Goal: Task Accomplishment & Management: Manage account settings

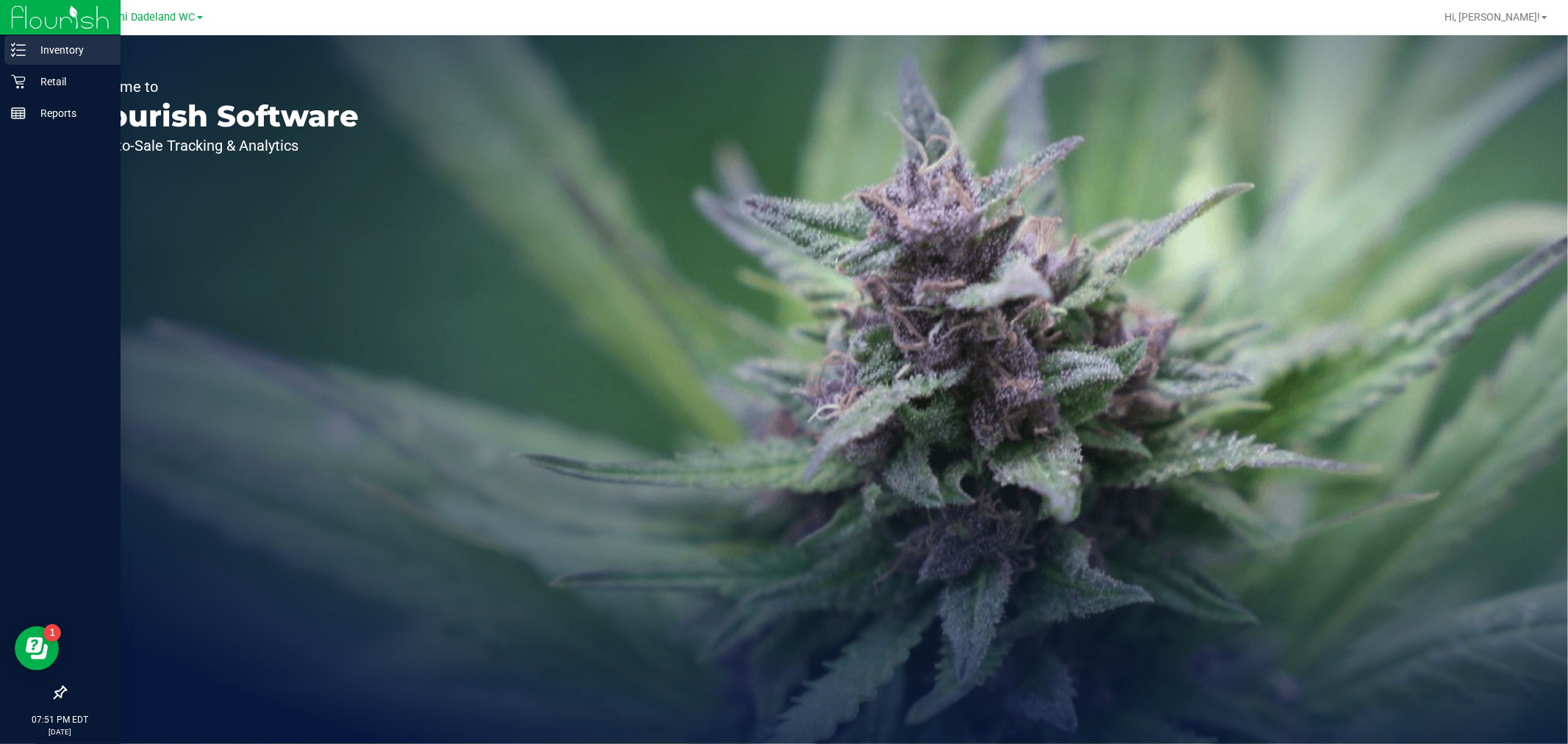
click at [79, 53] on p "Inventory" at bounding box center [69, 50] width 89 height 18
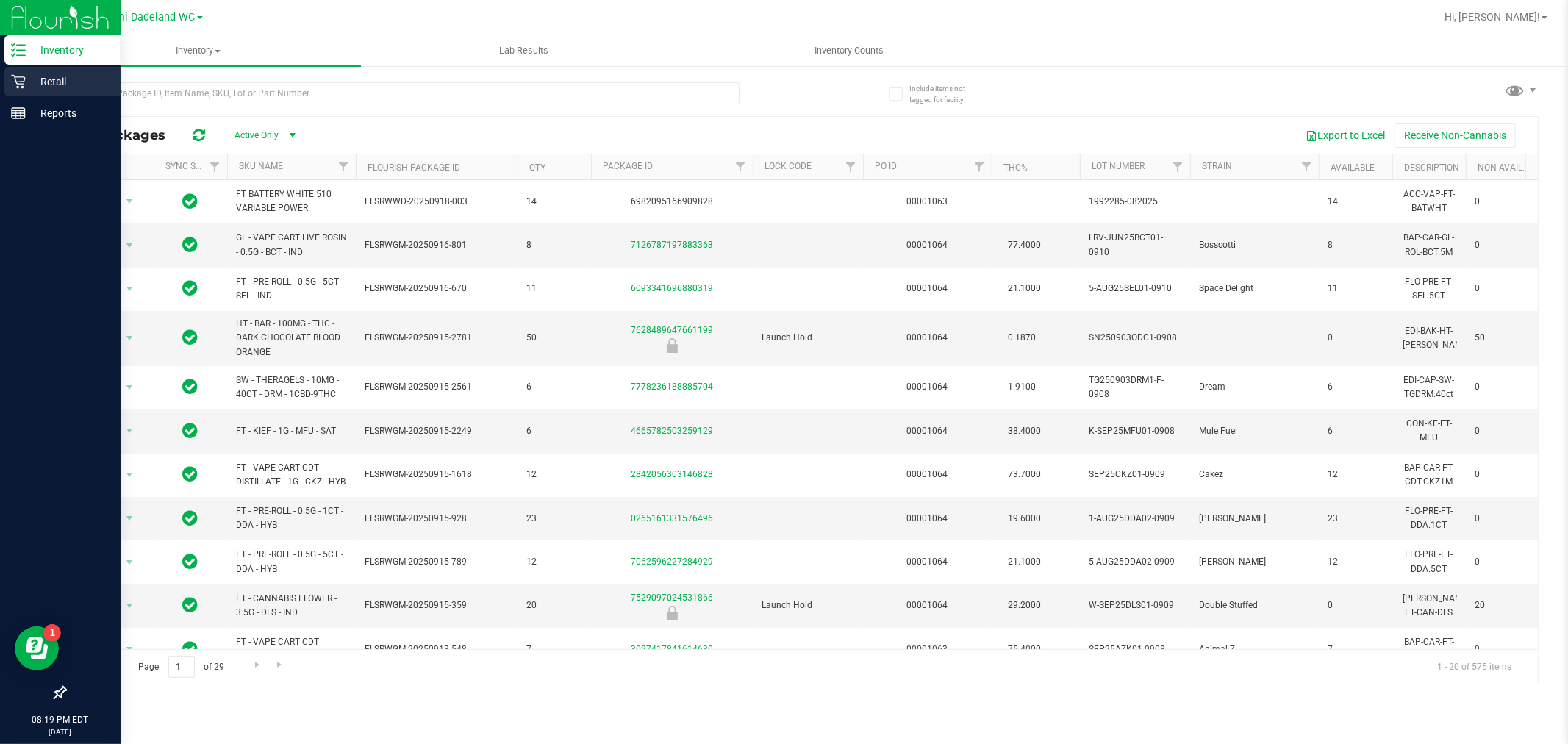
click at [40, 83] on p "Retail" at bounding box center [69, 81] width 89 height 18
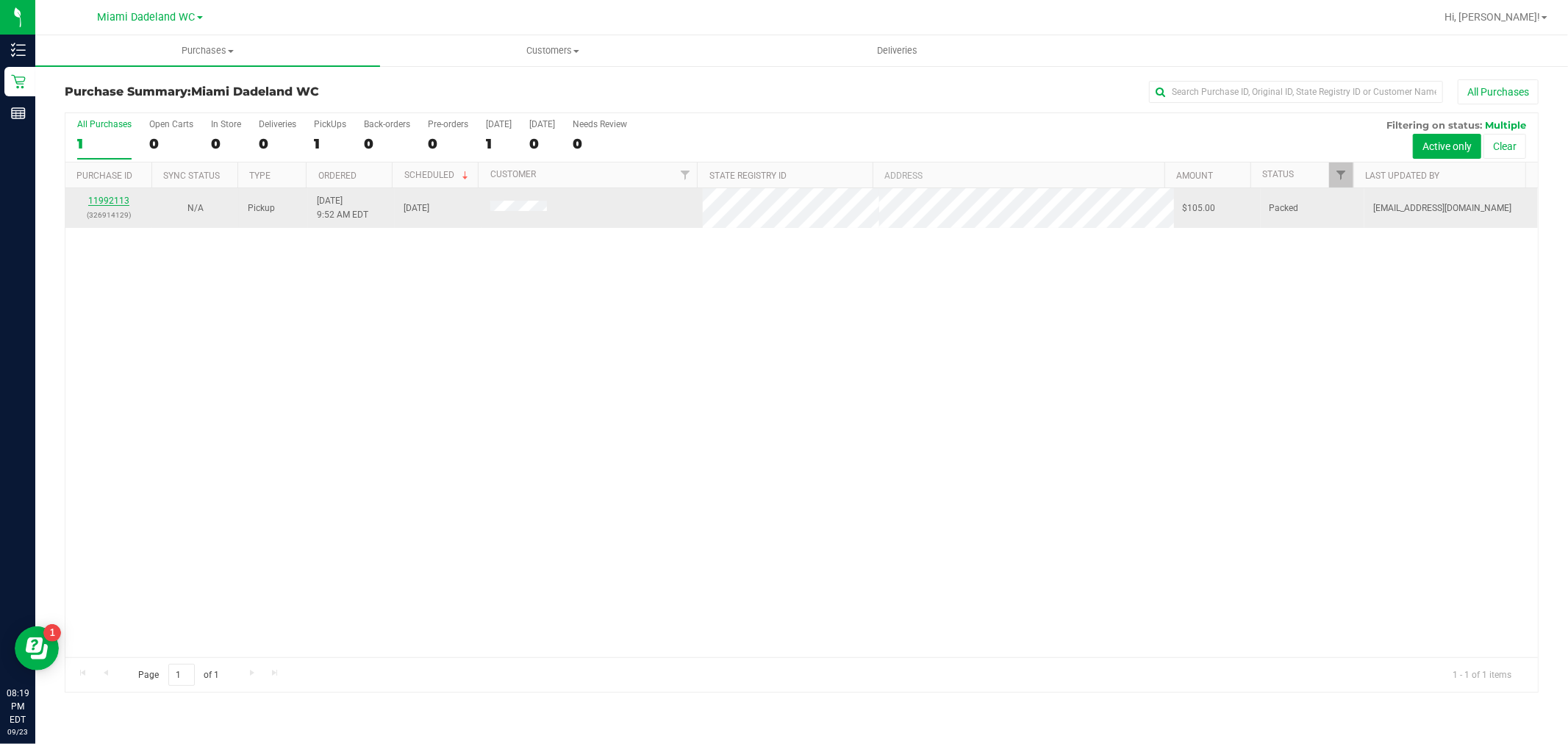
click at [105, 200] on link "11992113" at bounding box center [109, 200] width 41 height 10
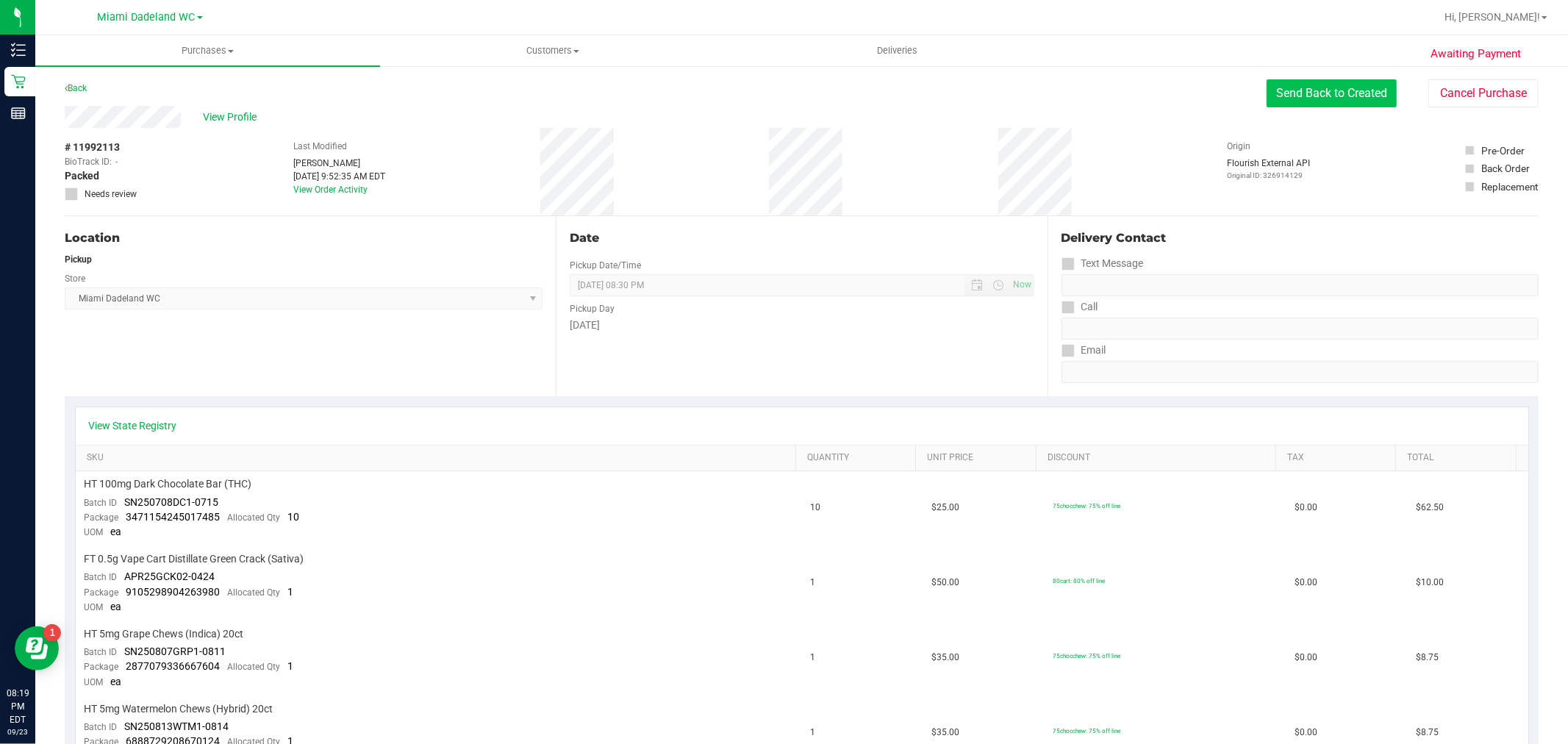
click at [1300, 83] on button "Send Back to Created" at bounding box center [1331, 92] width 130 height 28
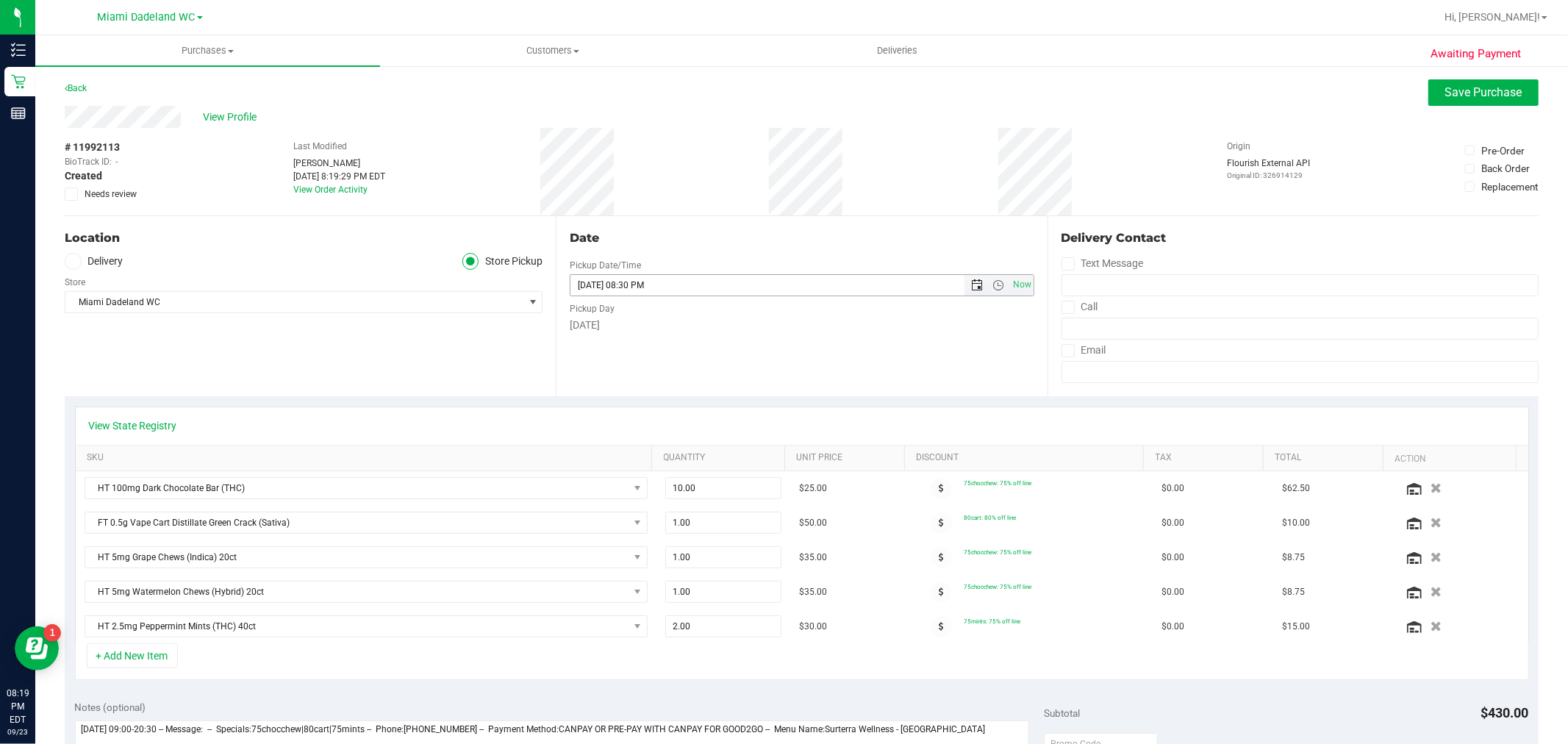
click at [972, 284] on span "Open the date view" at bounding box center [978, 285] width 11 height 11
click at [685, 433] on link "26" at bounding box center [686, 435] width 21 height 23
type input "[DATE] 08:30 PM"
click at [1480, 97] on span "Save Purchase" at bounding box center [1483, 92] width 77 height 14
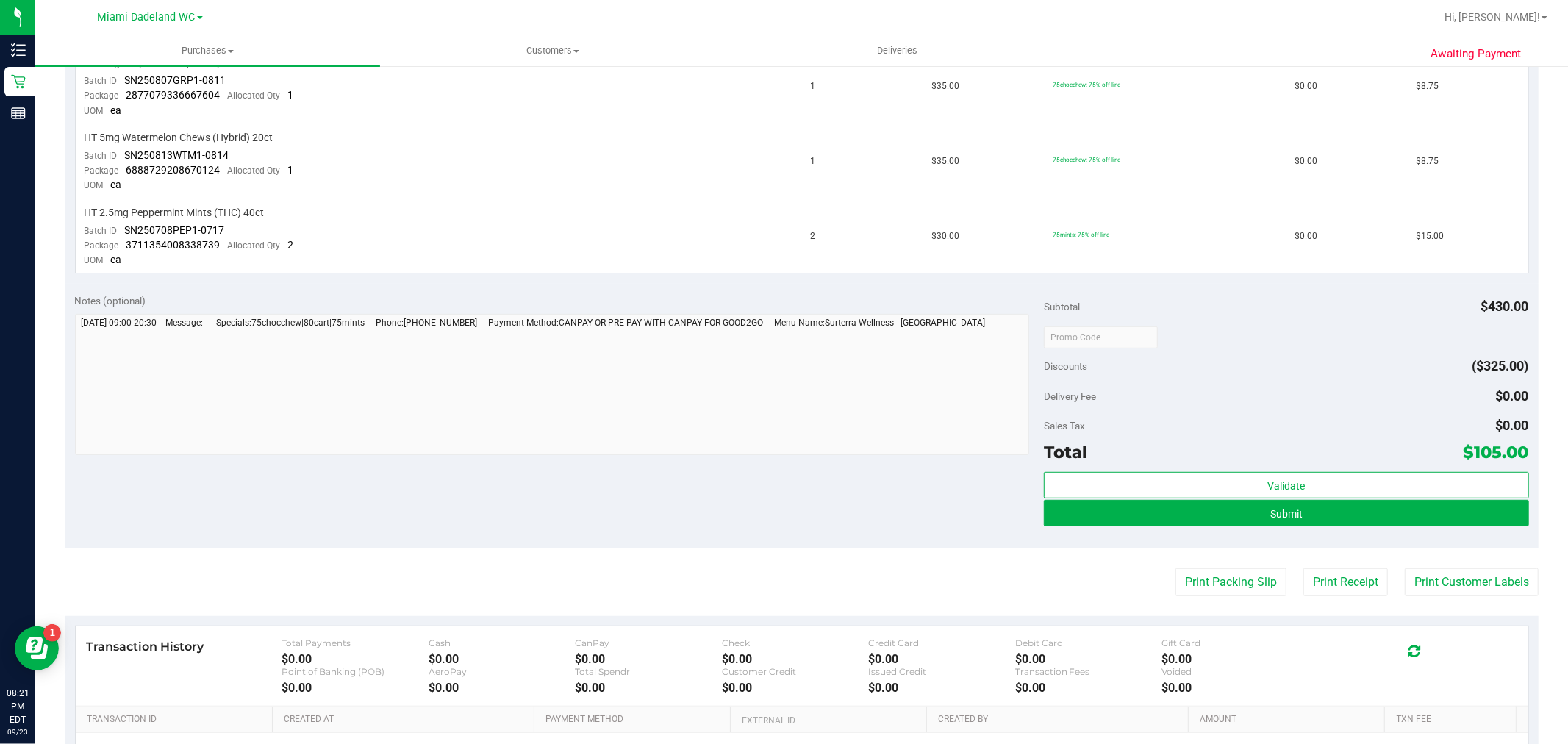
scroll to position [750, 0]
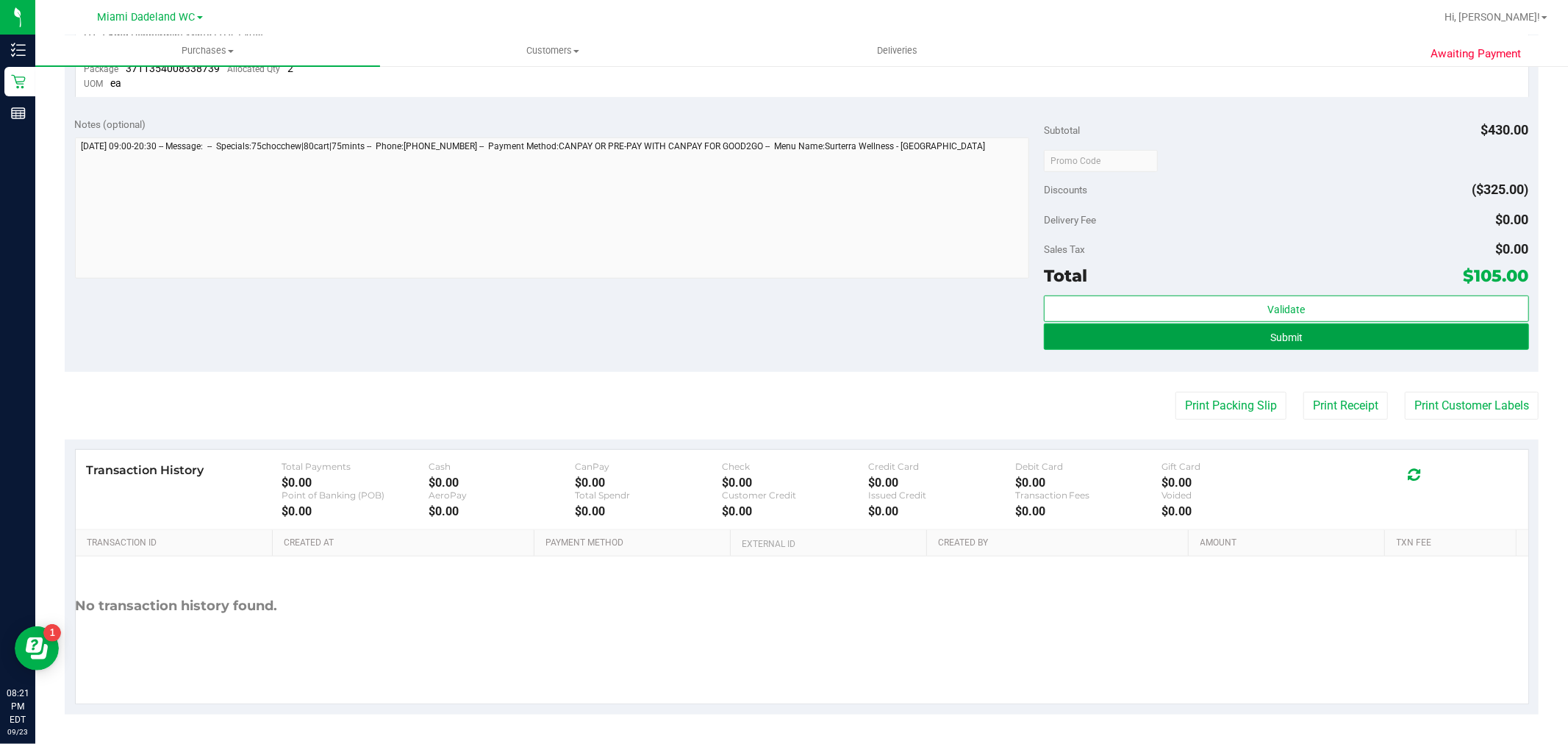
click at [1216, 341] on button "Submit" at bounding box center [1285, 337] width 485 height 27
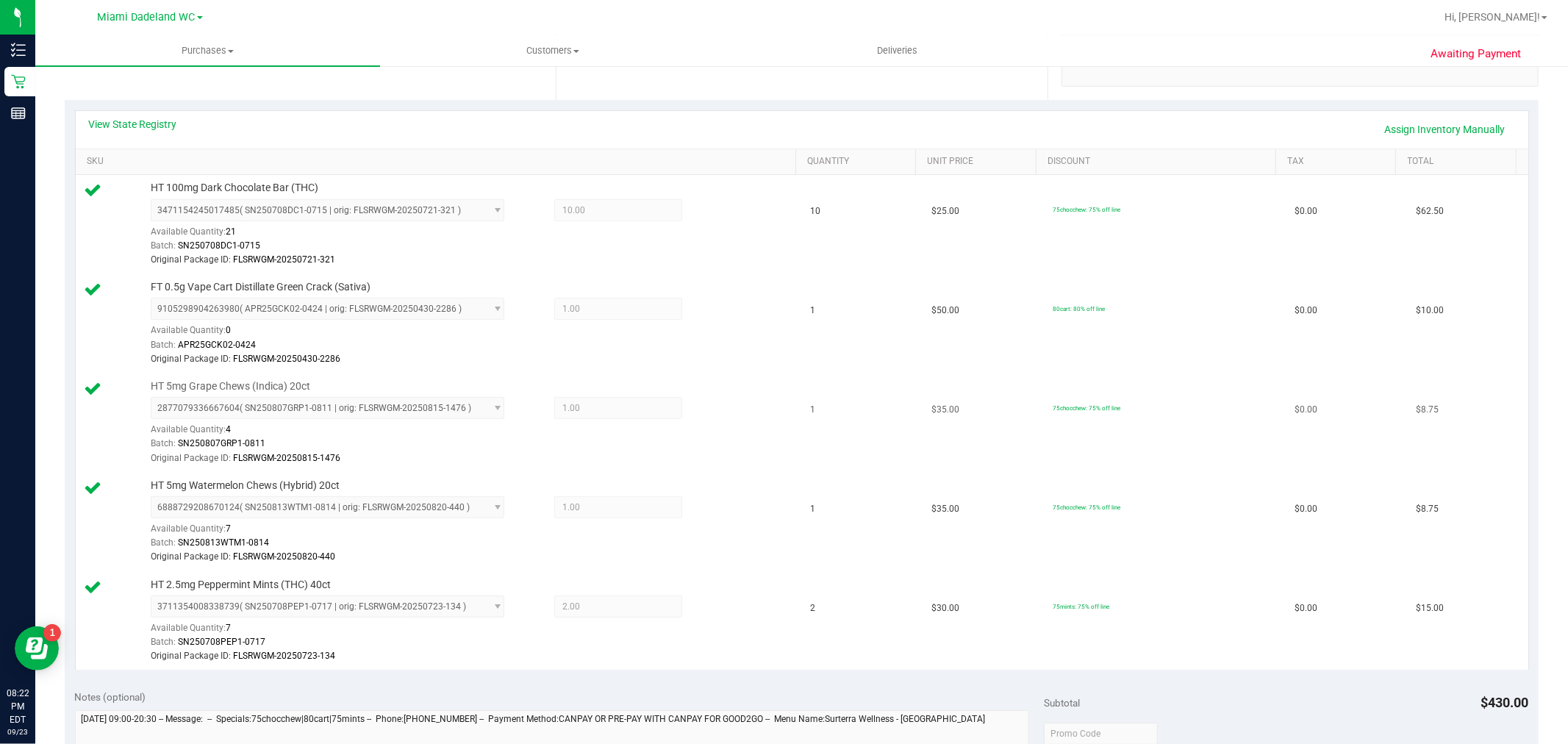
scroll to position [871, 0]
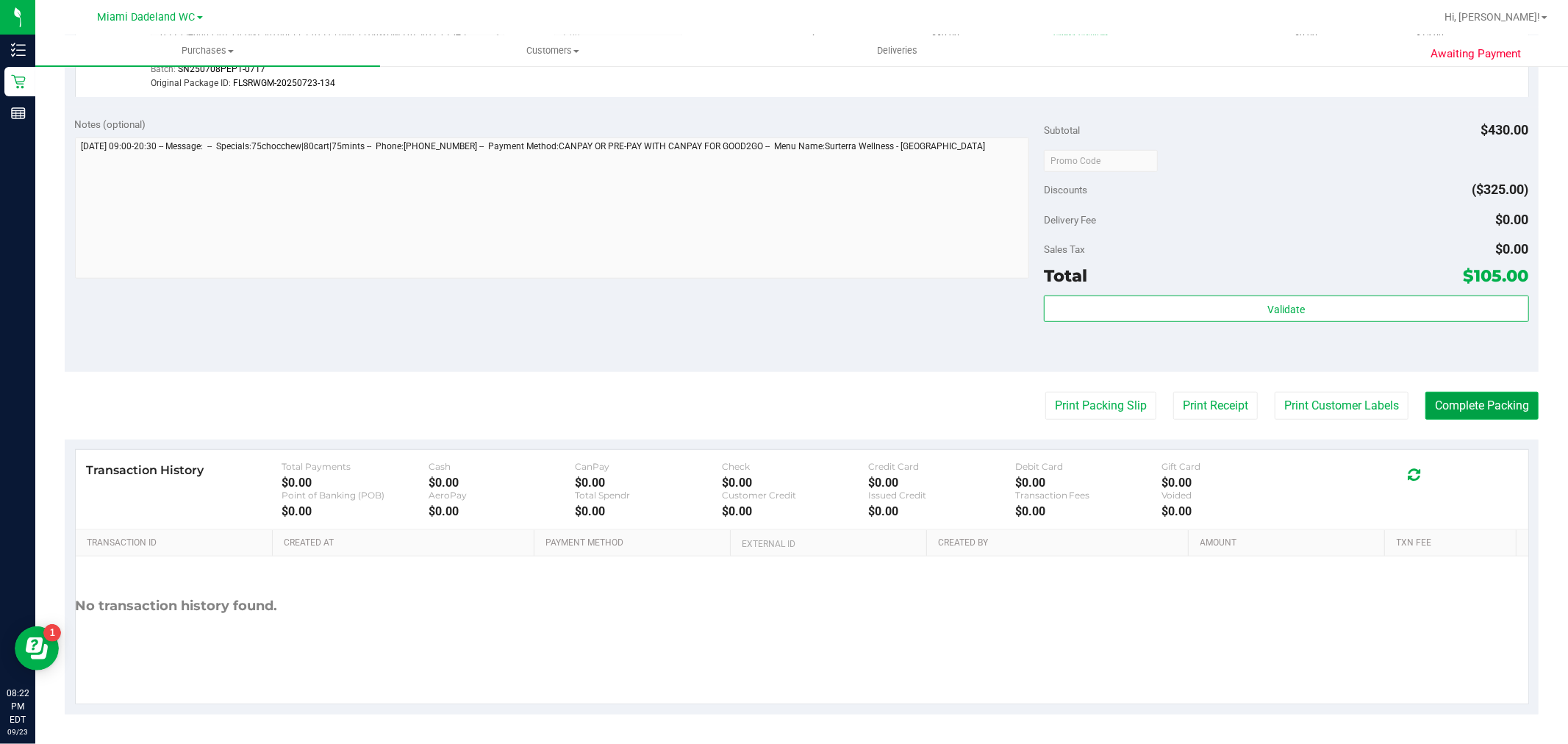
click at [1443, 405] on button "Complete Packing" at bounding box center [1481, 405] width 113 height 28
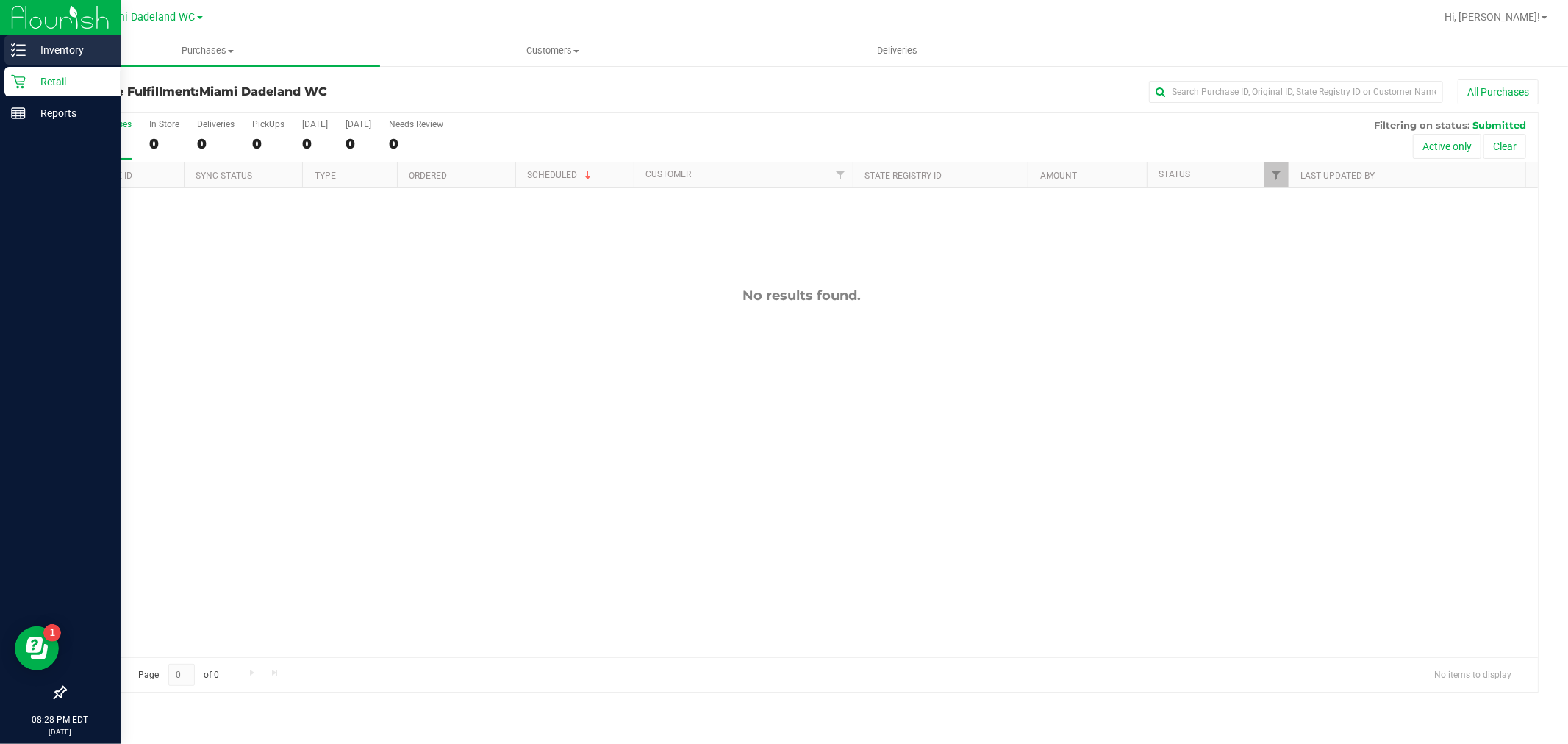
click at [28, 51] on p "Inventory" at bounding box center [69, 50] width 89 height 18
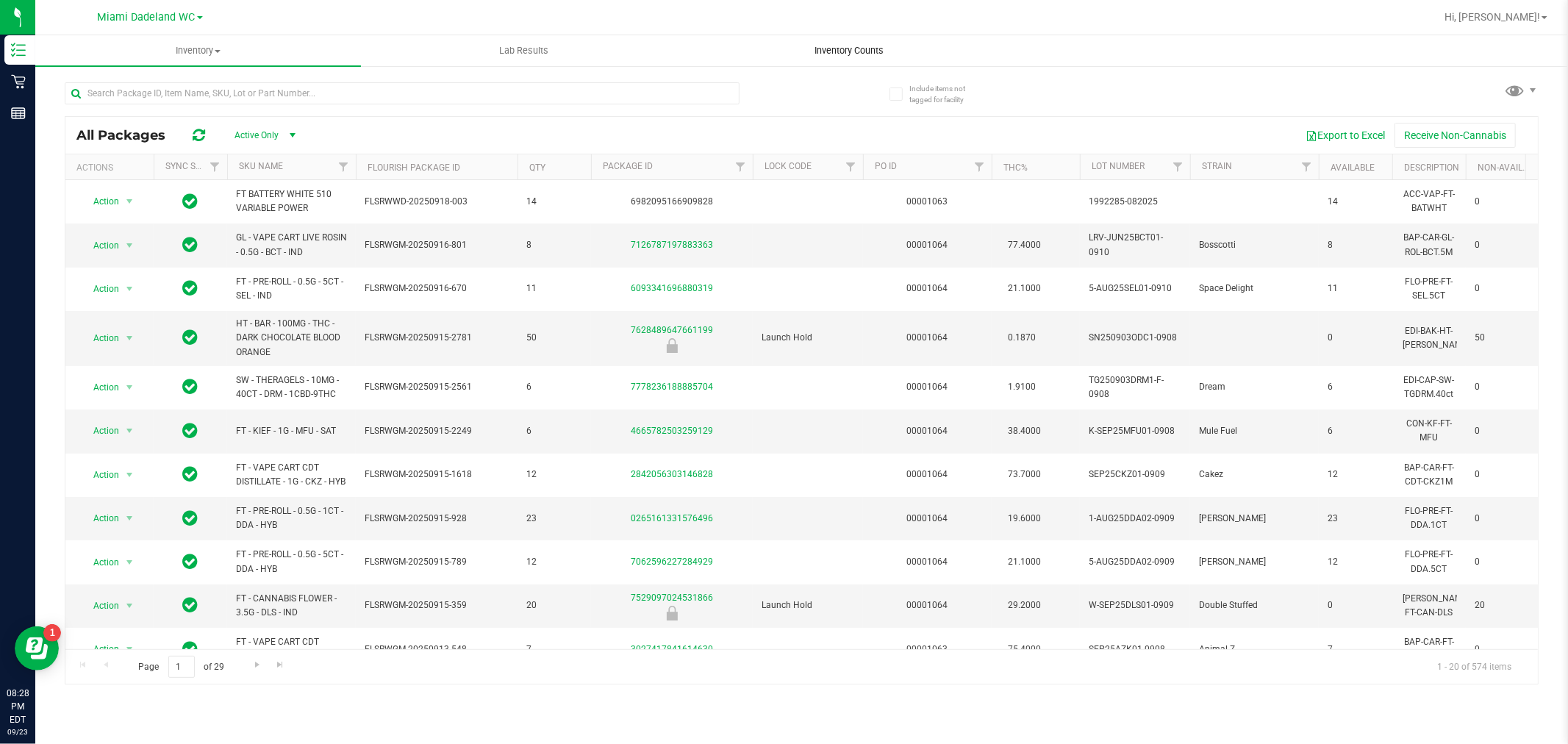
click at [833, 50] on span "Inventory Counts" at bounding box center [849, 50] width 109 height 13
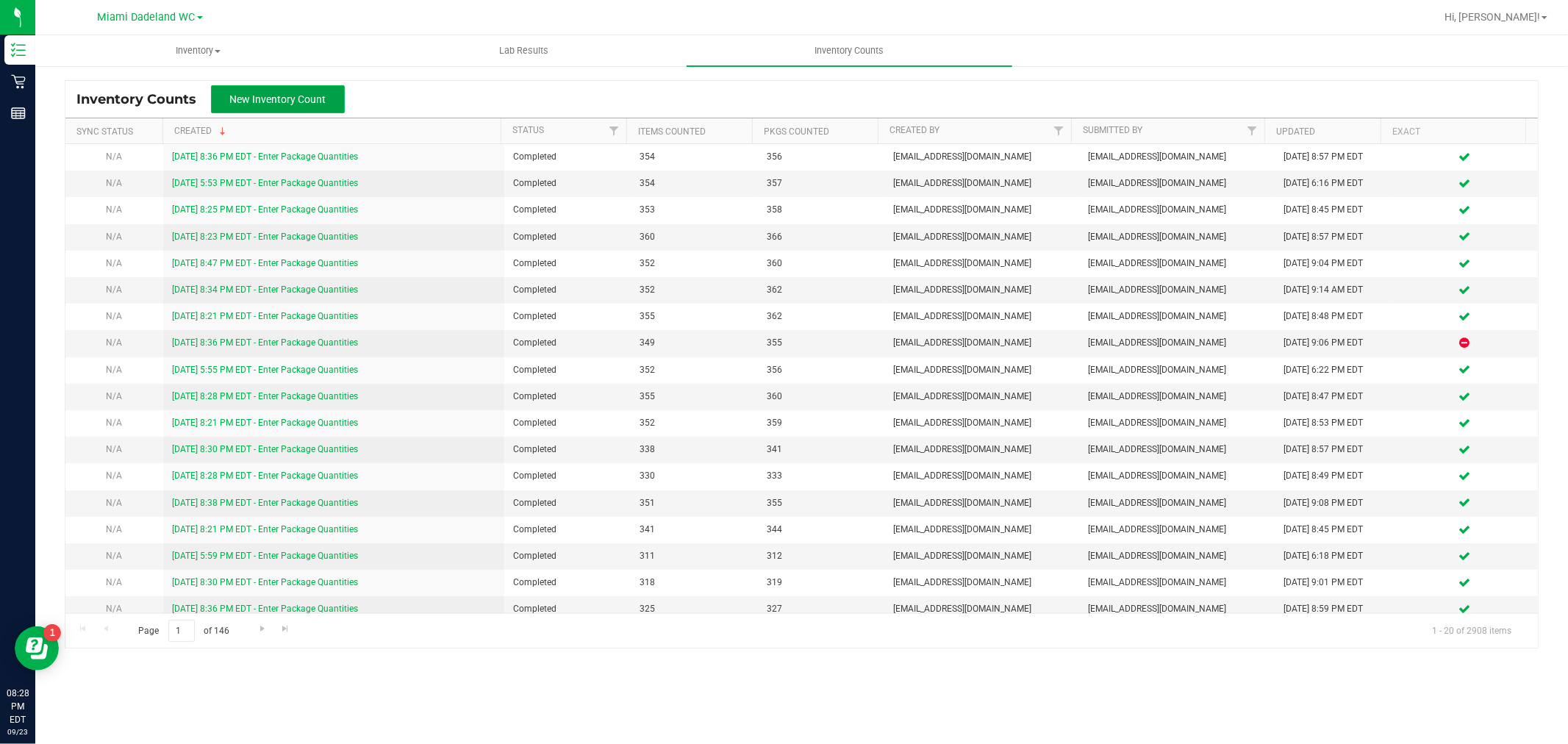
click at [275, 97] on span "New Inventory Count" at bounding box center [278, 99] width 96 height 11
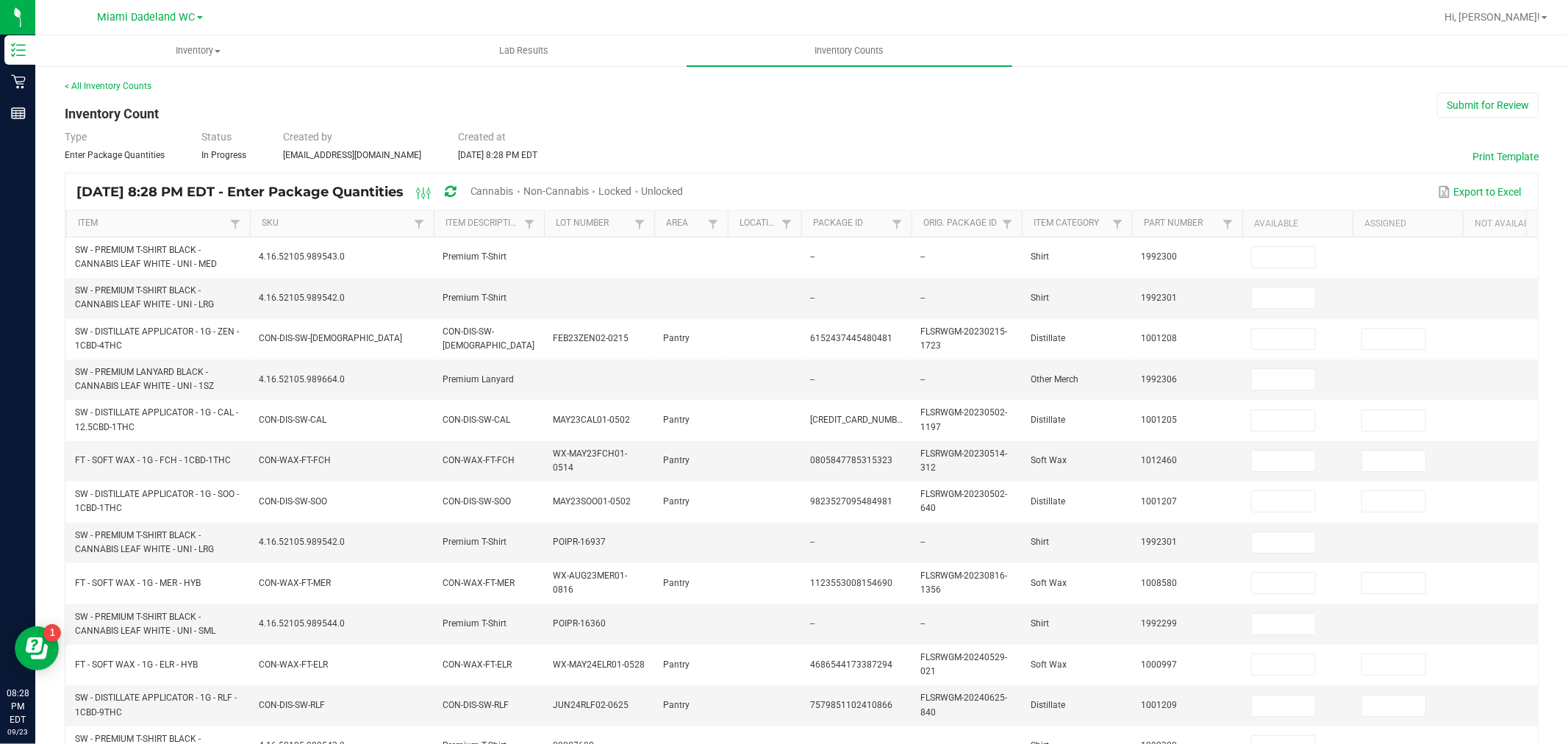
click at [684, 189] on span "Unlocked" at bounding box center [663, 191] width 42 height 11
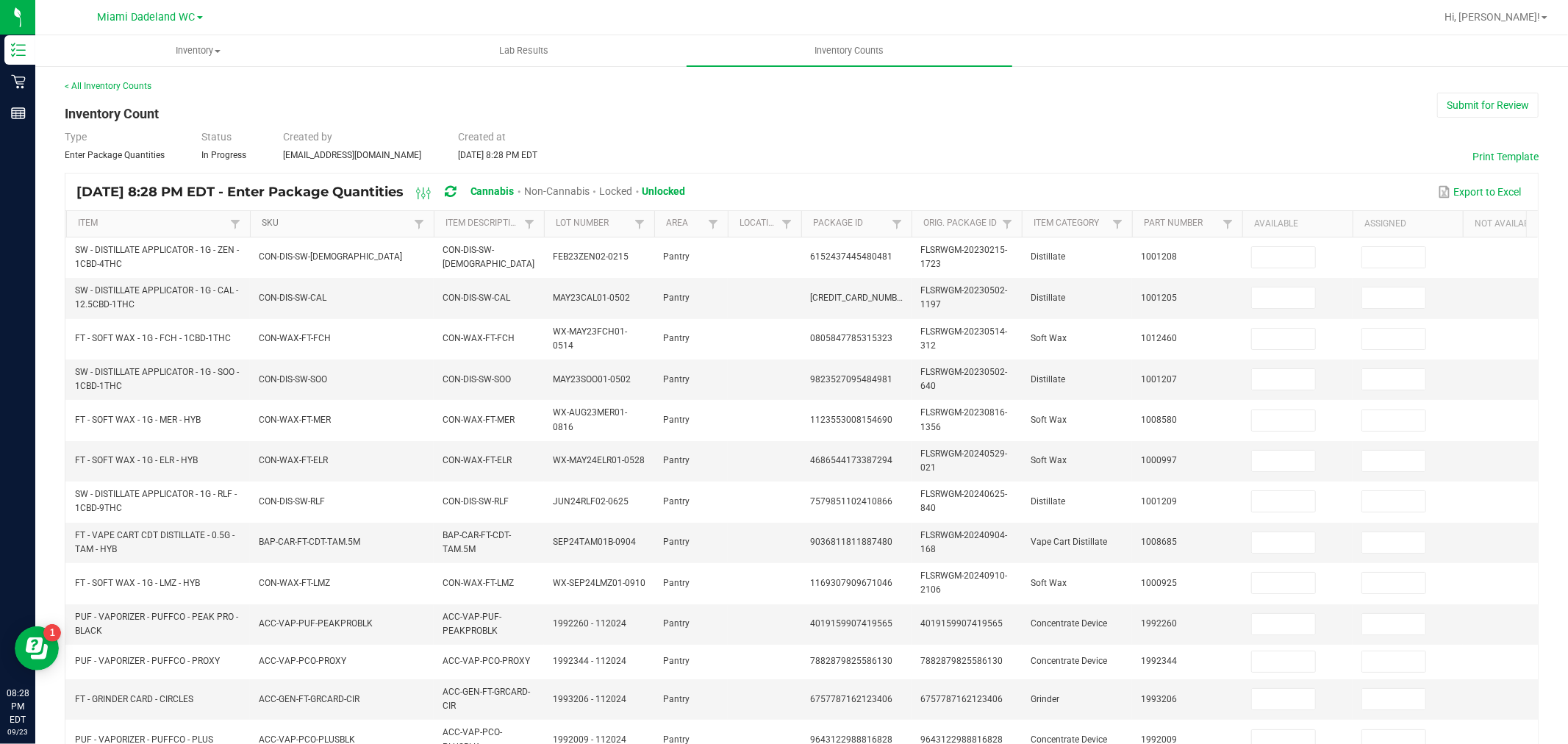
click at [272, 219] on link "SKU" at bounding box center [335, 223] width 148 height 11
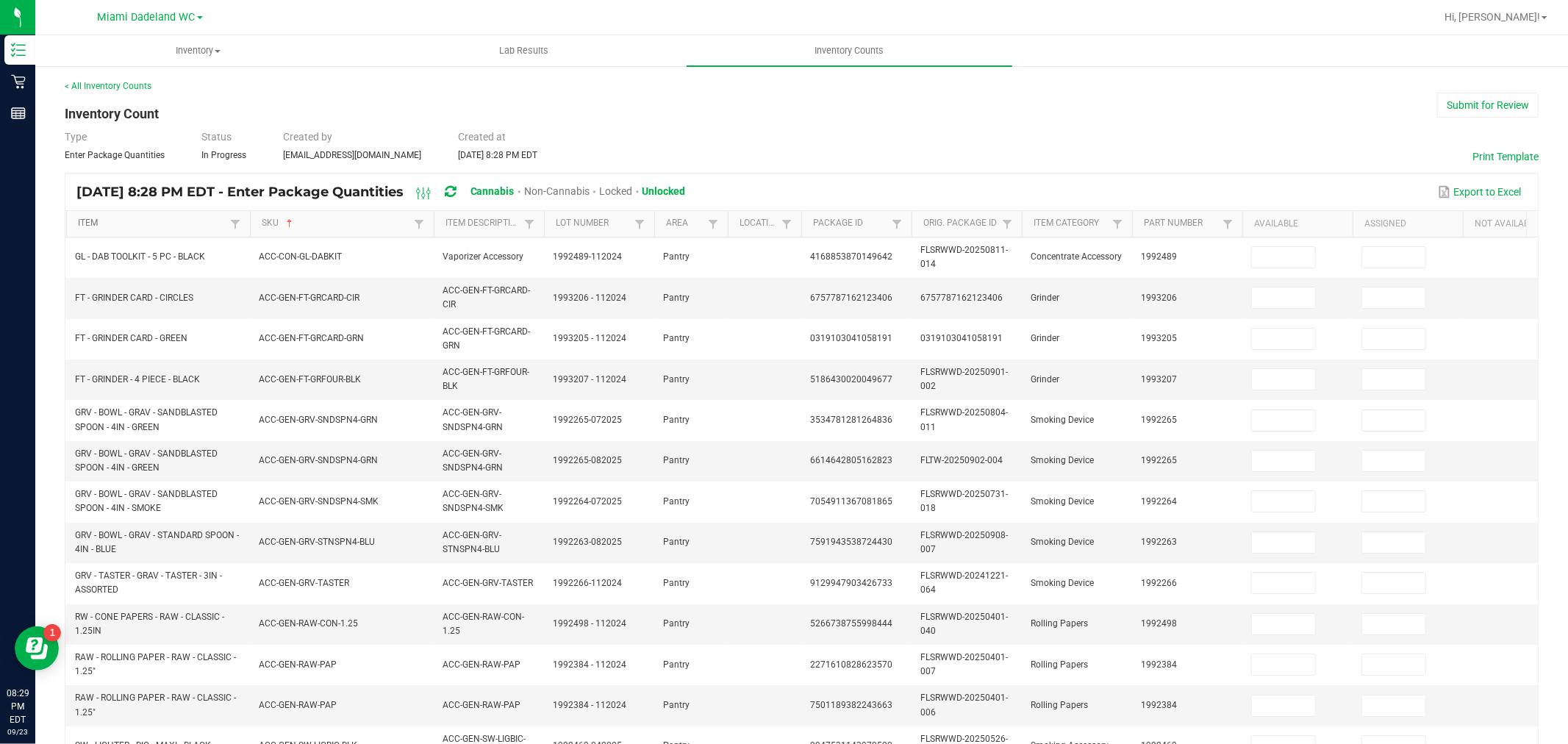
click at [146, 230] on link "Item" at bounding box center [151, 223] width 148 height 11
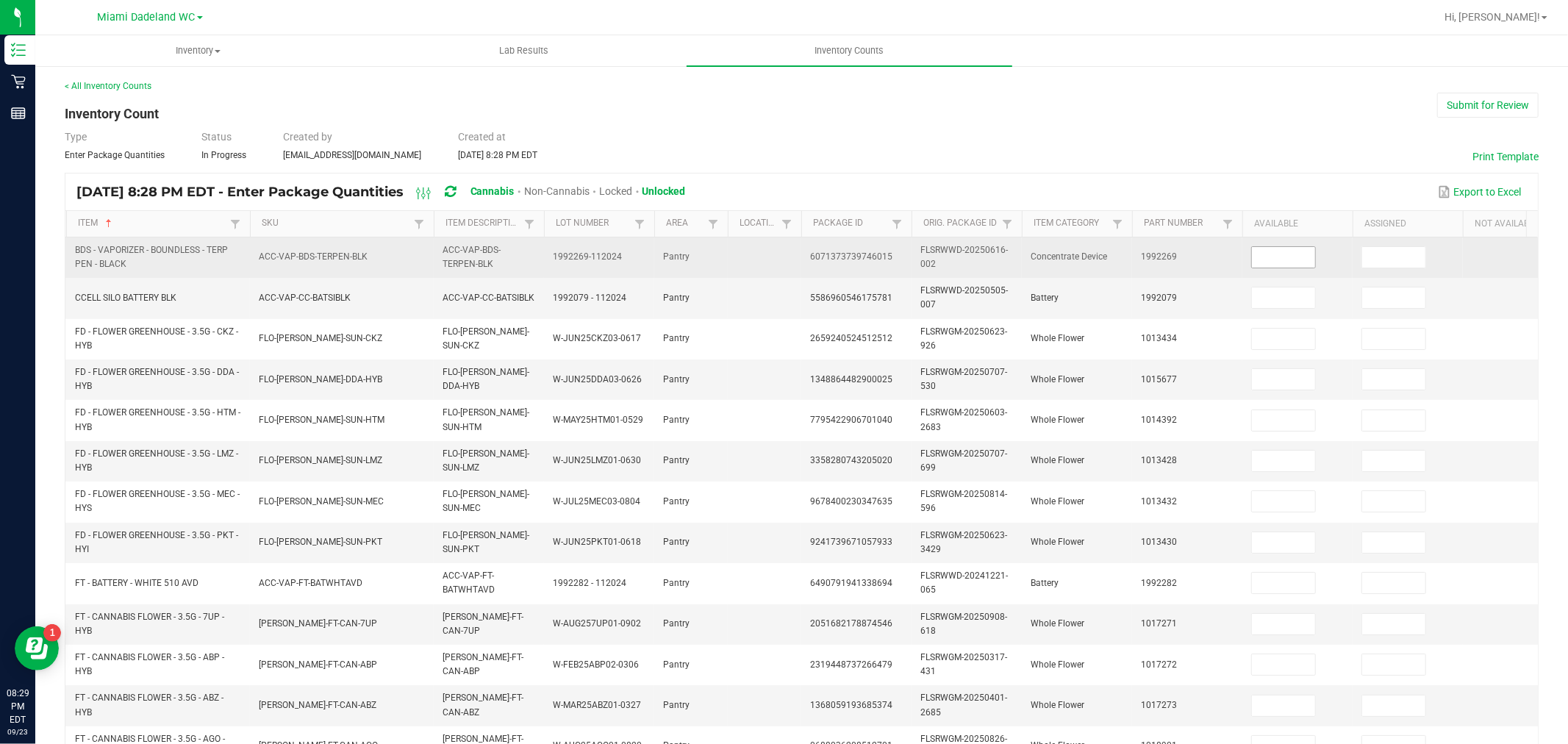
click at [1274, 259] on input at bounding box center [1283, 257] width 63 height 21
type input "1"
type input "9"
type input "3"
type input "5"
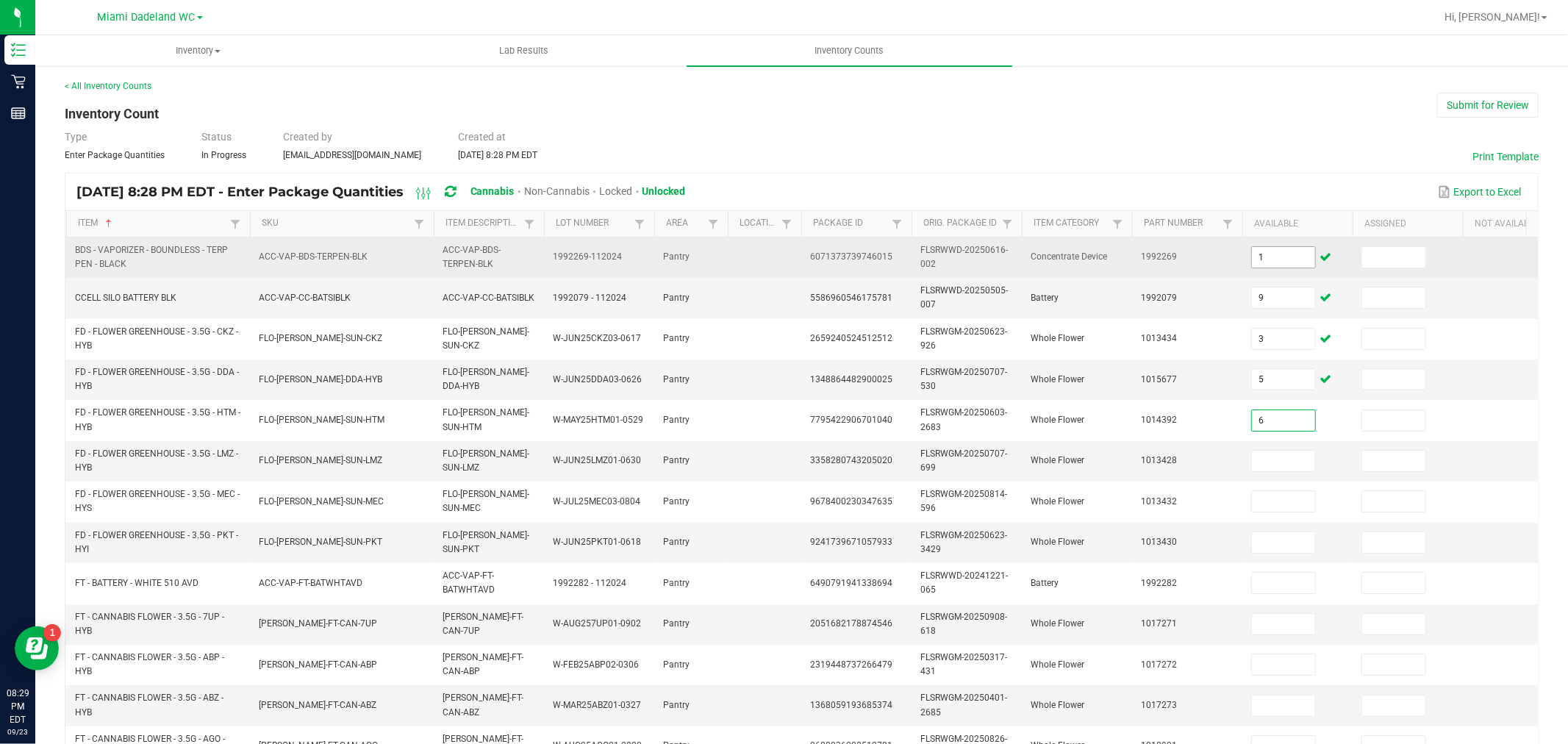
type input "6"
type input "13"
type input "10"
type input "3"
type input "23"
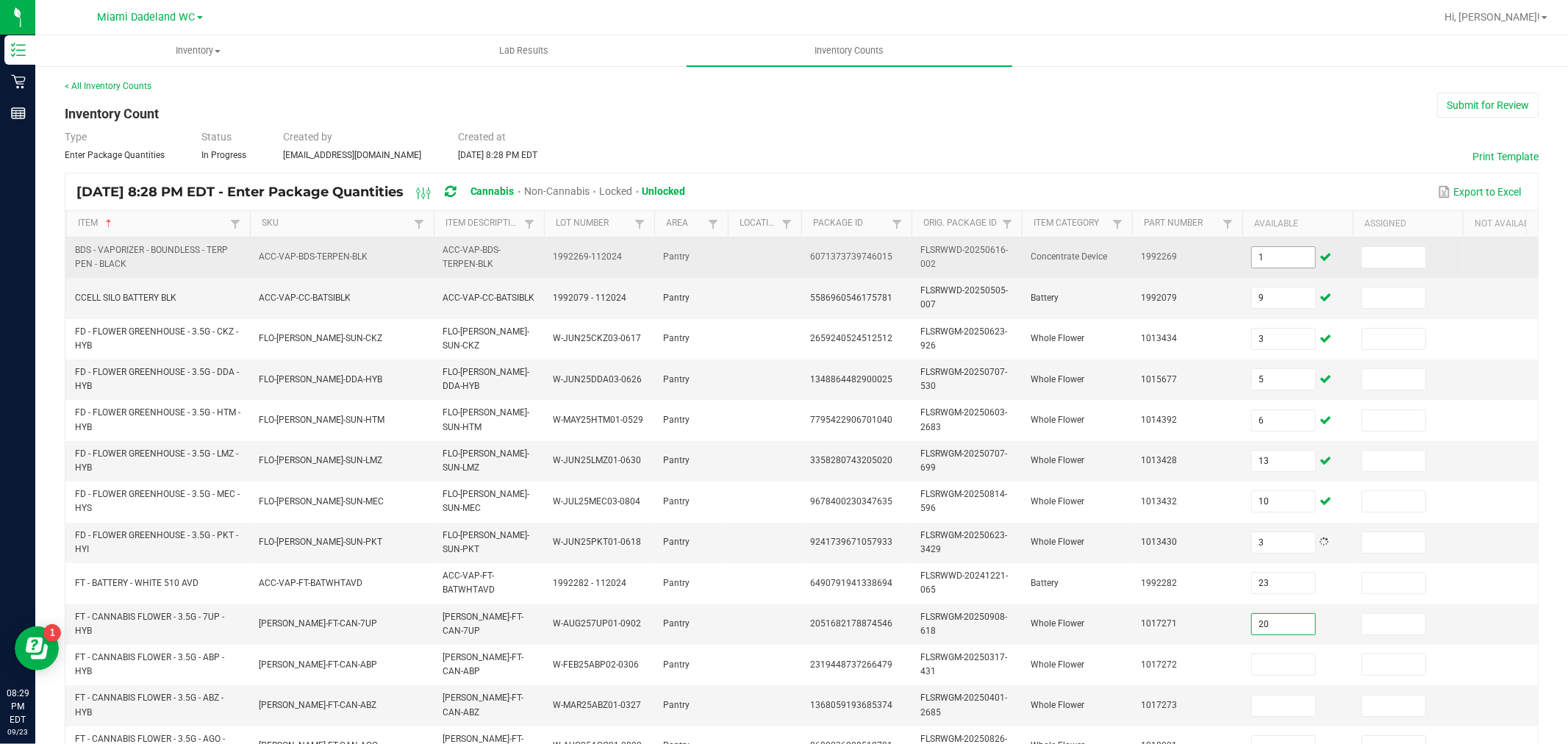
type input "20"
type input "2"
type input "15"
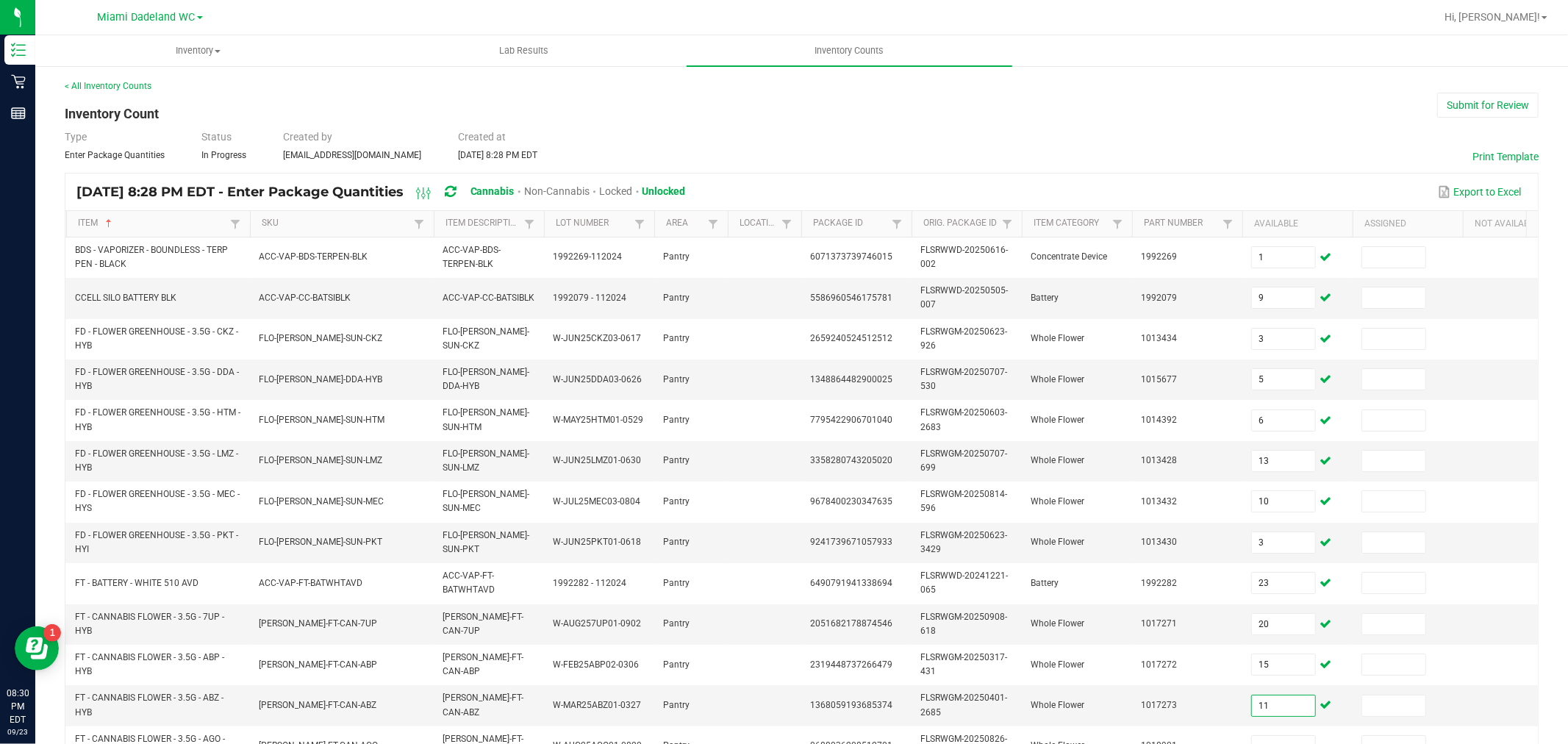
type input "11"
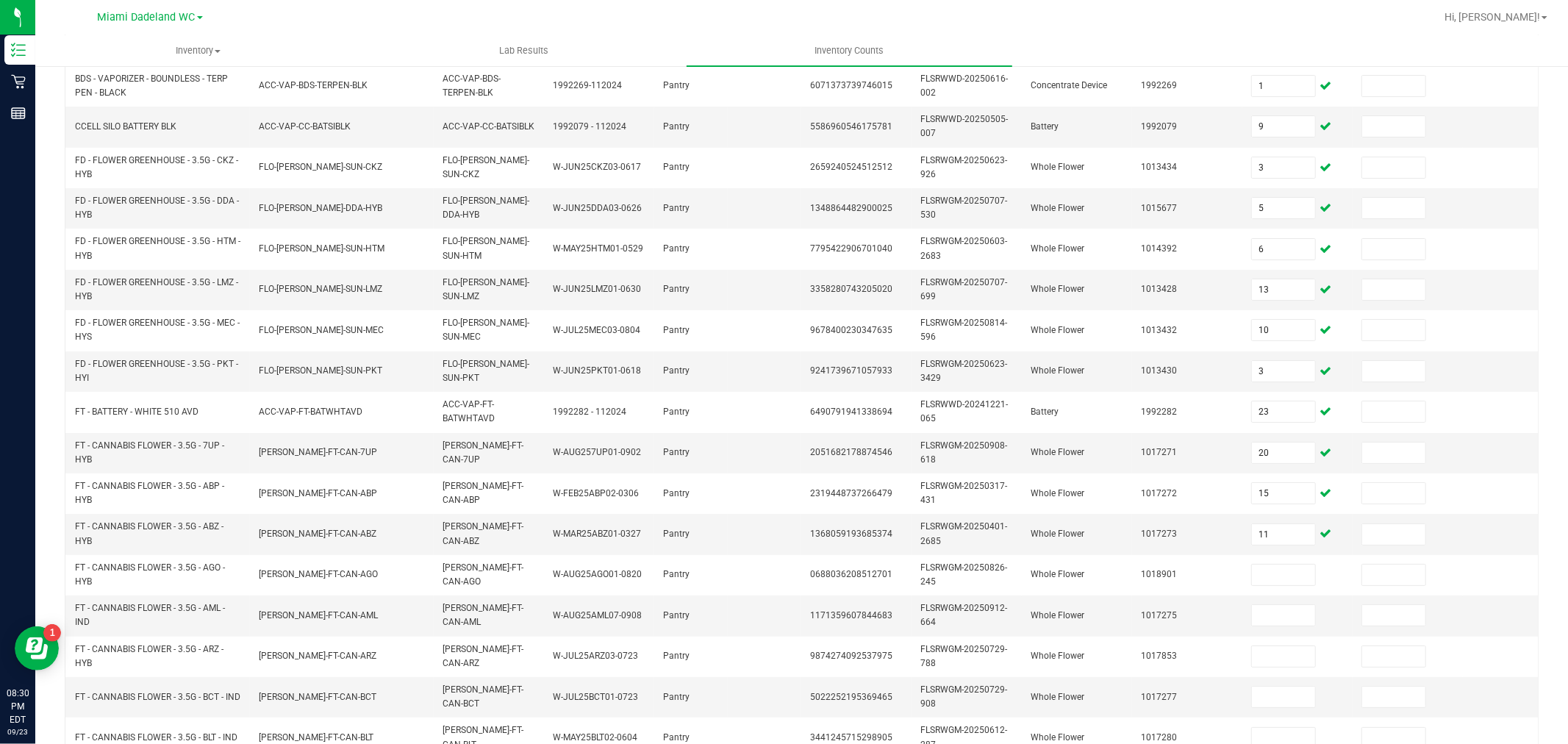
scroll to position [373, 0]
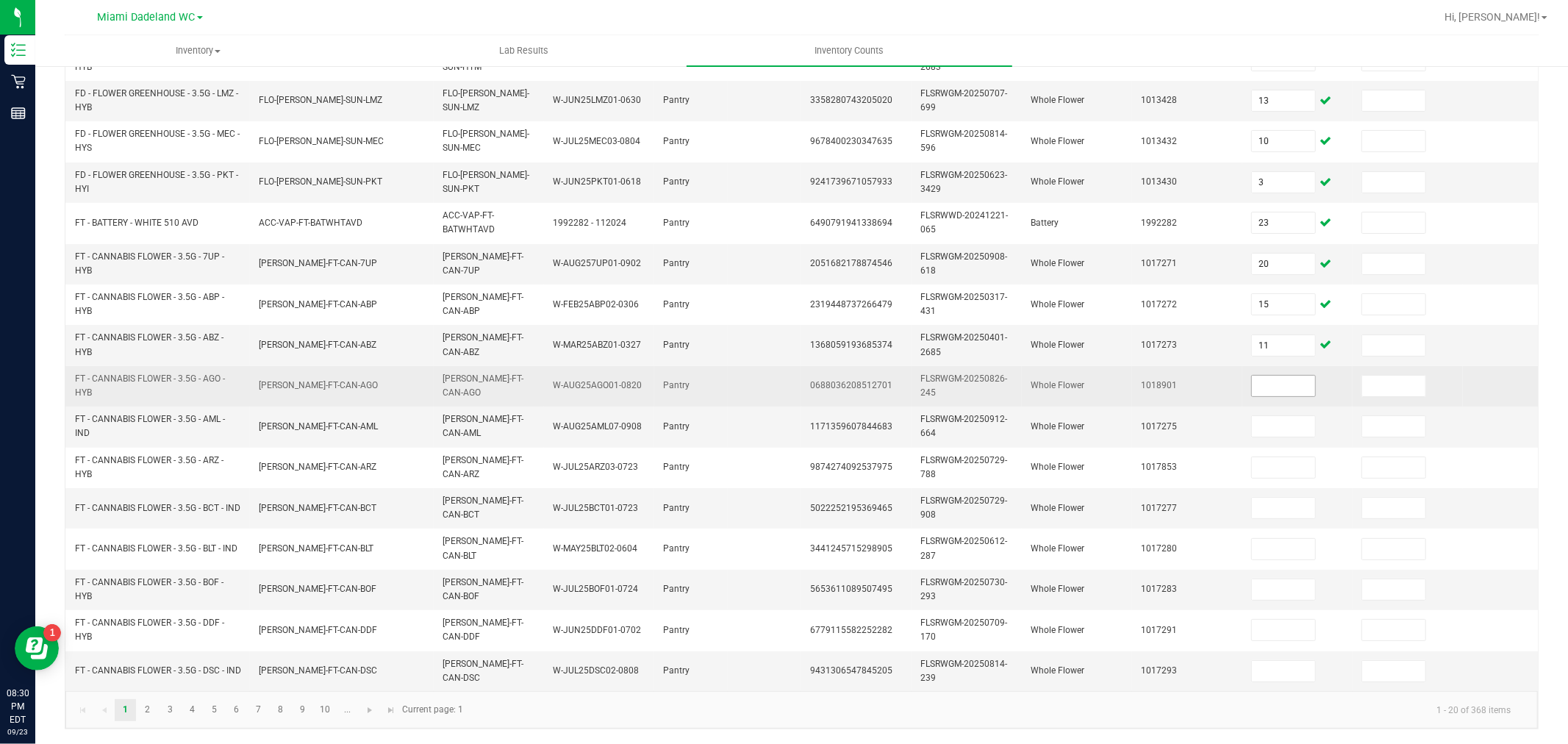
click at [1306, 375] on input at bounding box center [1283, 386] width 63 height 21
type input "19"
type input "18"
type input "10"
type input "8"
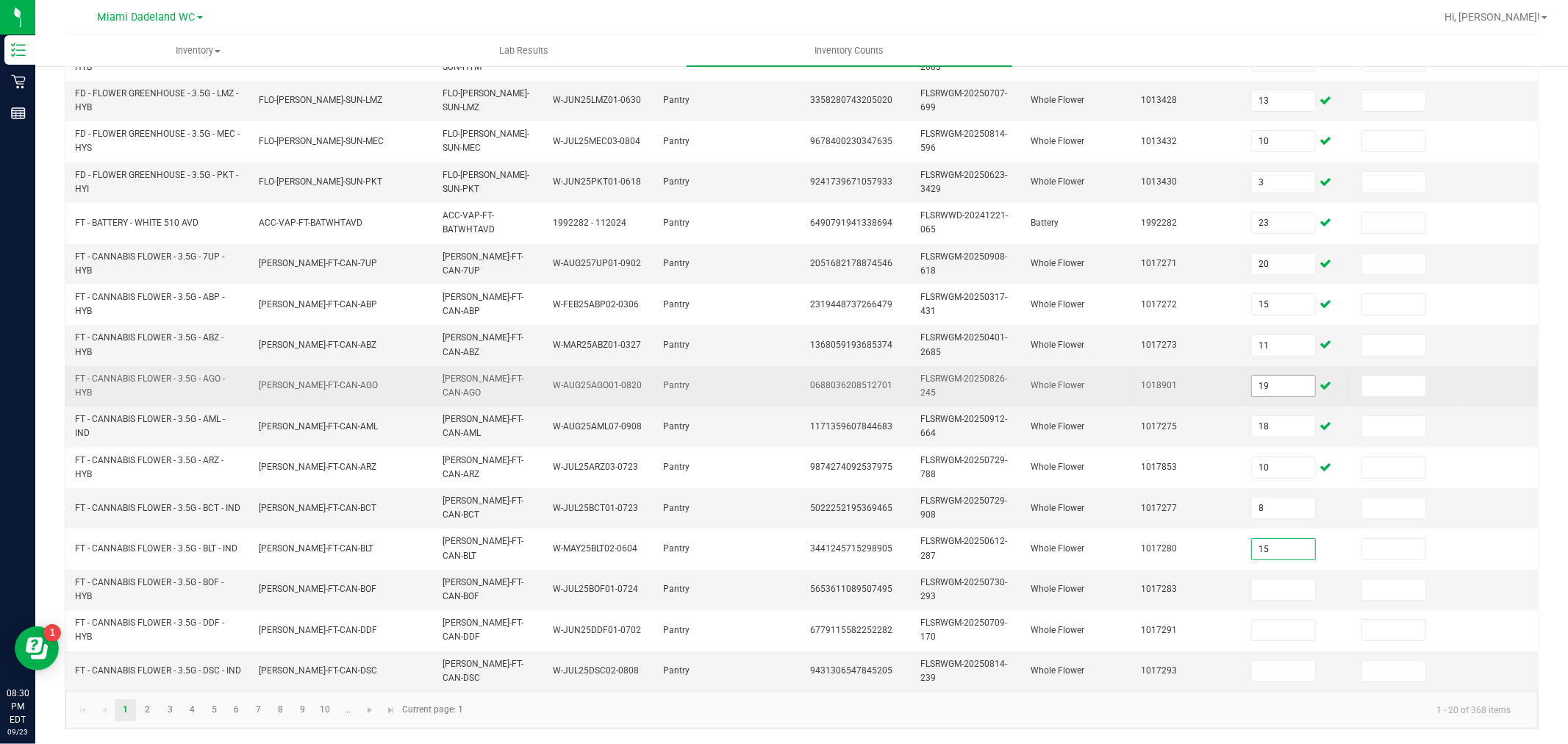
type input "15"
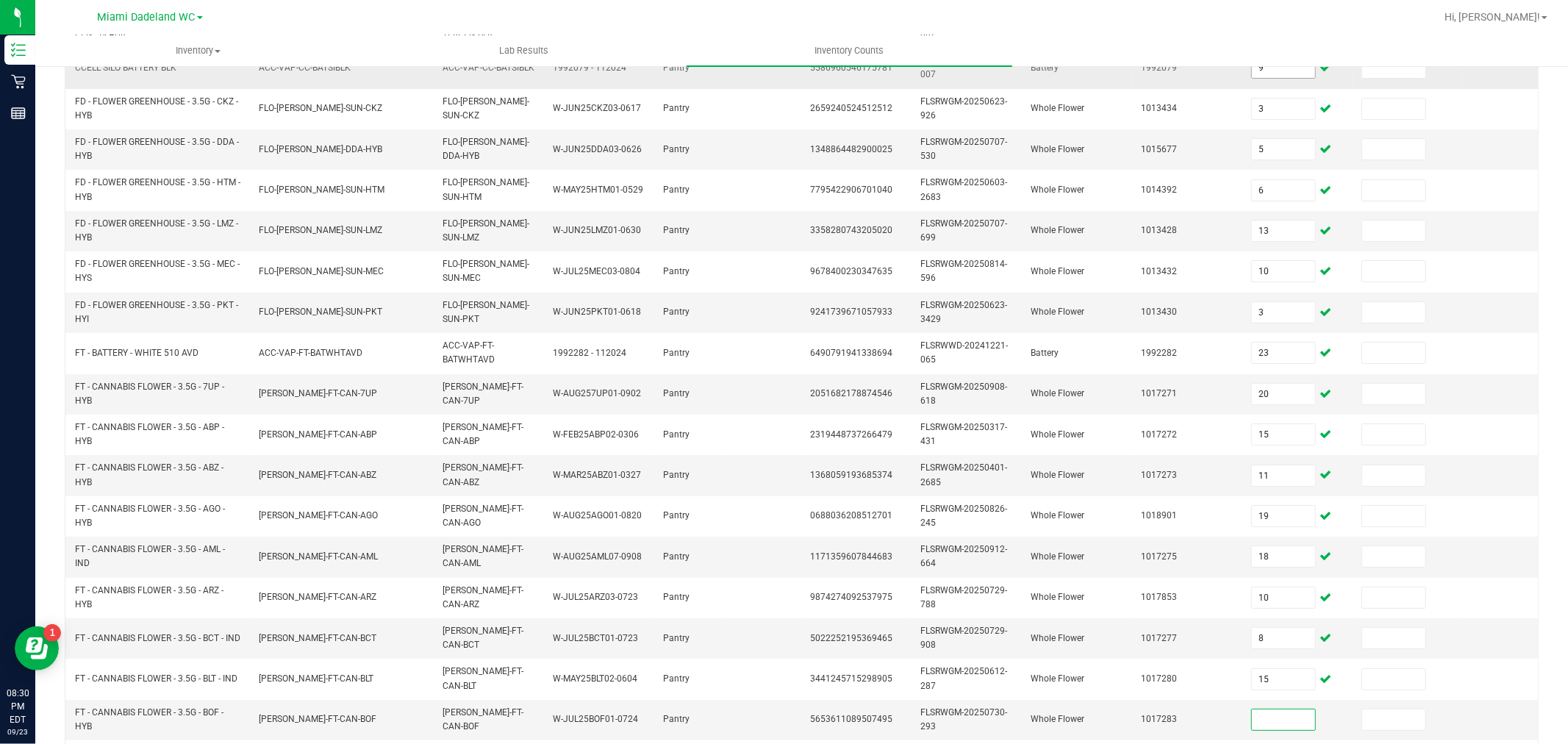
scroll to position [0, 0]
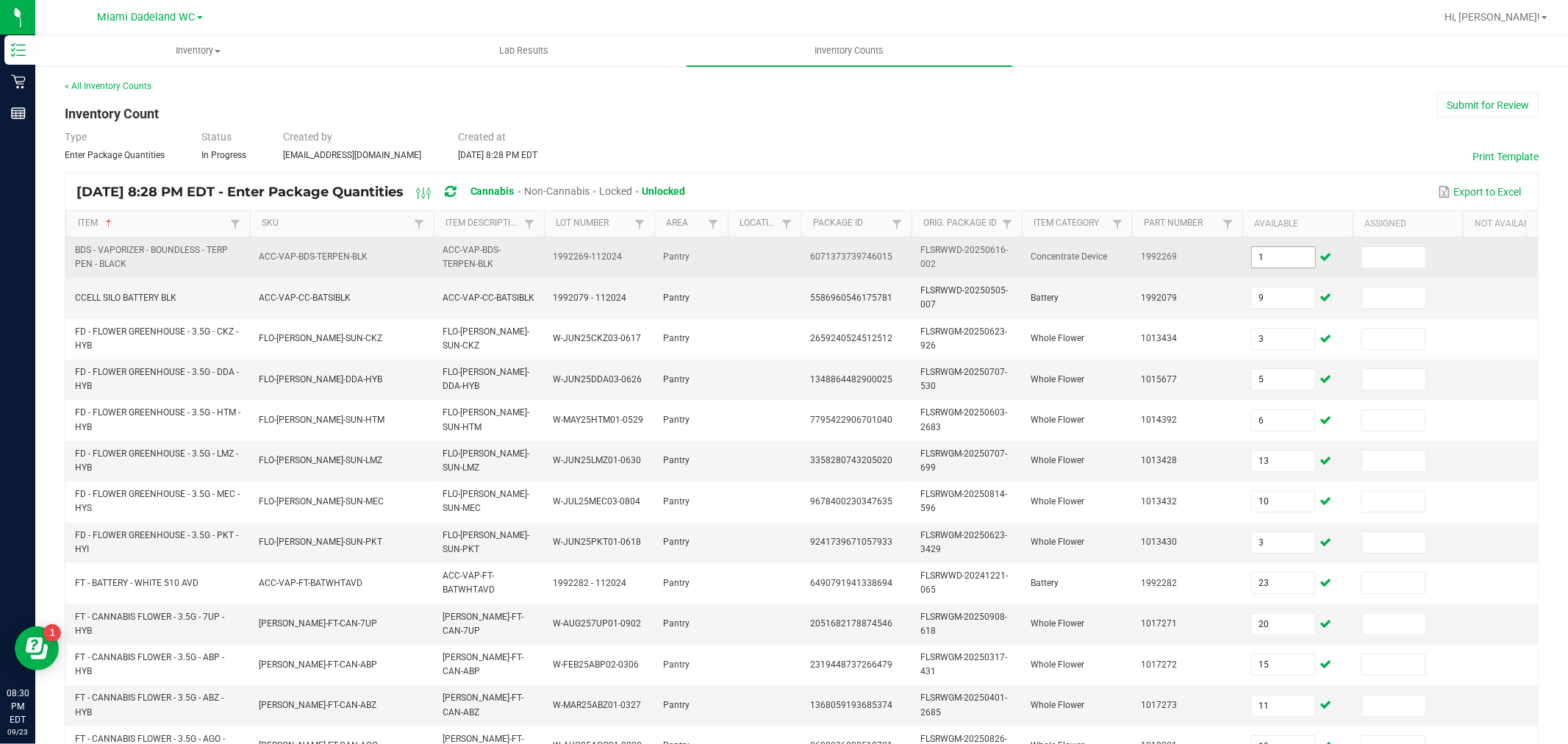
click at [1284, 251] on input "1" at bounding box center [1283, 257] width 63 height 21
click at [1283, 251] on input "1" at bounding box center [1283, 257] width 63 height 21
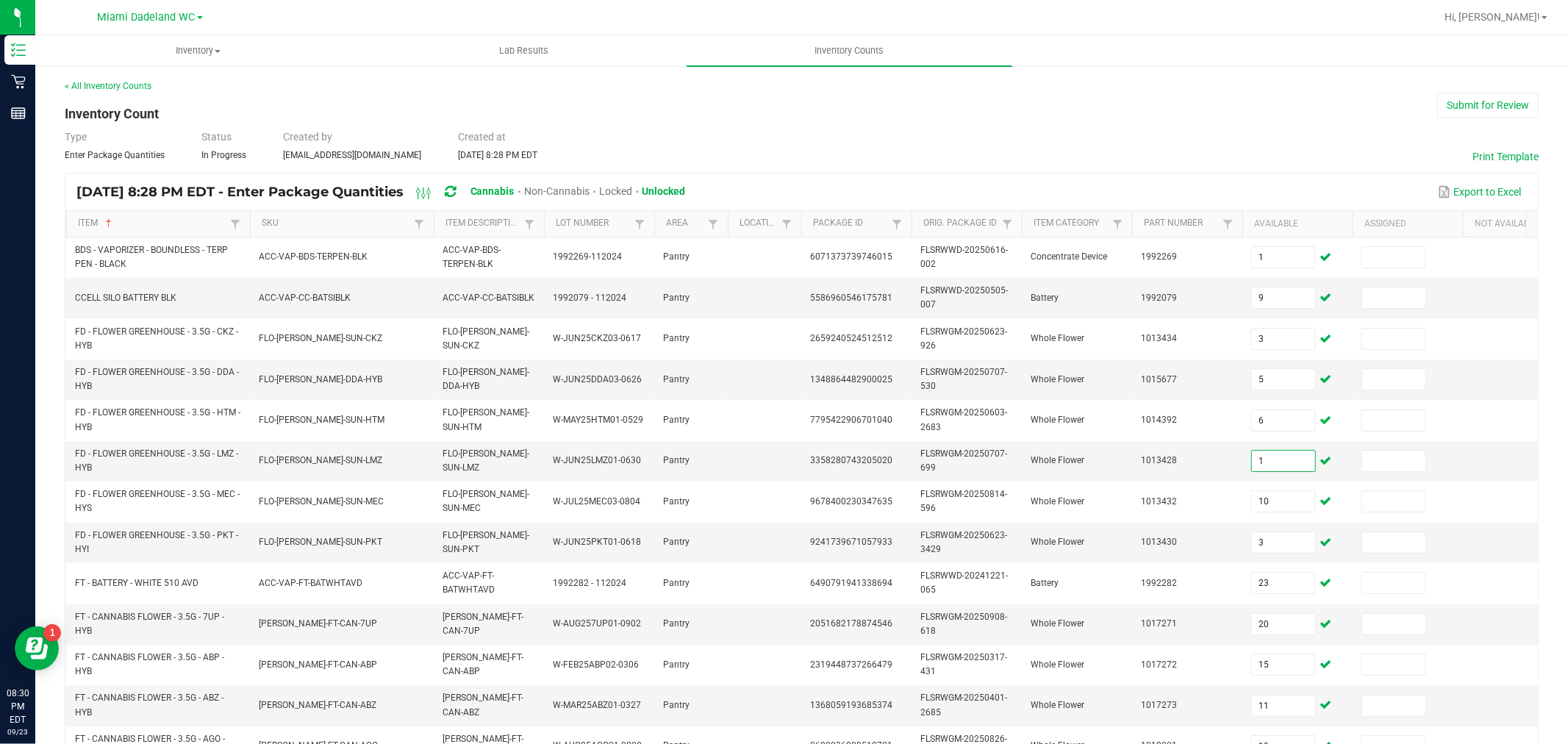
type input "13"
type input "10"
type input "23"
type input "20"
type input "15"
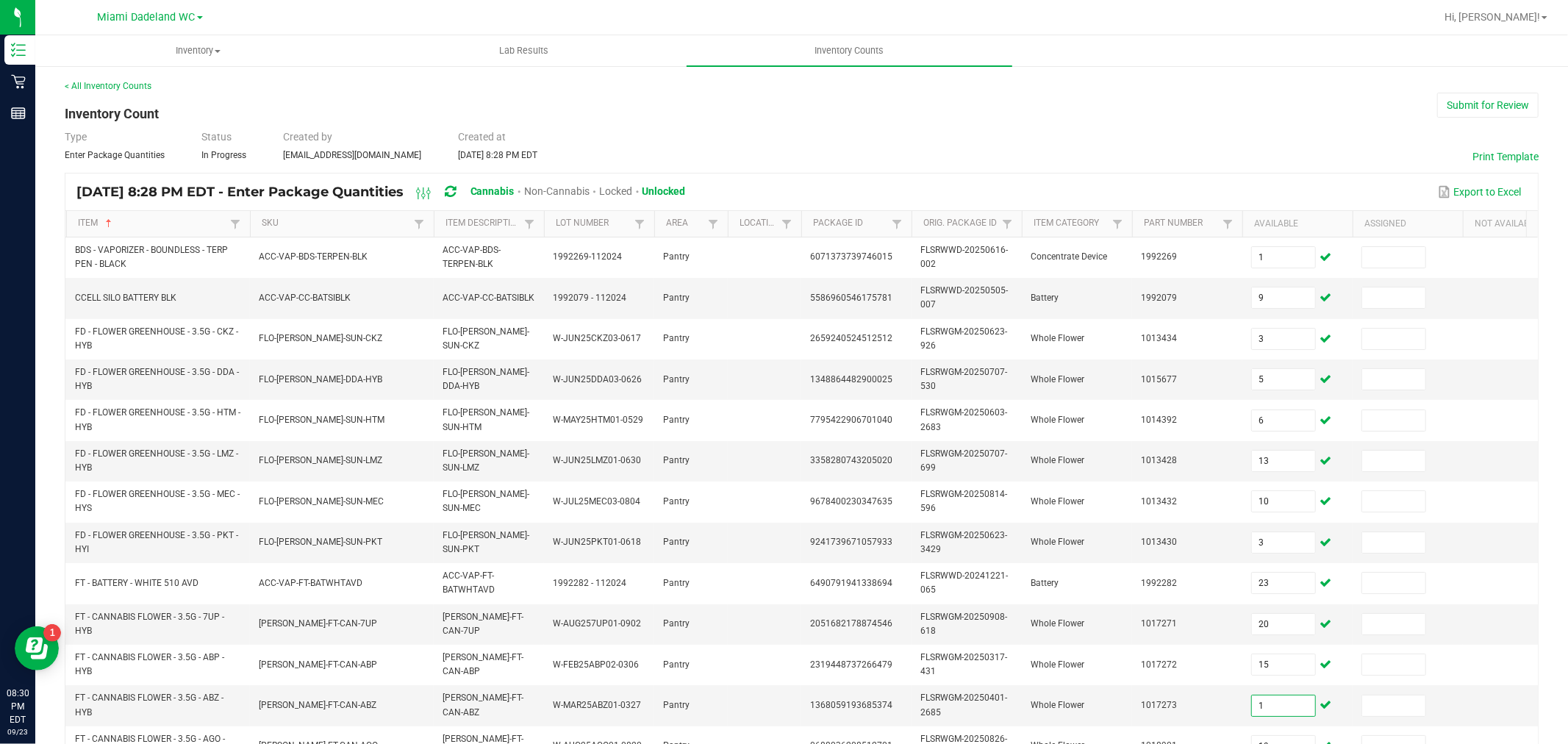
type input "11"
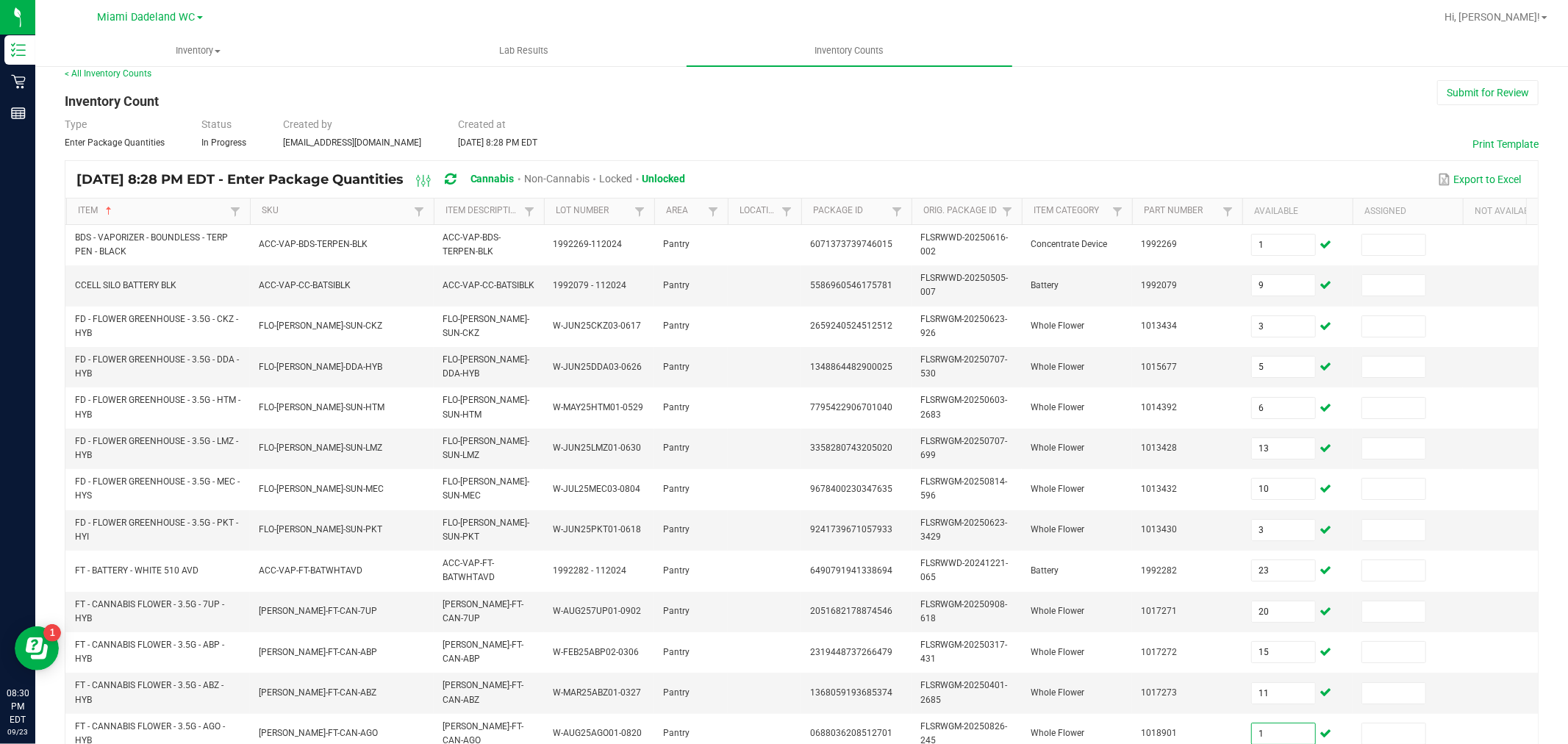
type input "19"
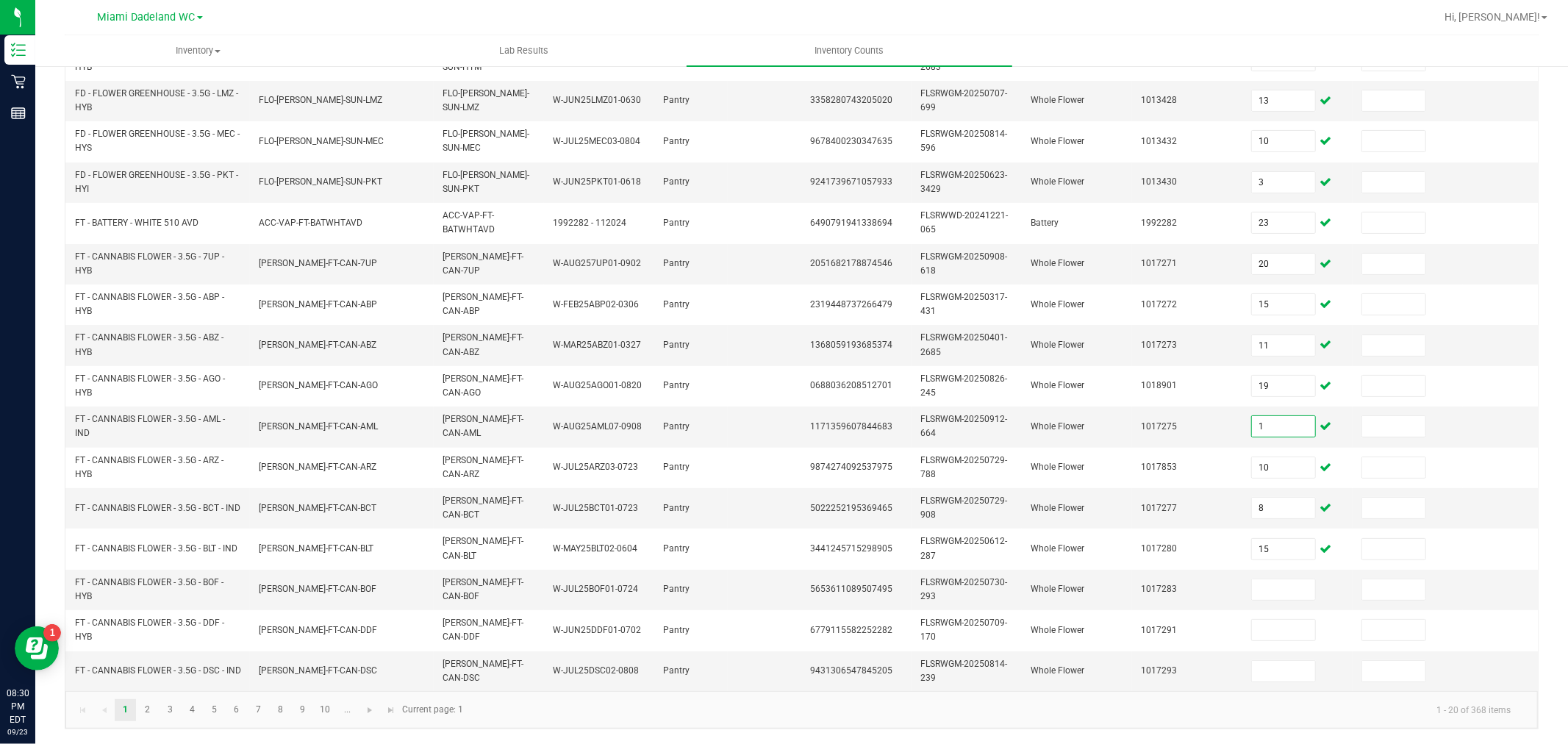
type input "18"
type input "19"
type input "18"
type input "10"
type input "8"
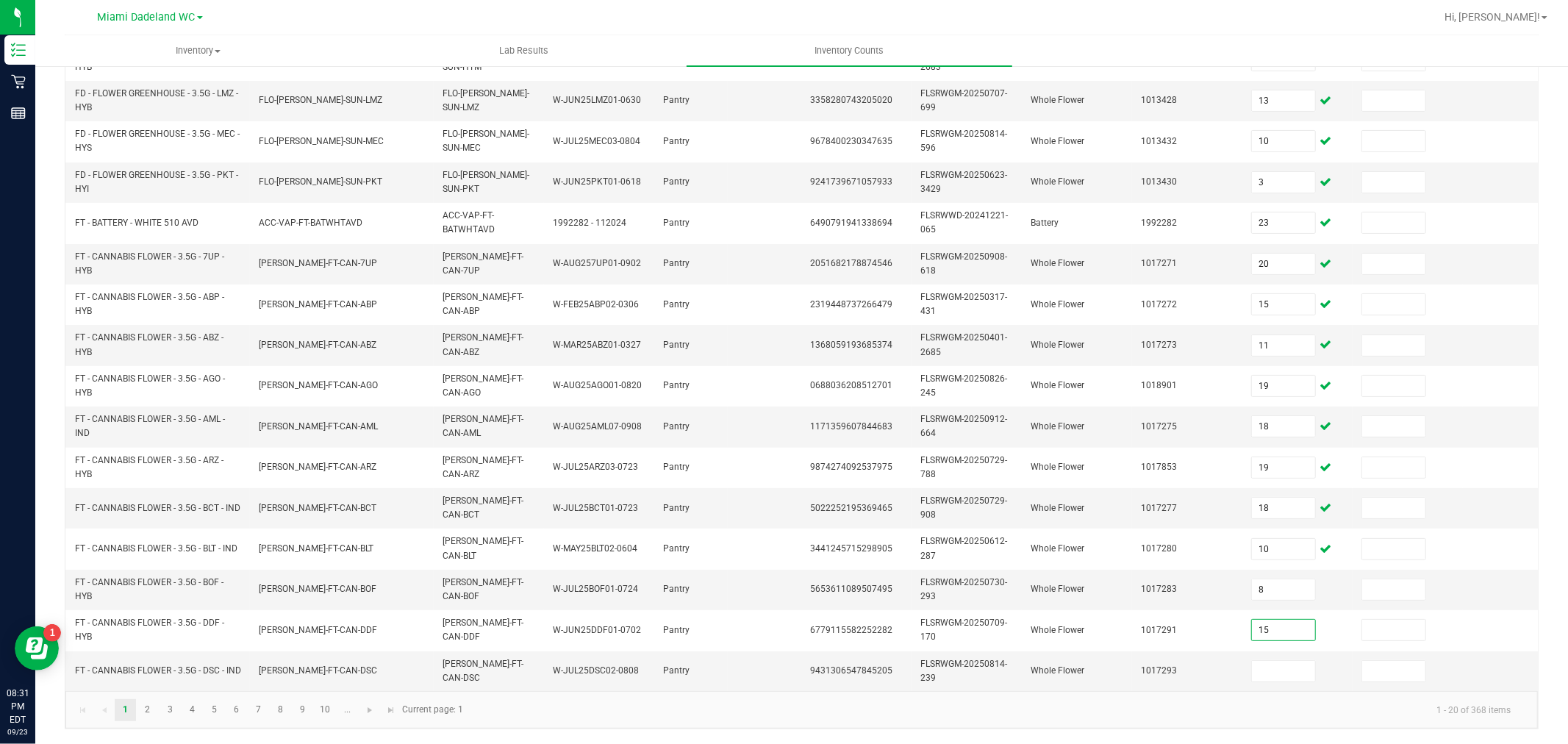
type input "15"
type input "7"
click at [376, 701] on link at bounding box center [369, 710] width 21 height 22
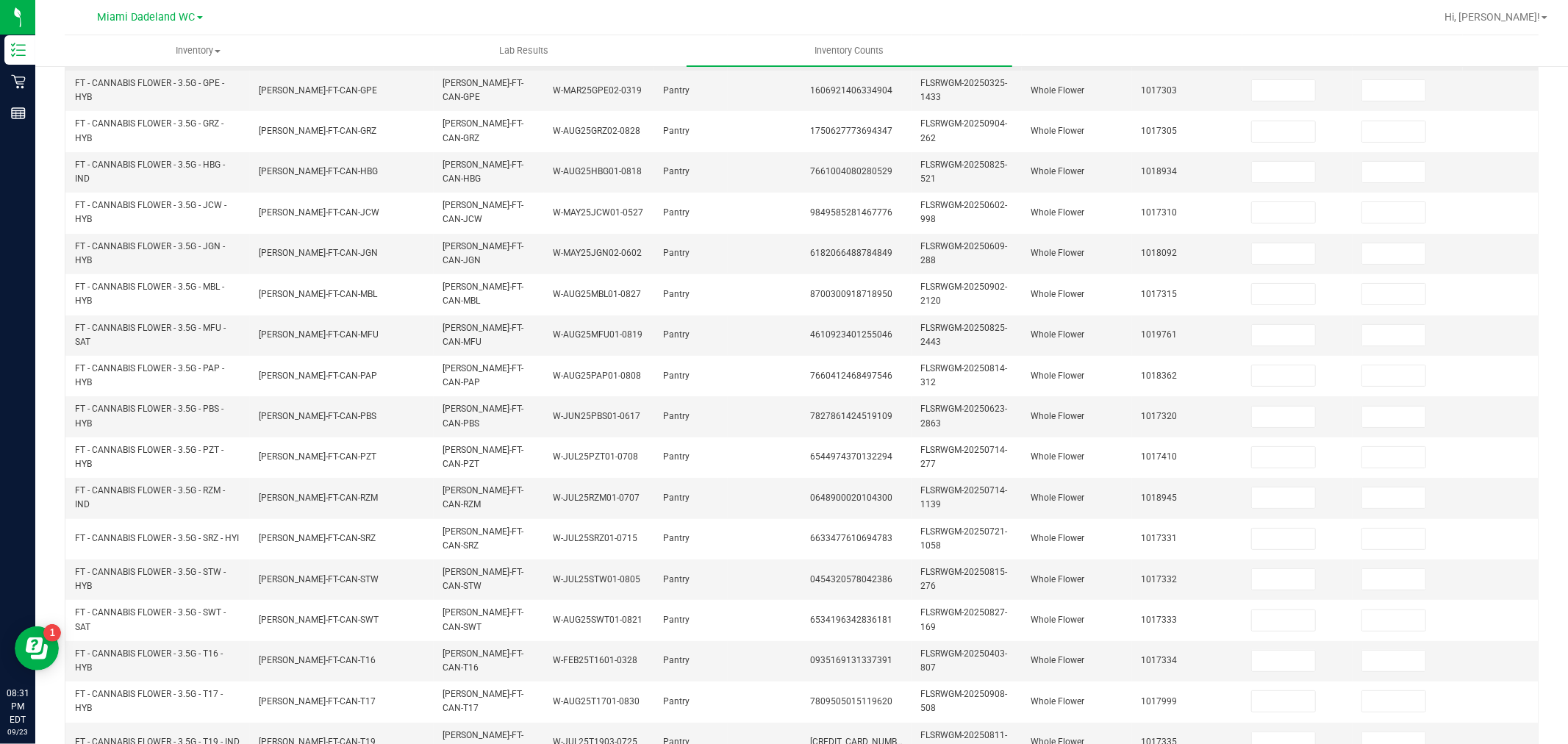
scroll to position [0, 0]
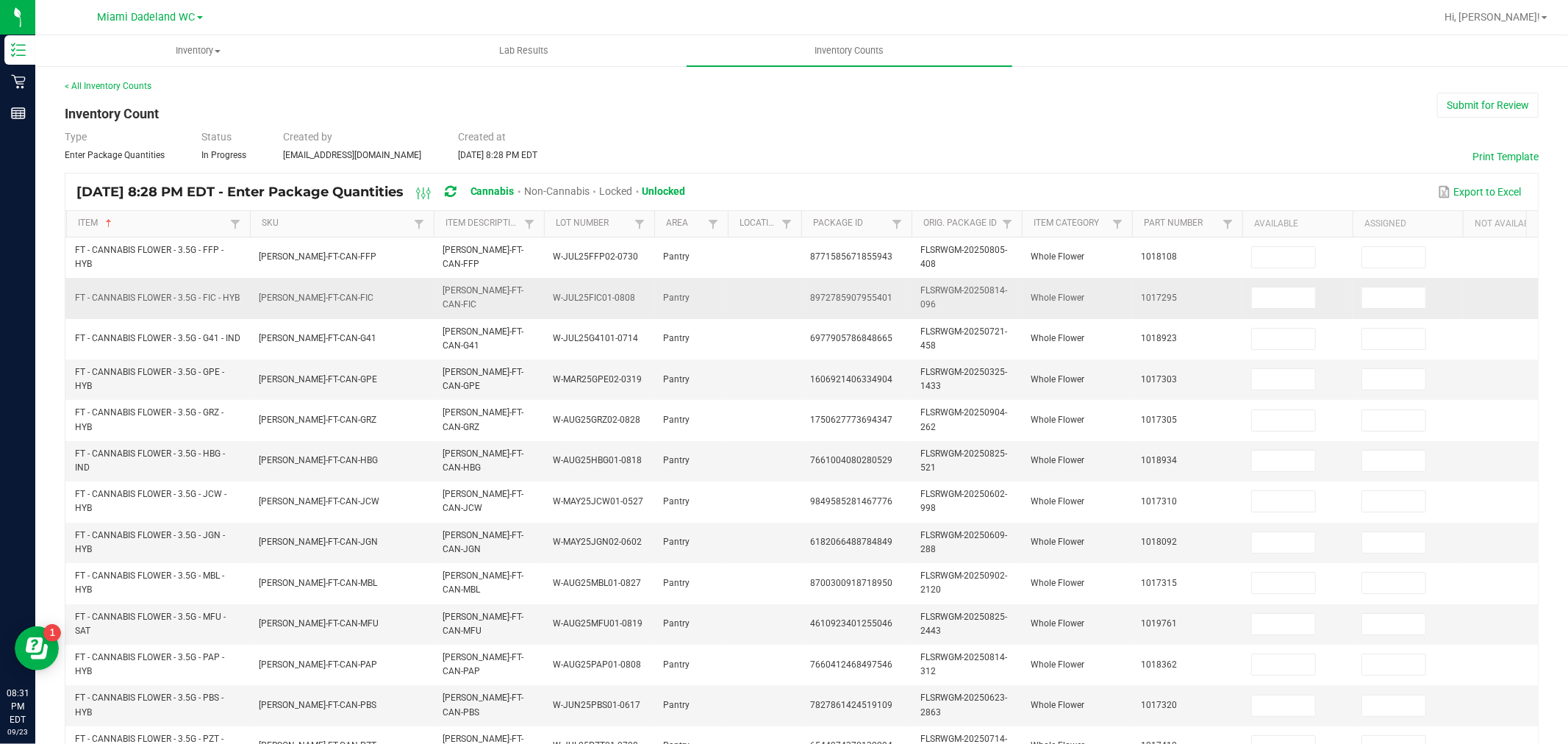
drag, startPoint x: 1284, startPoint y: 246, endPoint x: 1286, endPoint y: 280, distance: 34.1
click at [1284, 247] on span at bounding box center [1283, 257] width 65 height 22
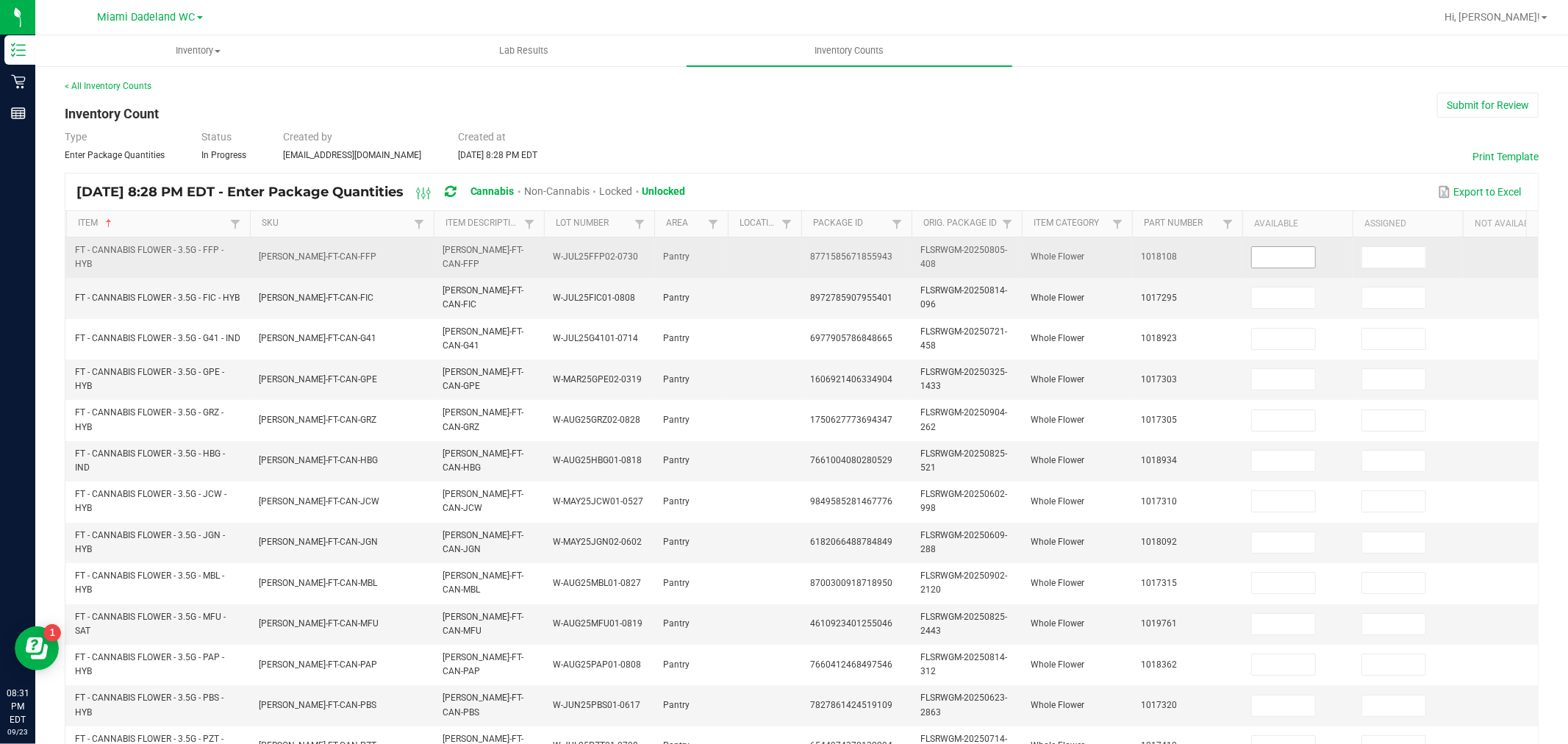
click at [1286, 266] on input at bounding box center [1283, 257] width 63 height 21
type input "13"
type input "10"
type input "4"
type input "6"
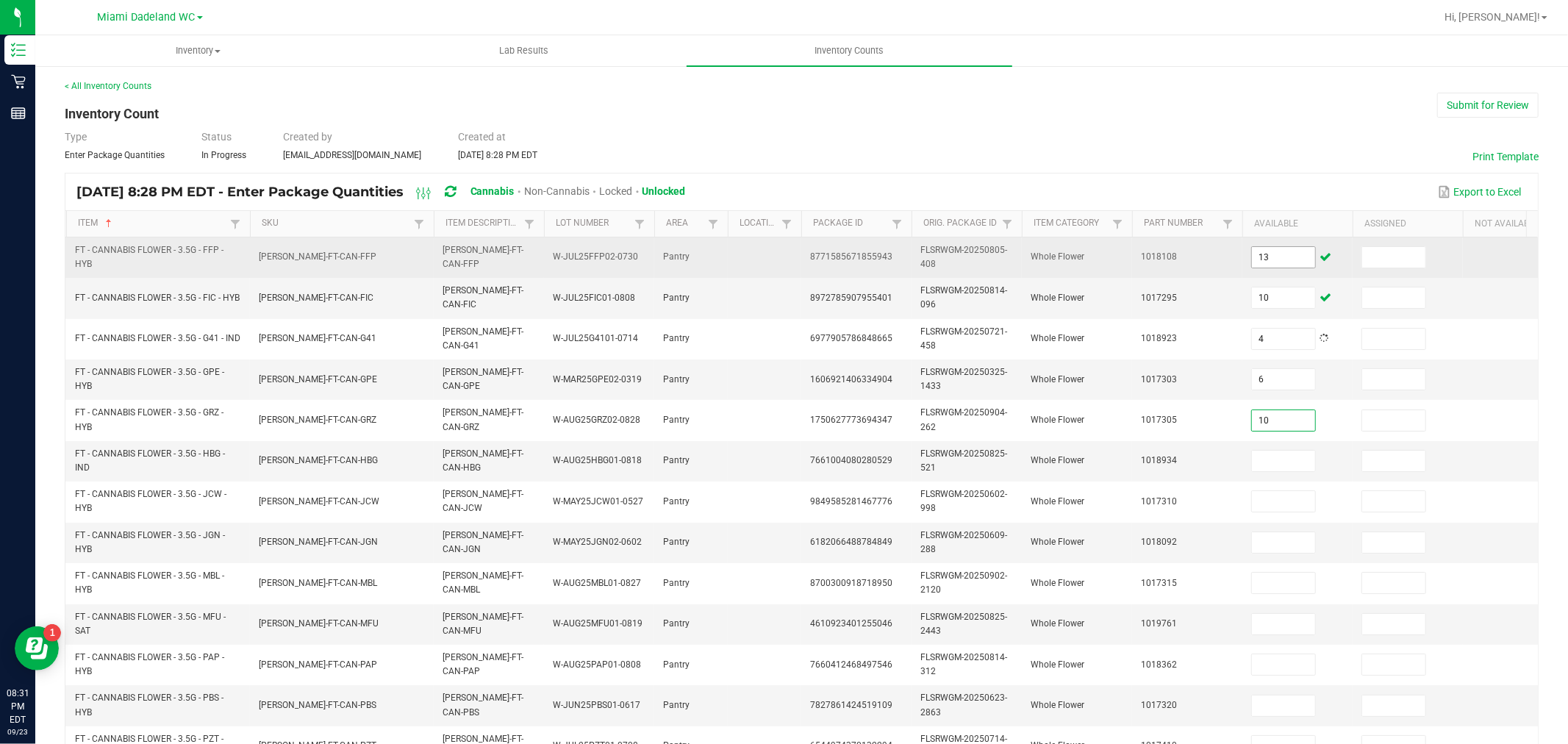
type input "10"
type input "19"
type input "16"
type input "20"
type input "4"
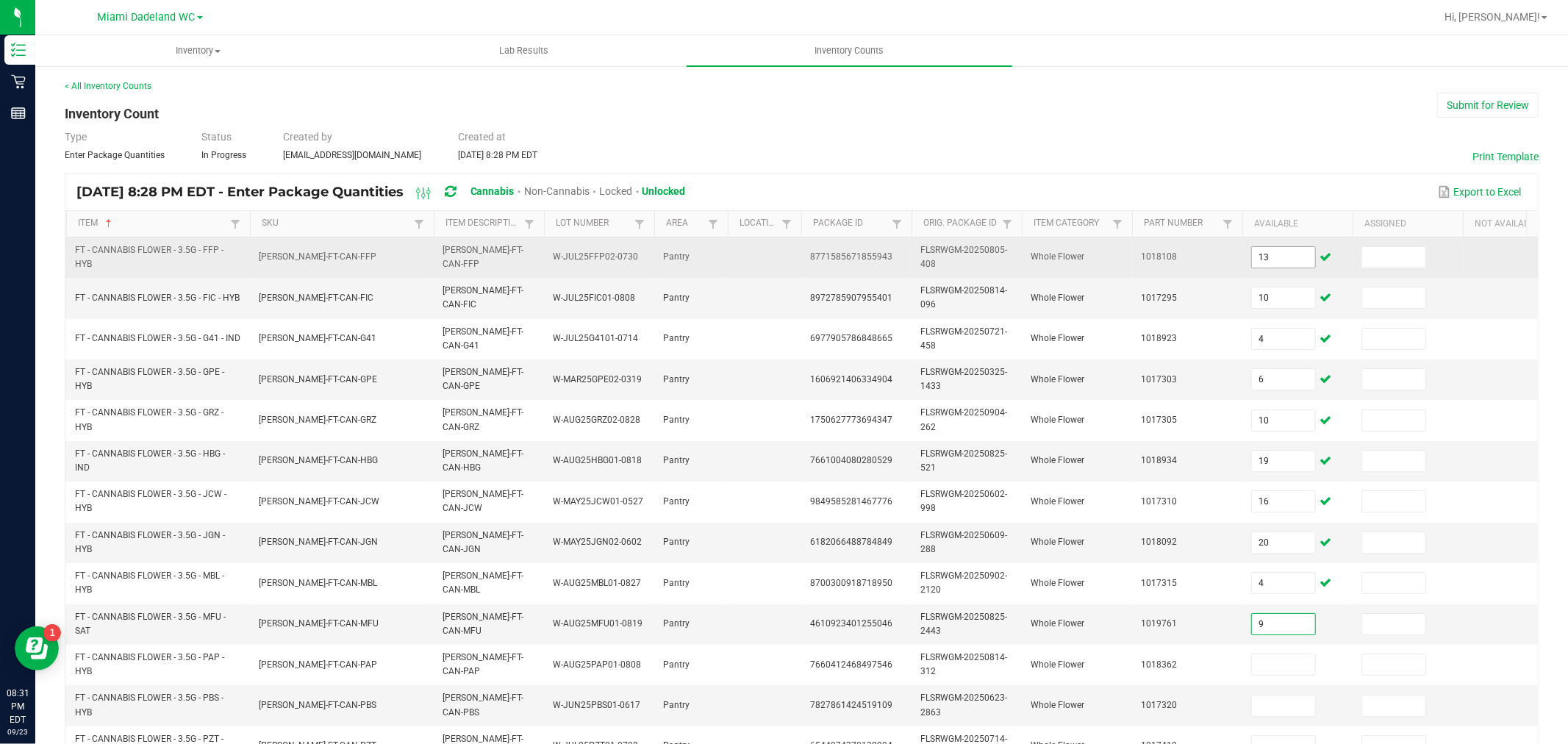
type input "9"
type input "17"
type input "6"
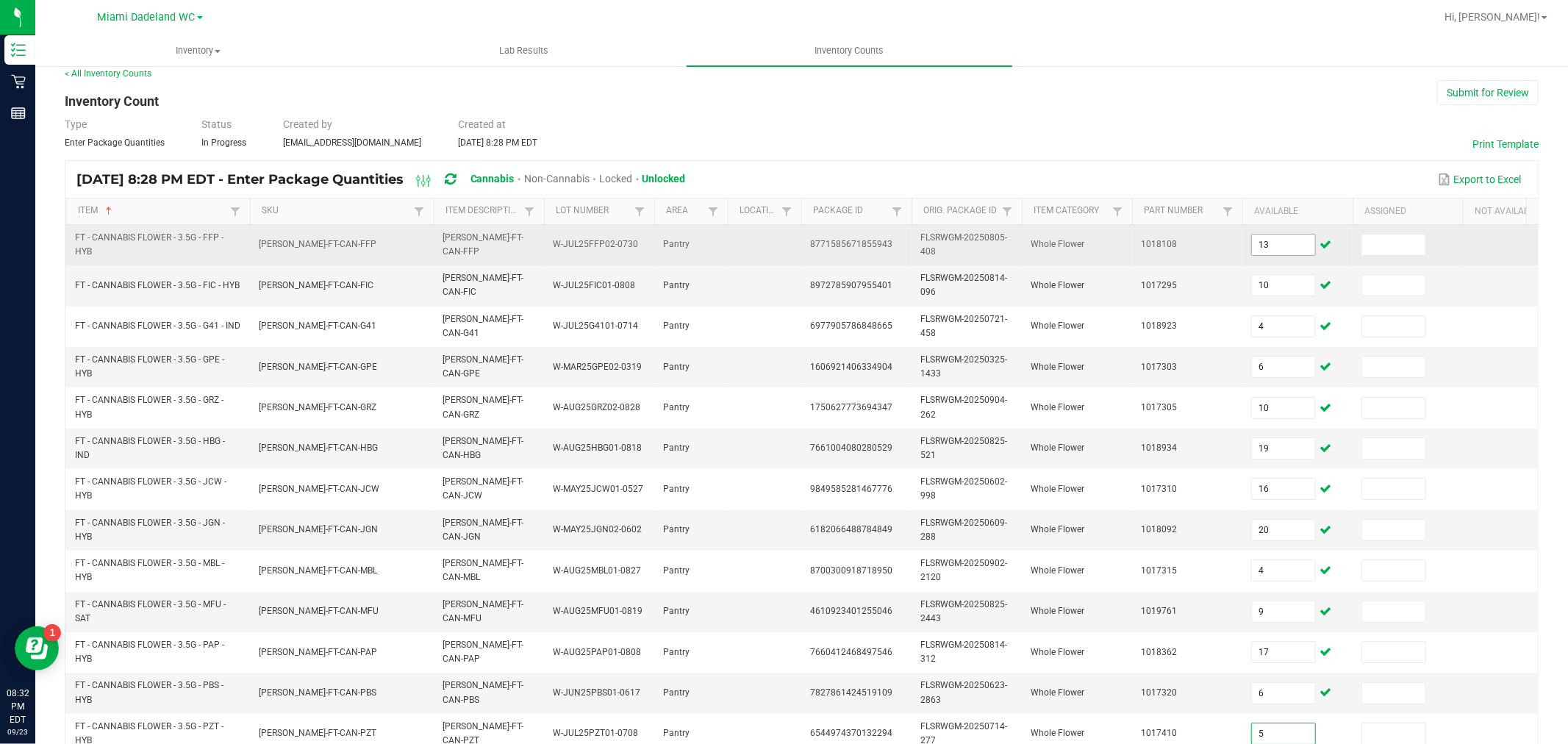
type input "5"
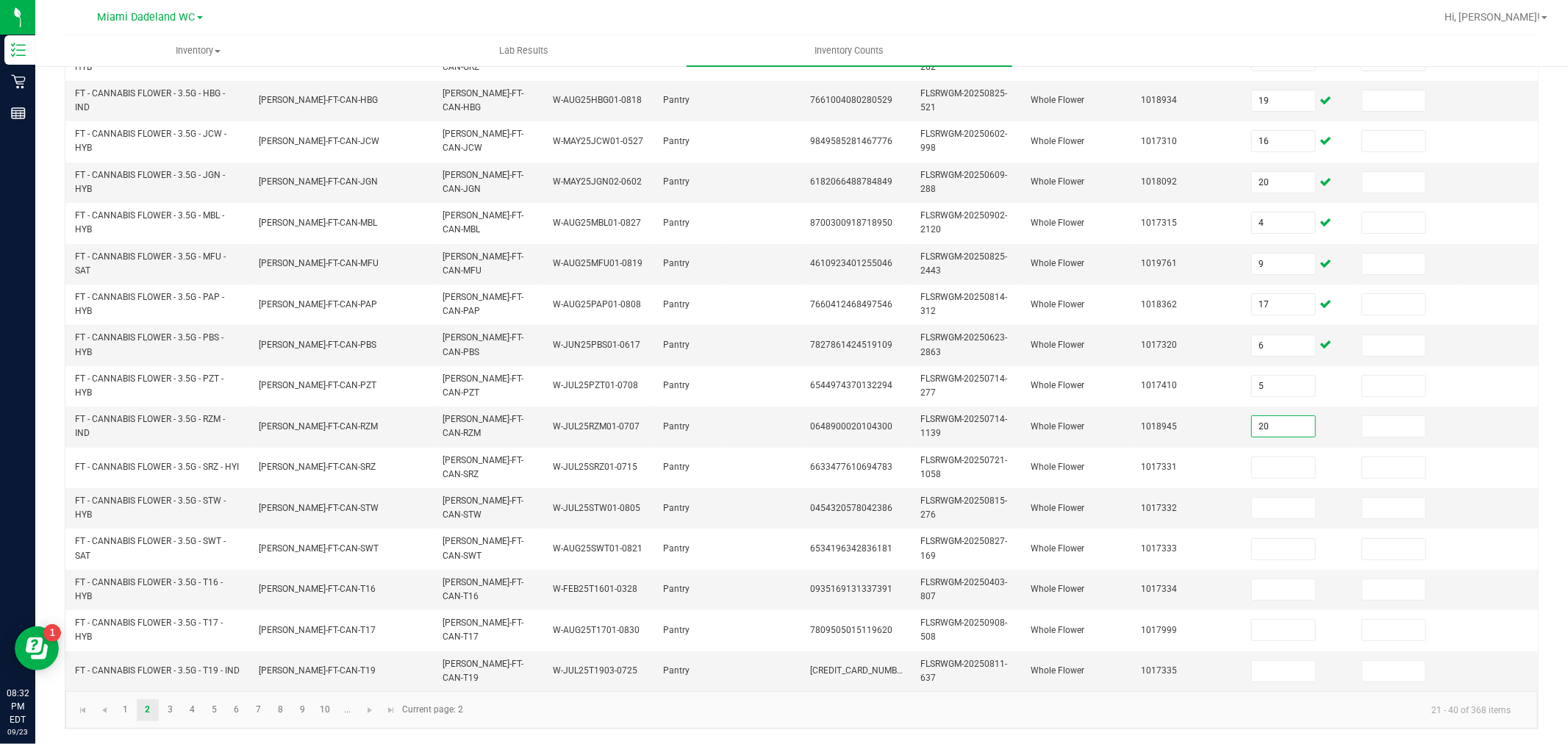
type input "20"
type input "2"
type input "17"
type input "5"
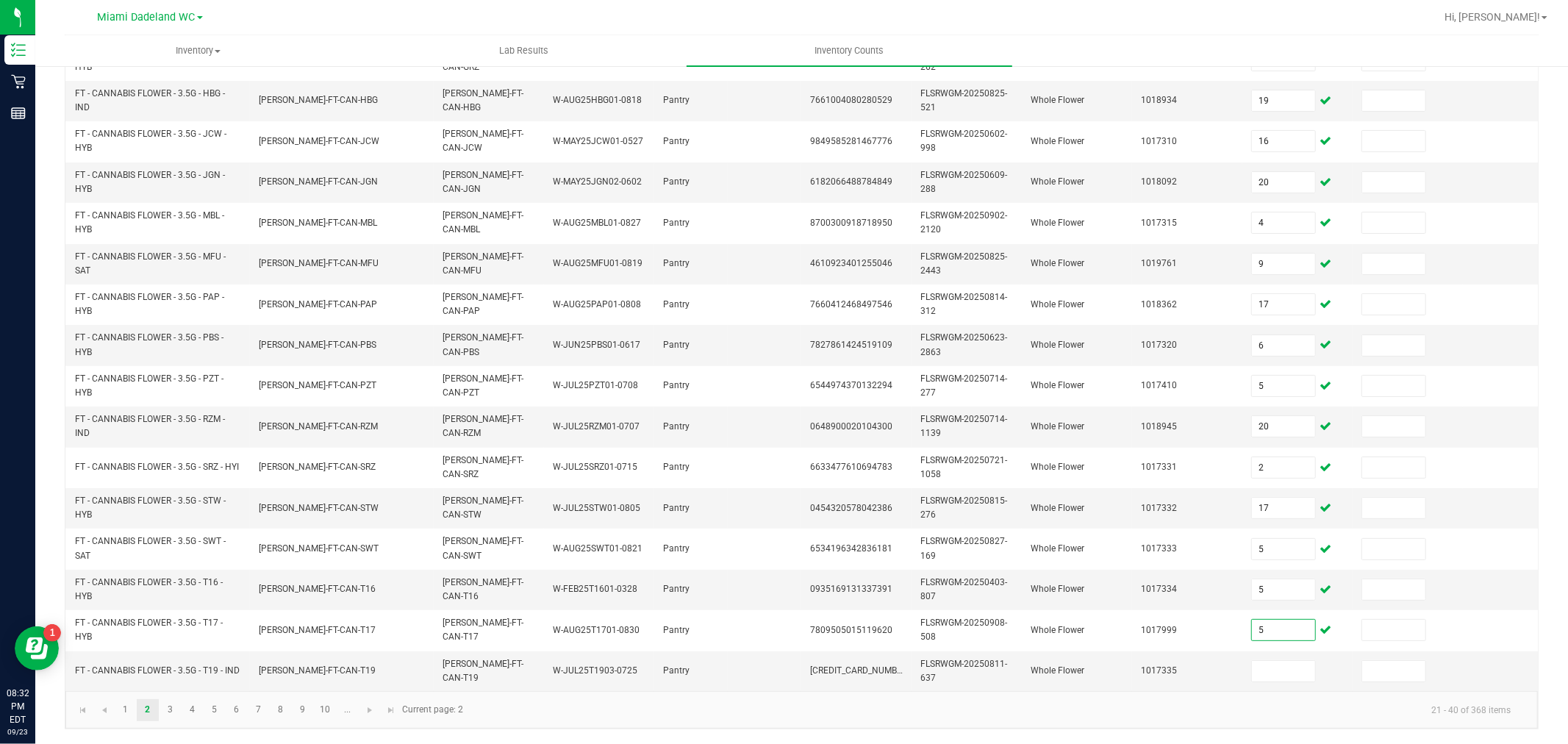
type input "5"
type input "11"
click at [368, 707] on span "Go to the next page" at bounding box center [369, 711] width 11 height 11
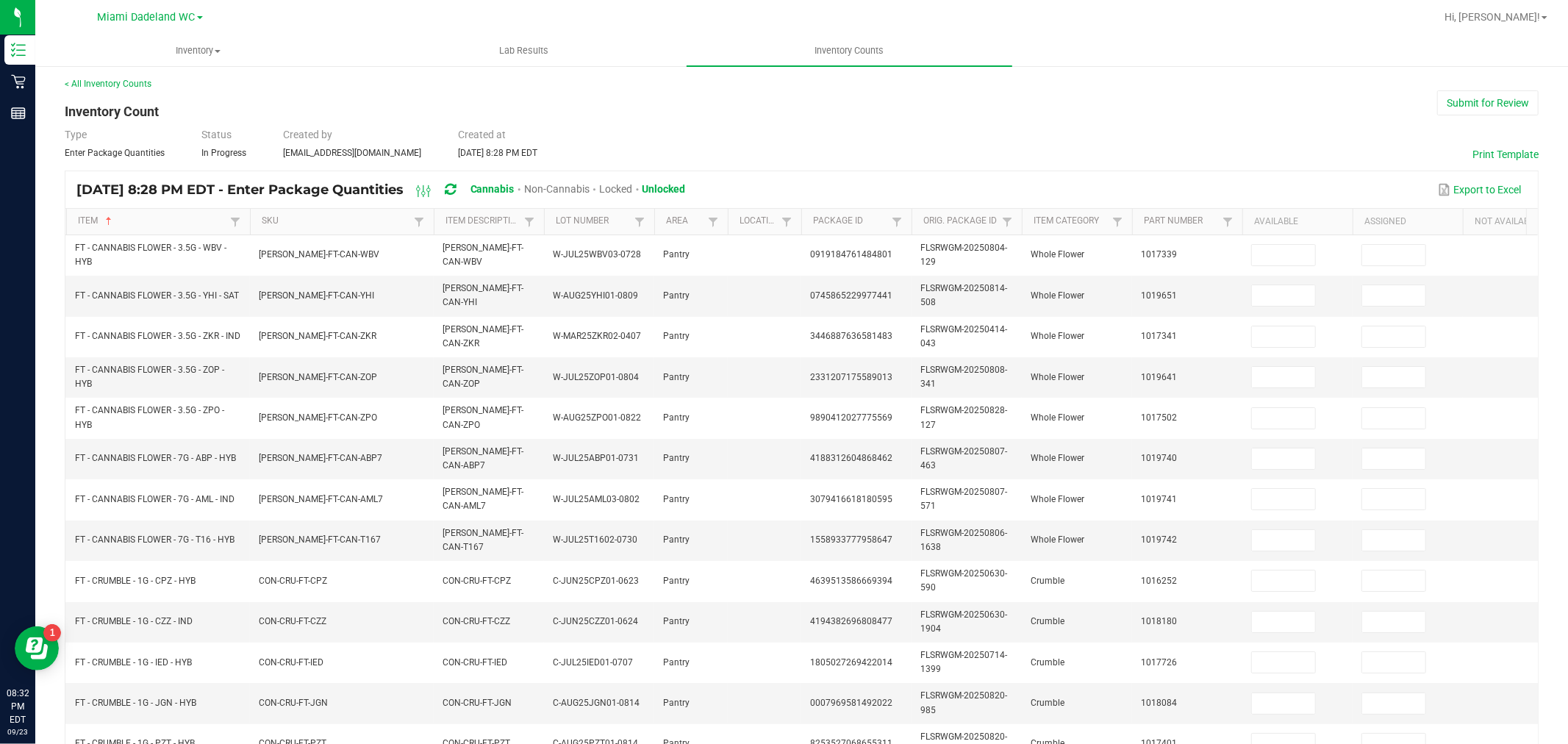
scroll to position [0, 0]
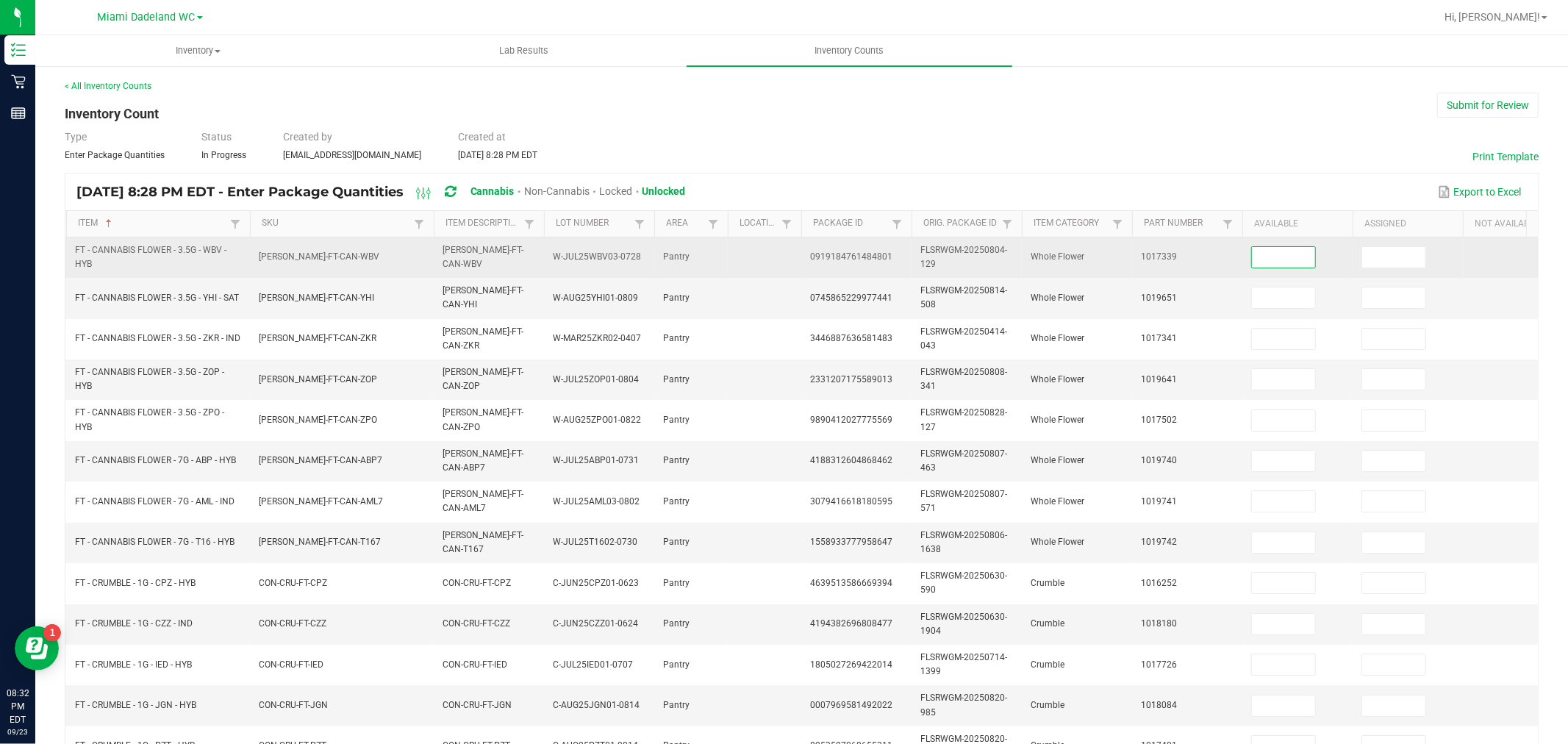
click at [1299, 258] on input at bounding box center [1283, 257] width 63 height 21
type input "6"
type input "2"
type input "20"
type input "19"
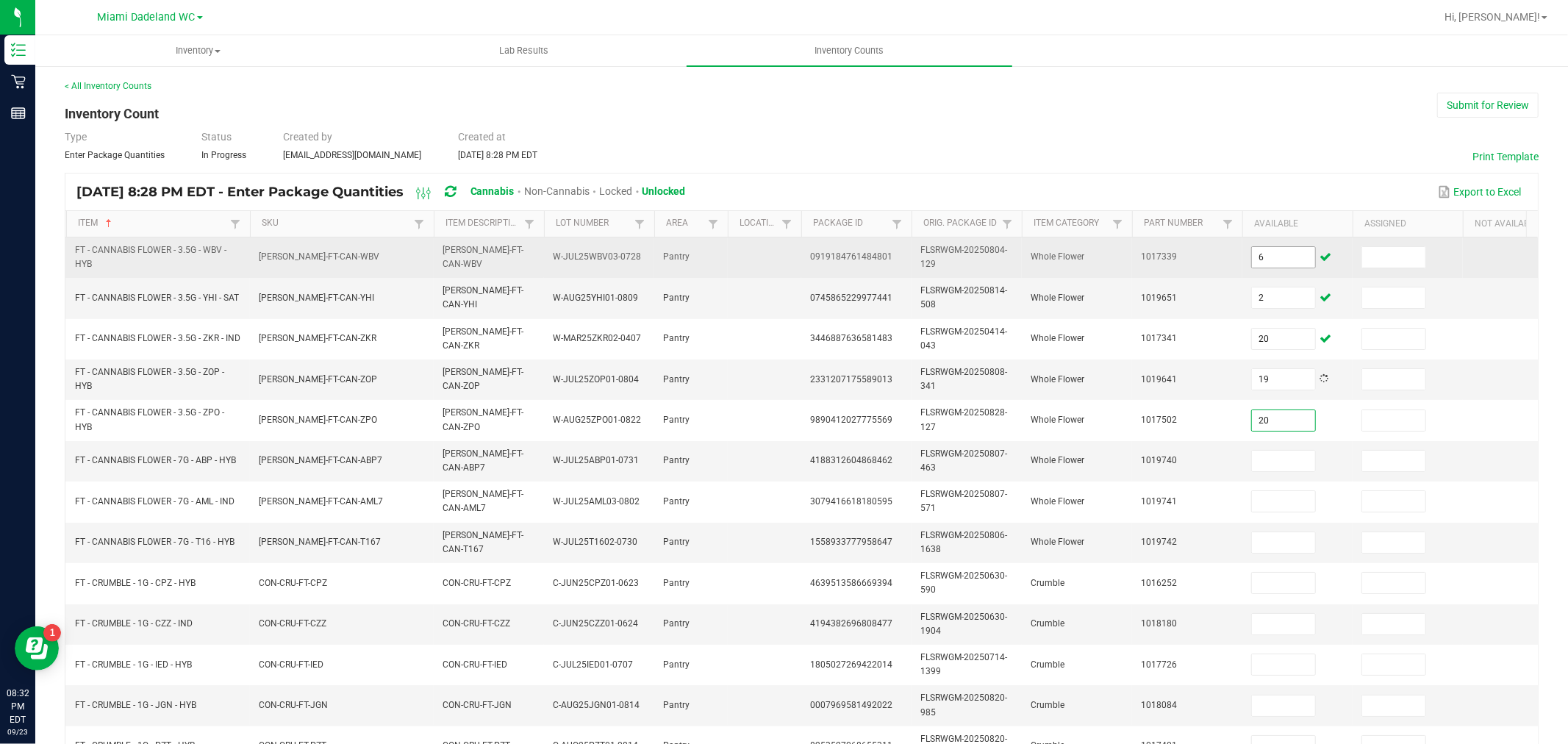
type input "20"
type input "16"
type input "7"
type input "4"
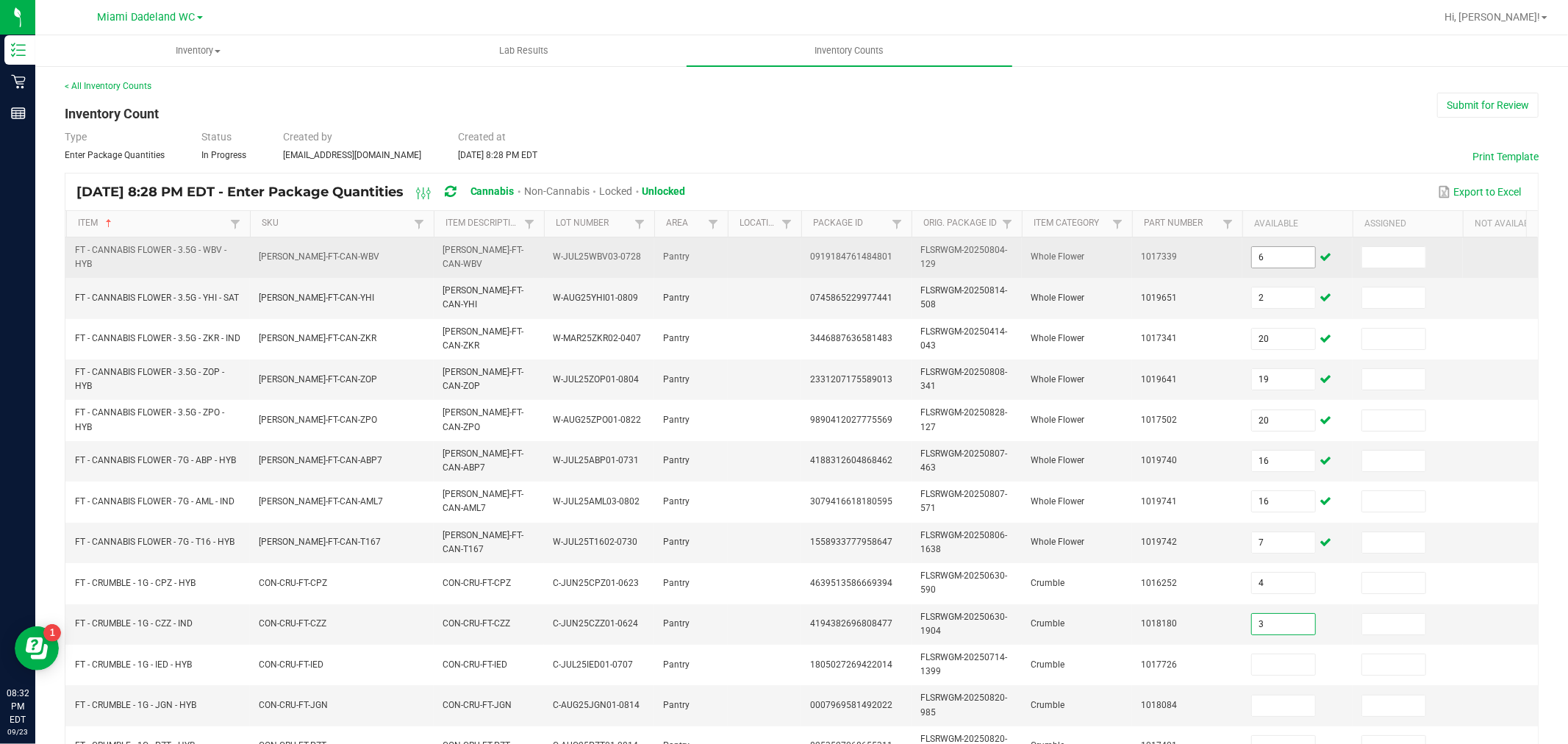
type input "3"
type input "5"
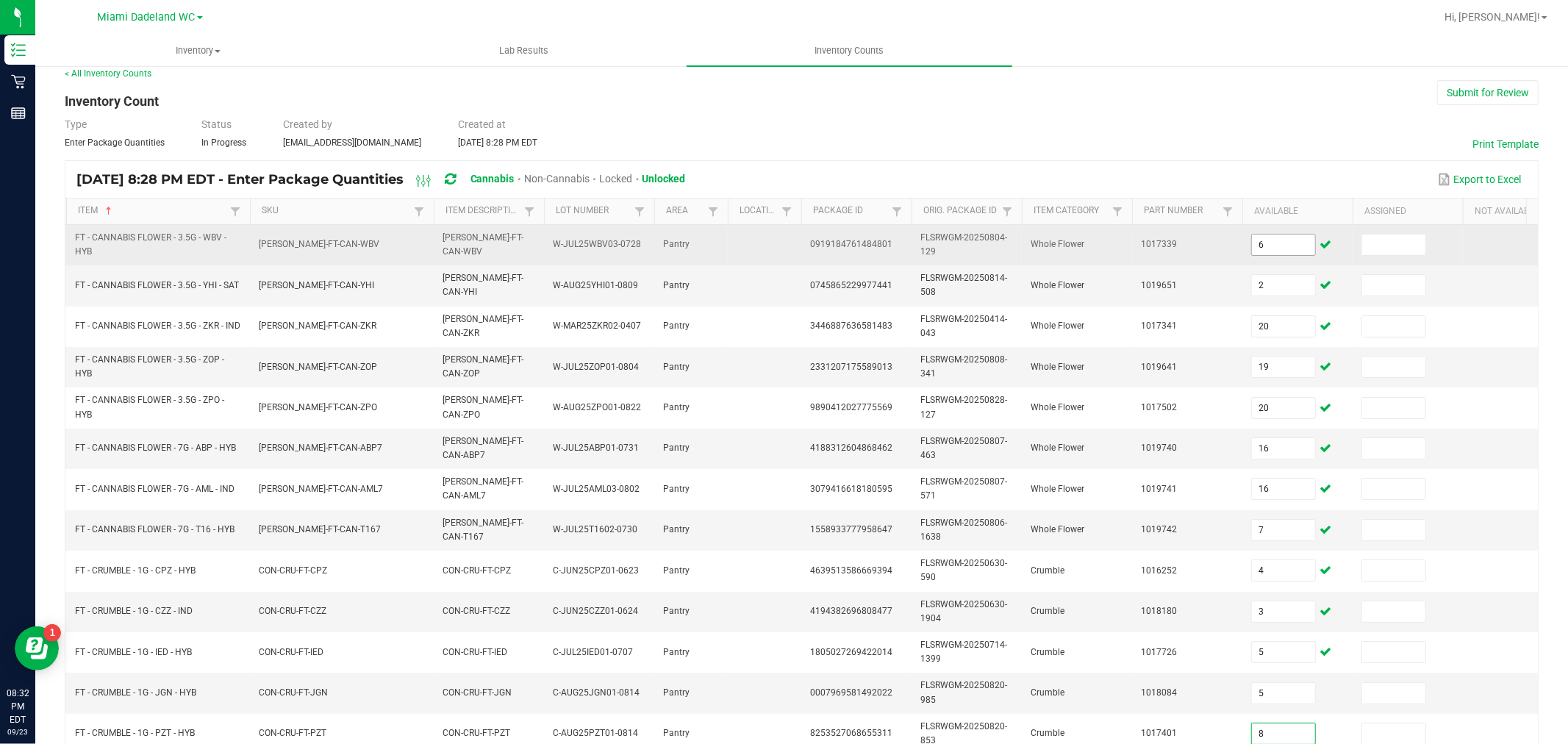
type input "8"
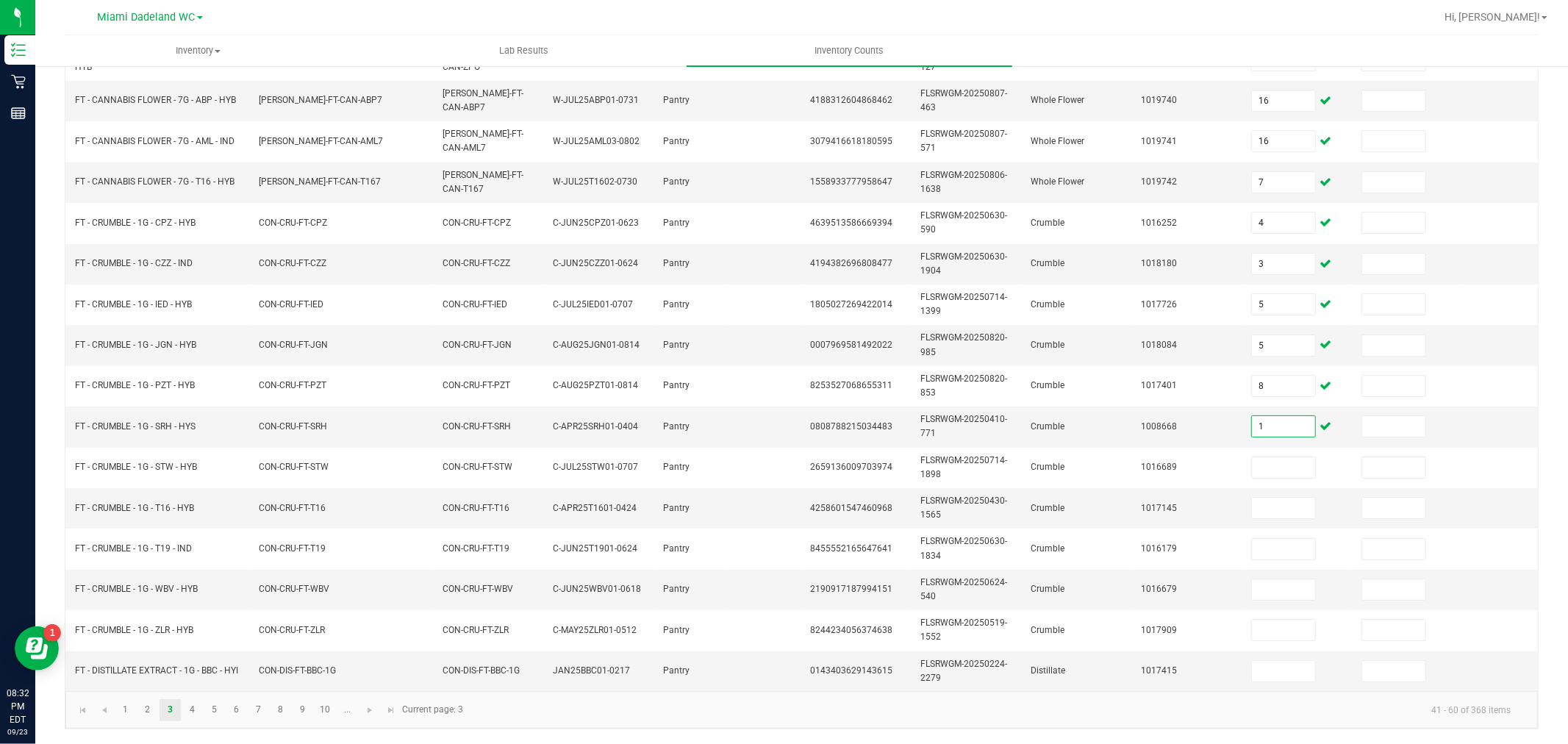
type input "1"
type input "7"
type input "1"
type input "6"
type input "3"
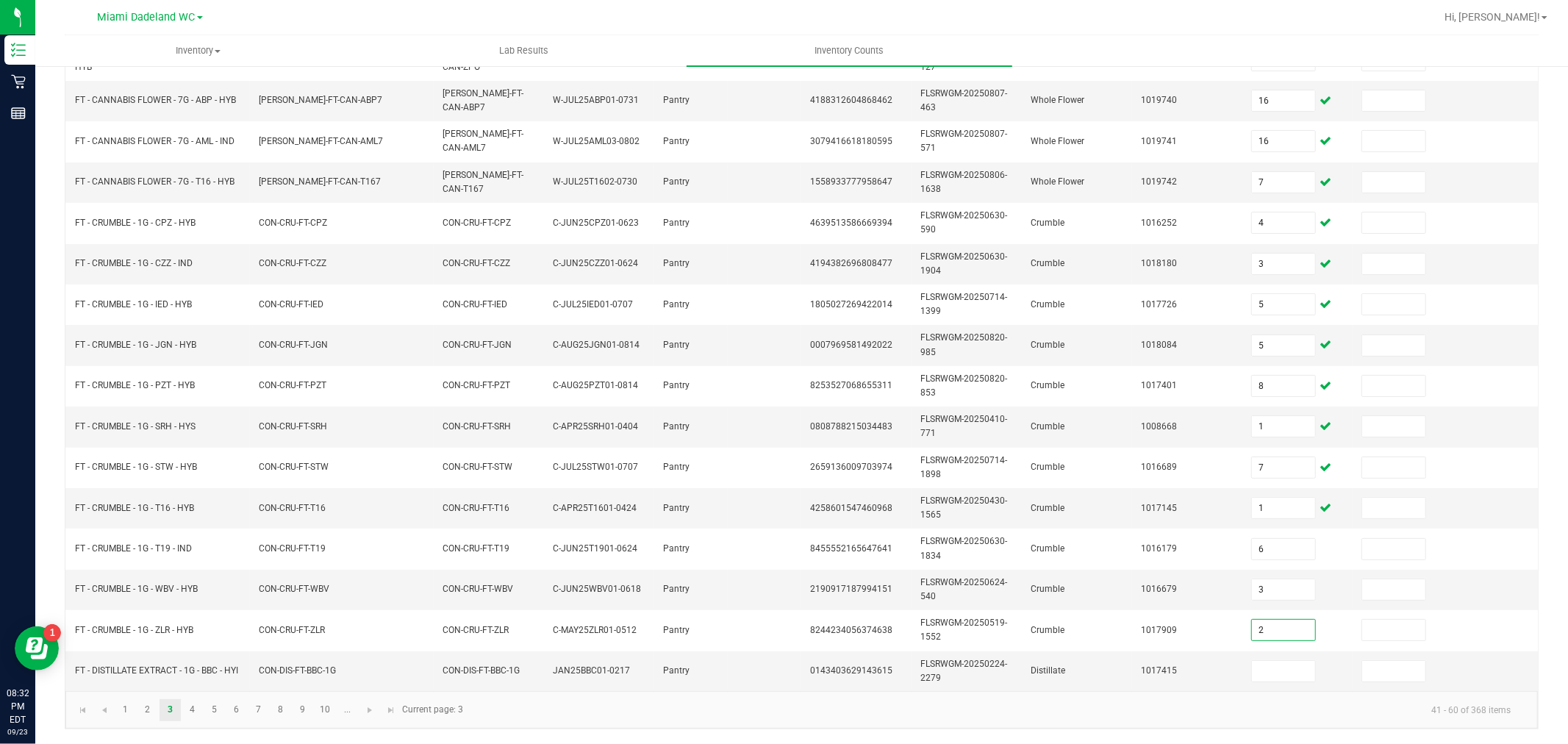
type input "2"
type input "10"
click at [369, 714] on span "Go to the next page" at bounding box center [369, 711] width 11 height 11
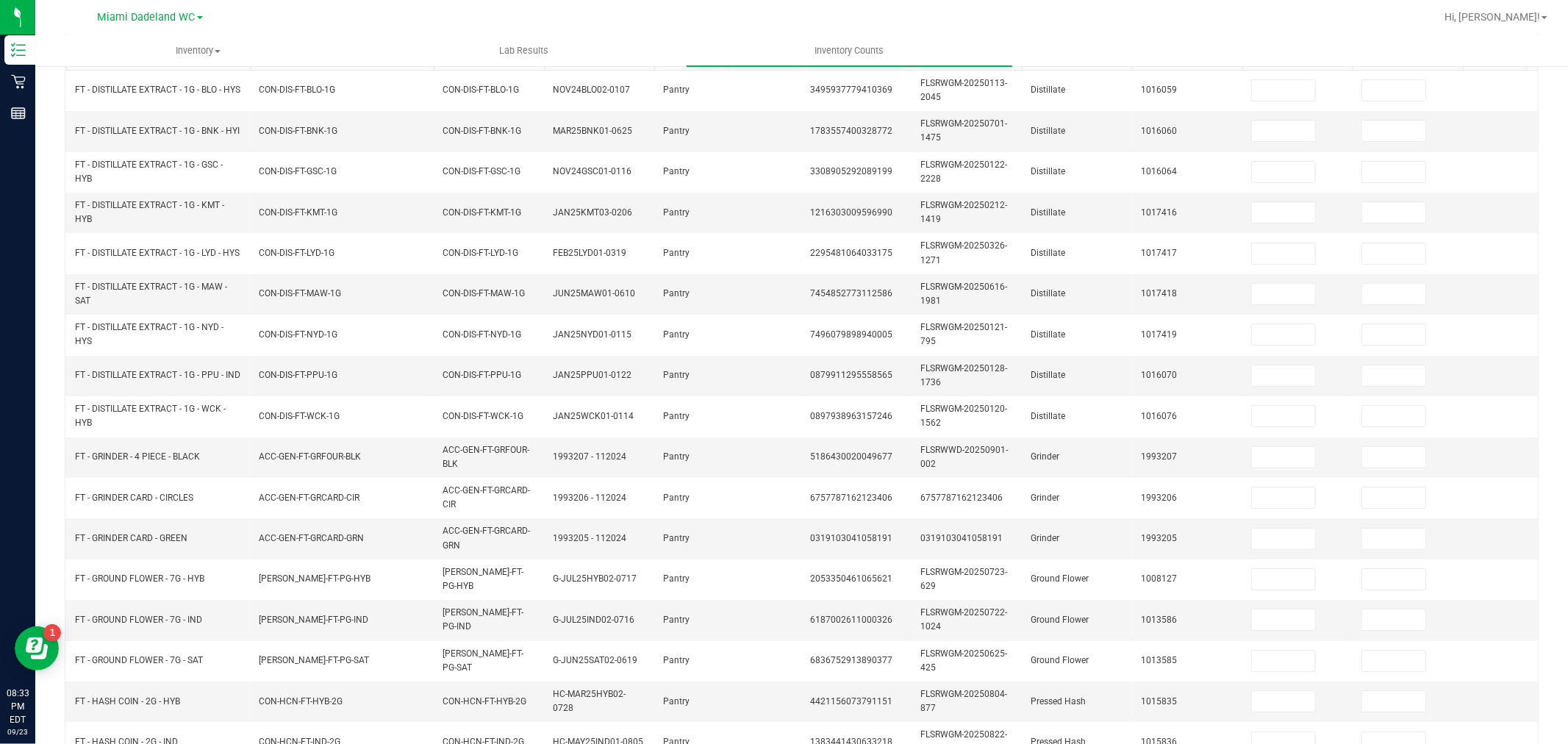
scroll to position [0, 0]
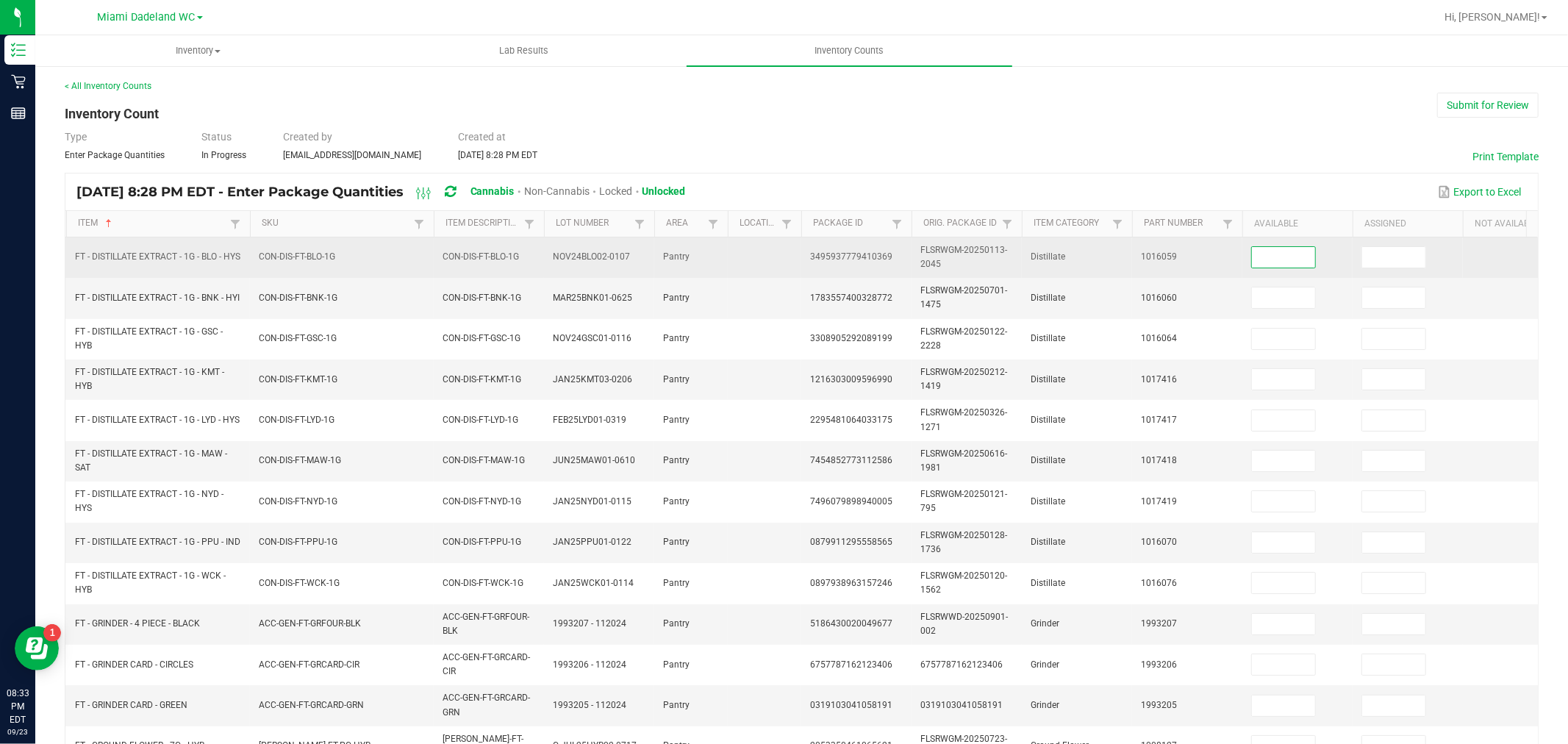
click at [1284, 256] on input at bounding box center [1283, 257] width 63 height 21
type input "8"
type input "1"
type input "5"
type input "4"
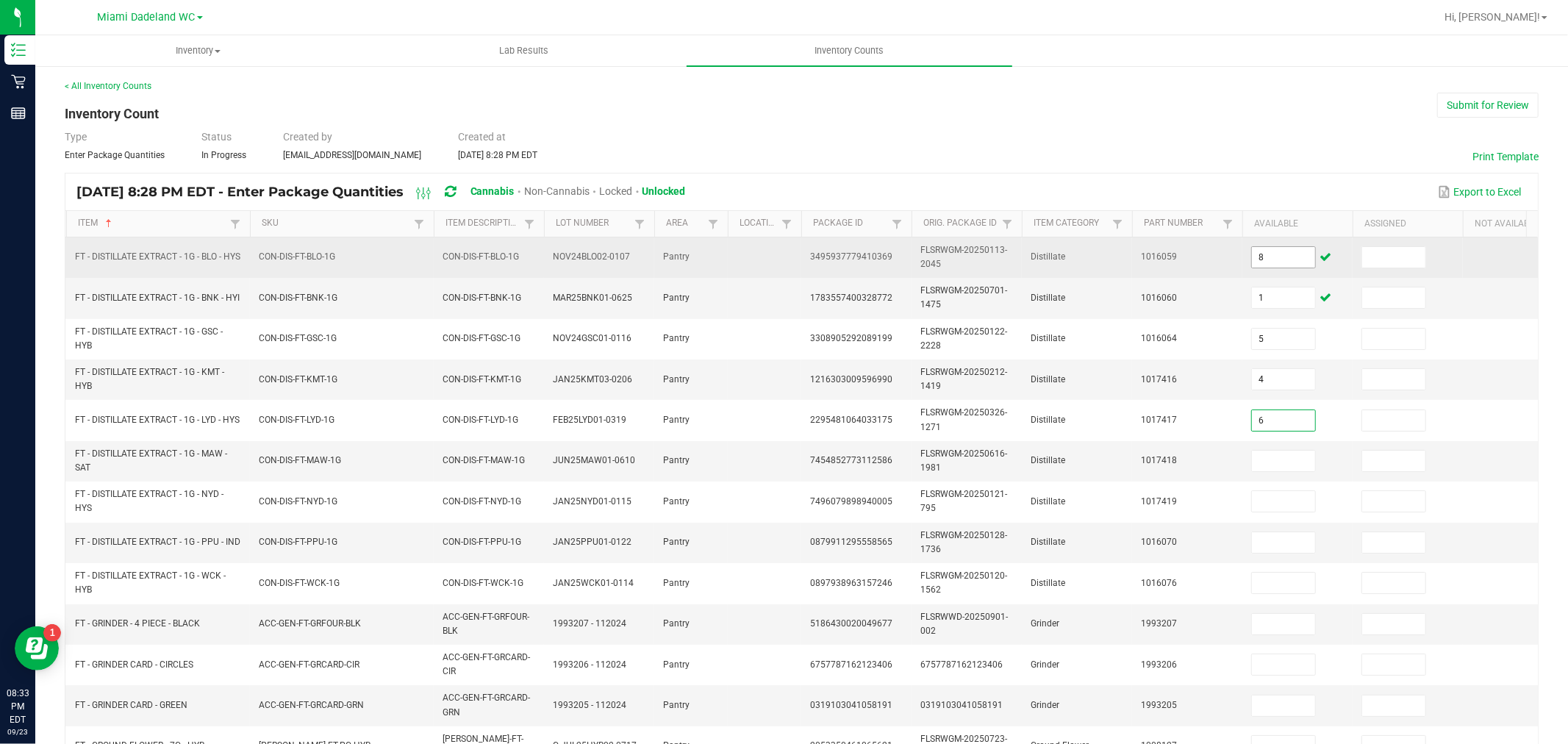
type input "6"
type input "5"
type input "1"
type input "7"
type input "9"
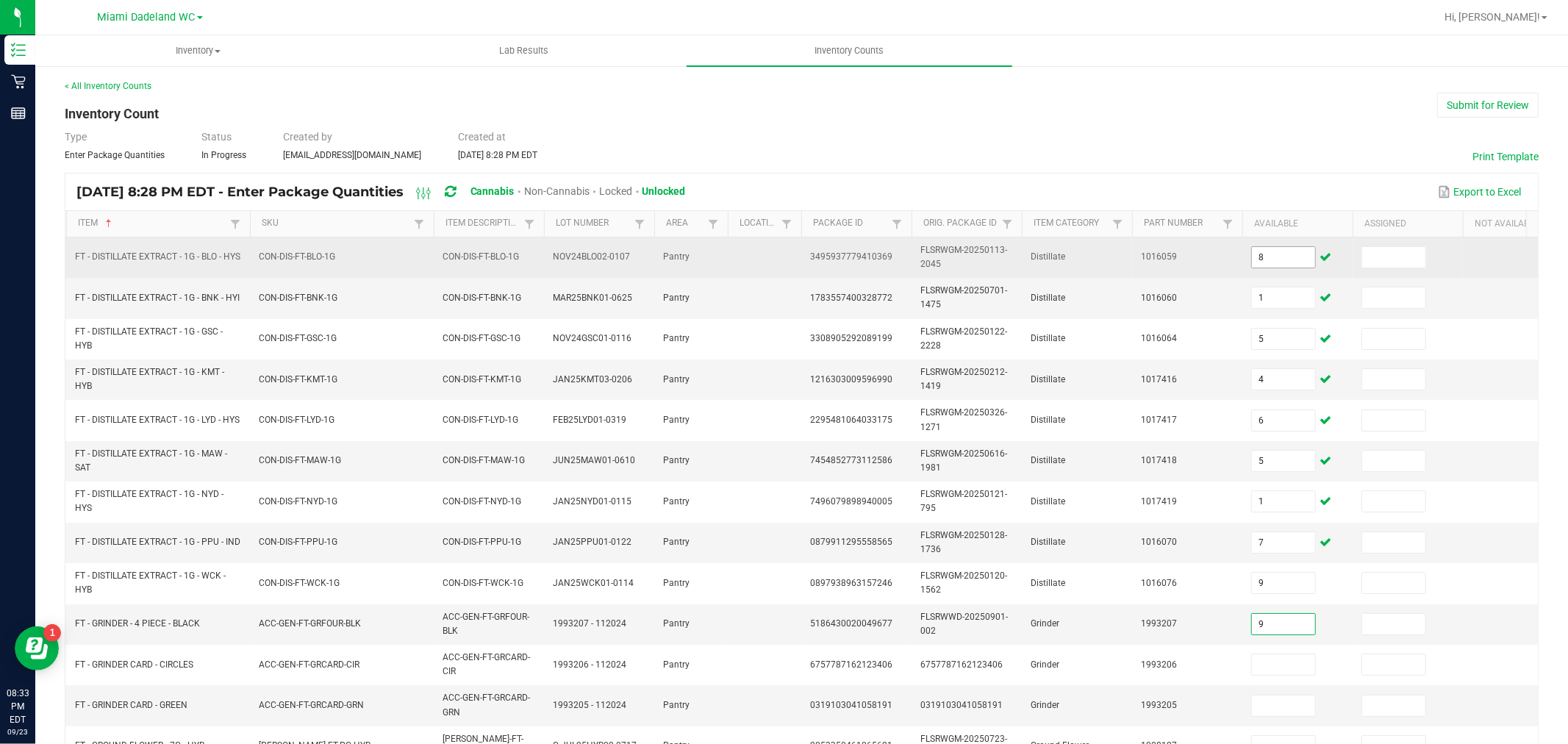
type input "9"
type input "3"
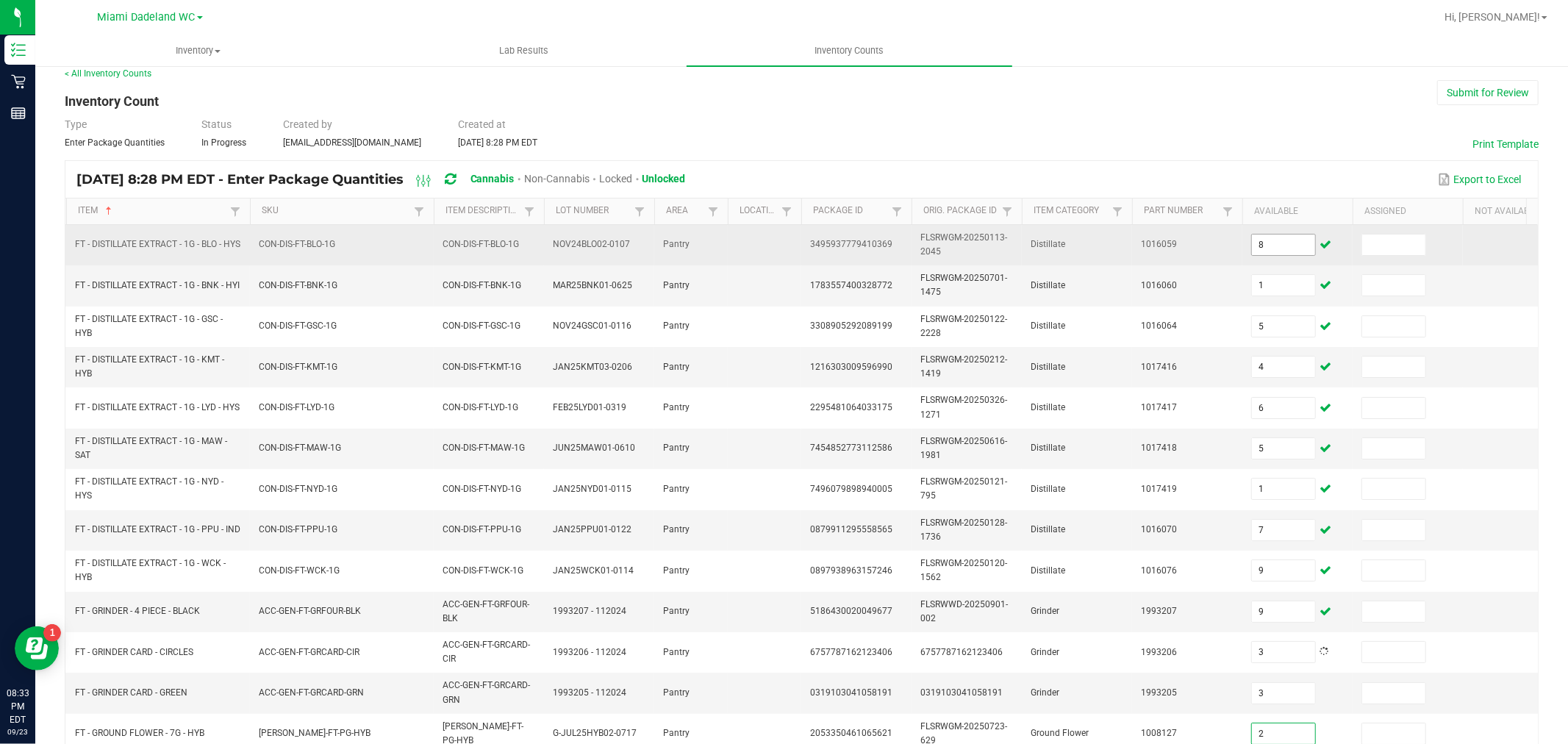
type input "2"
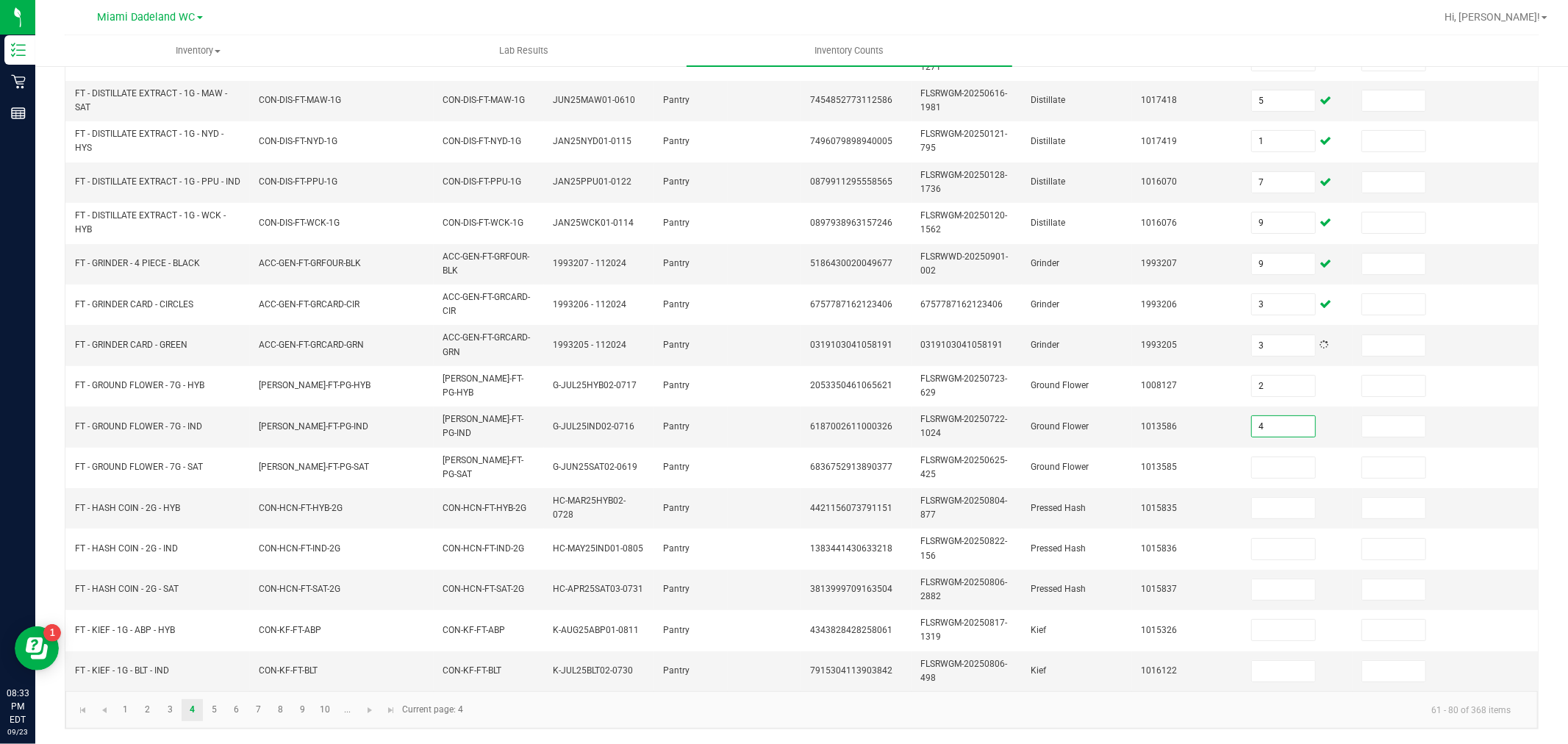
type input "4"
type input "12"
type input "1"
type input "2"
type input "5"
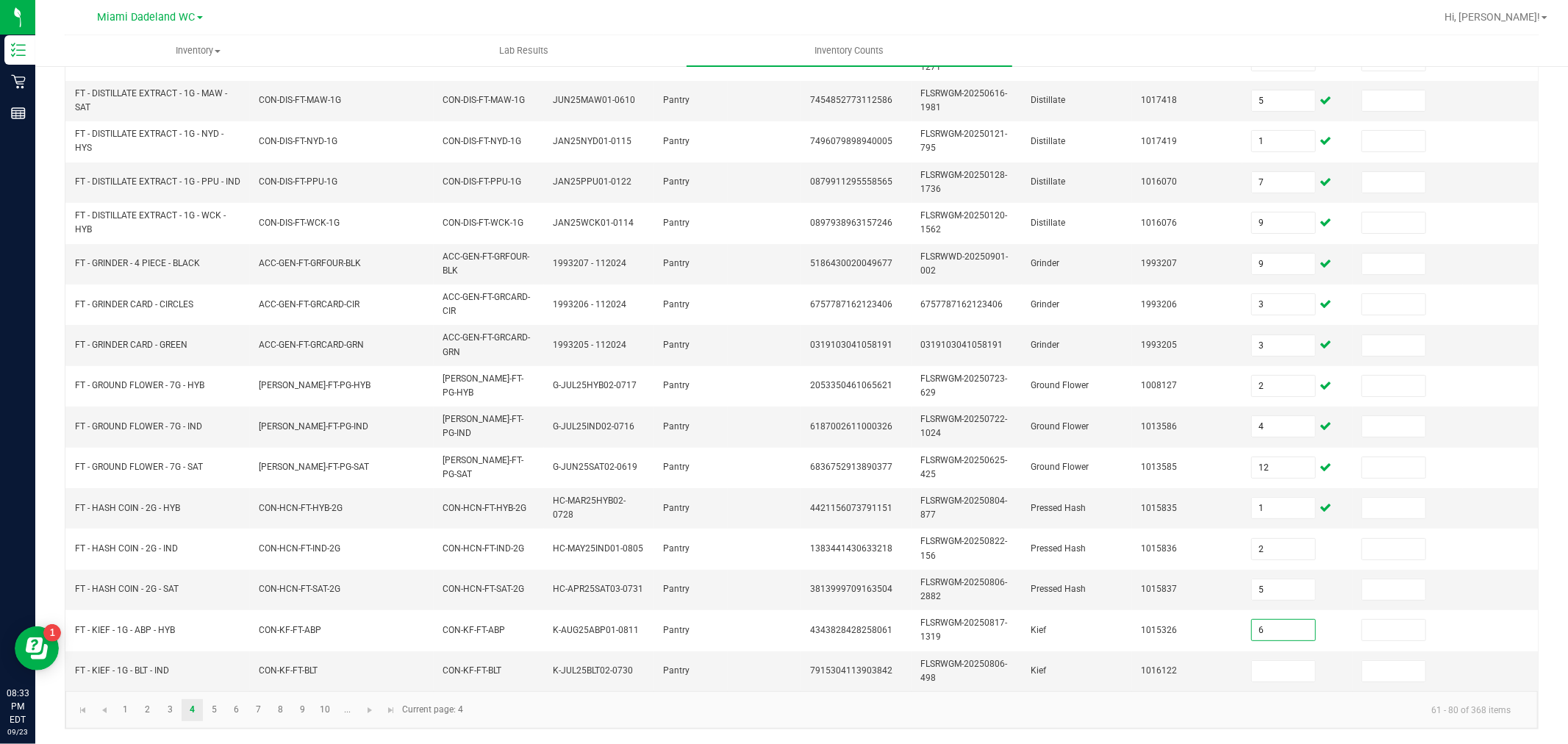
type input "6"
type input "2"
click at [370, 708] on span "Go to the next page" at bounding box center [369, 711] width 11 height 11
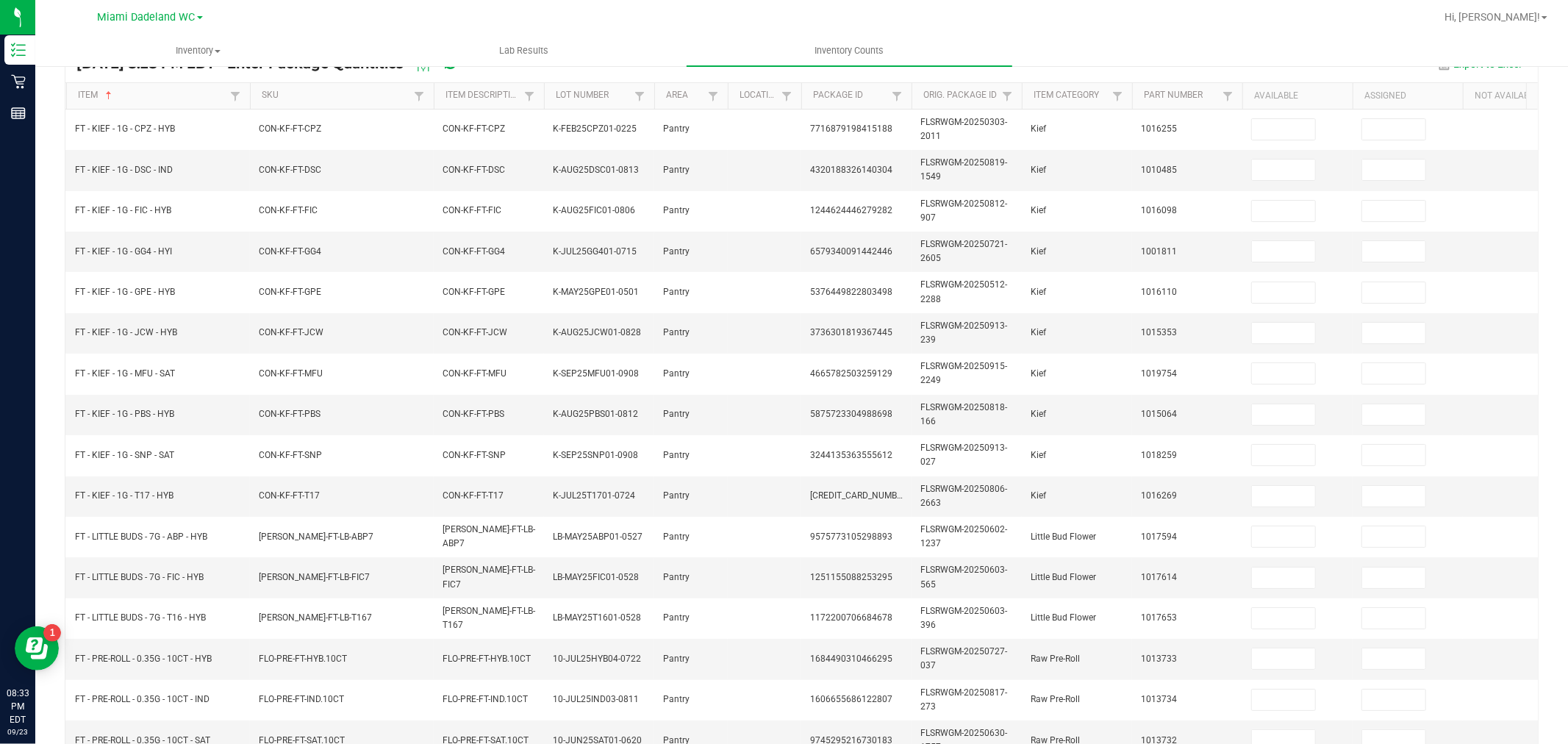
scroll to position [0, 0]
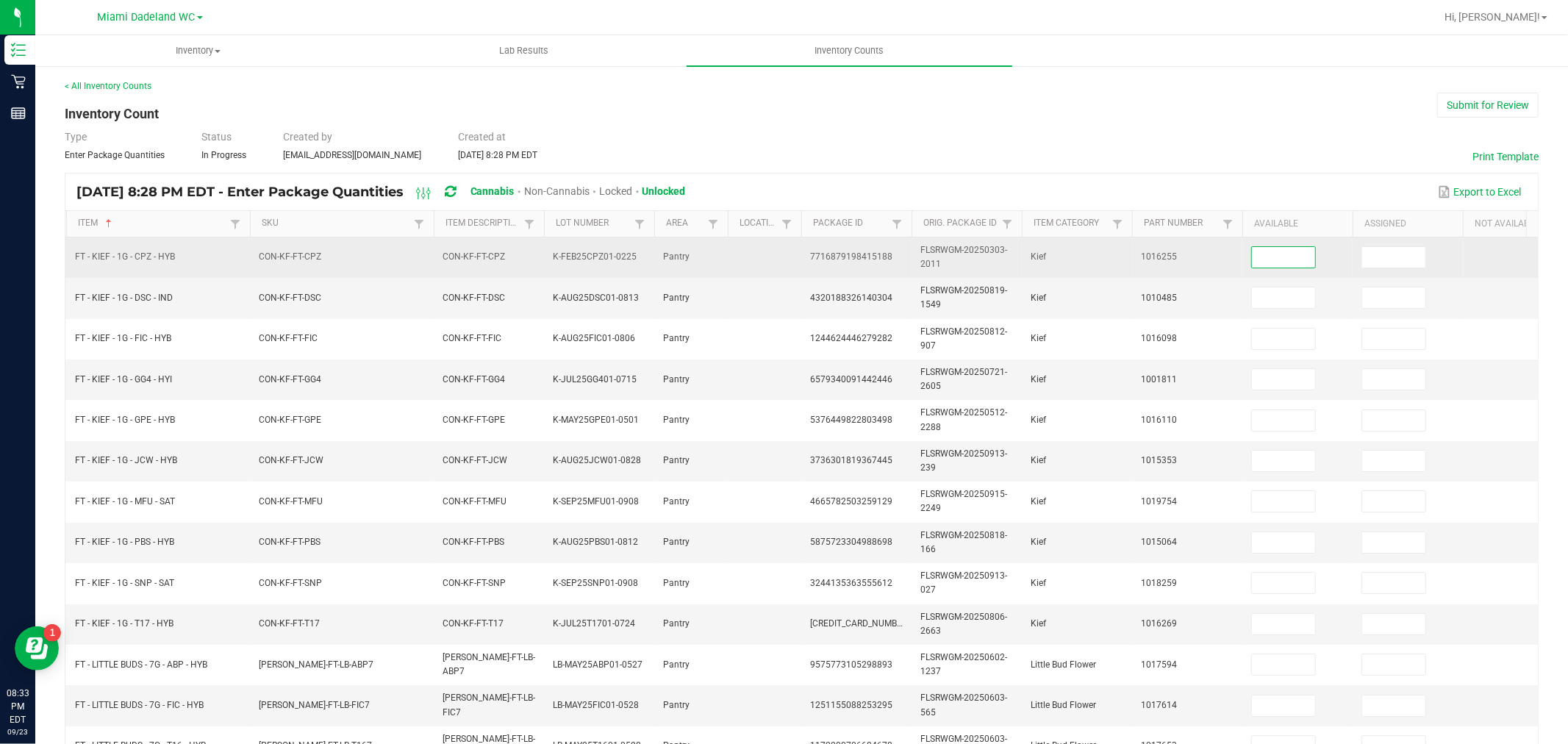
click at [1291, 253] on input at bounding box center [1283, 257] width 63 height 21
type input "3"
type input "7"
type input "2"
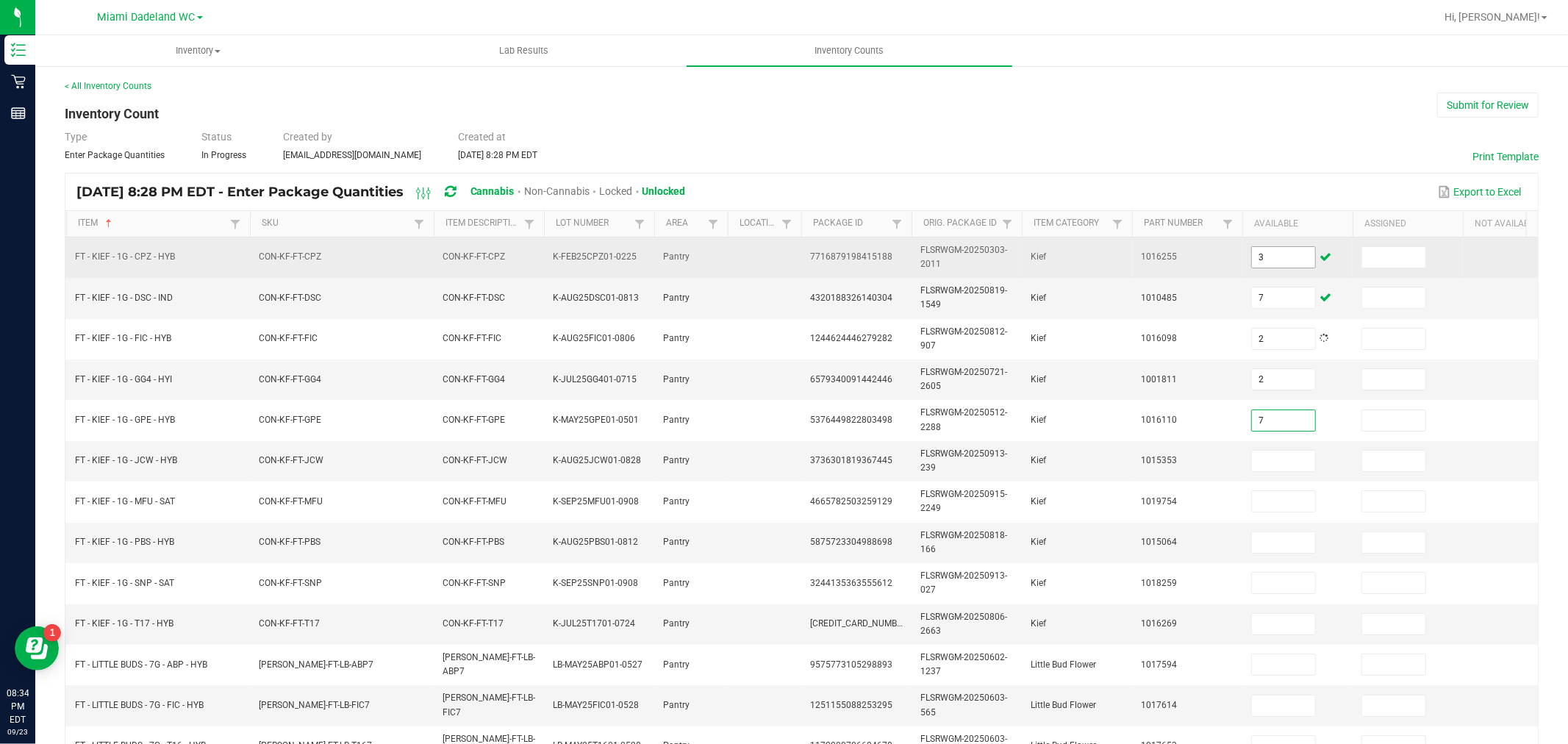
type input "7"
type input "8"
type input "5"
type input "6"
type input "7"
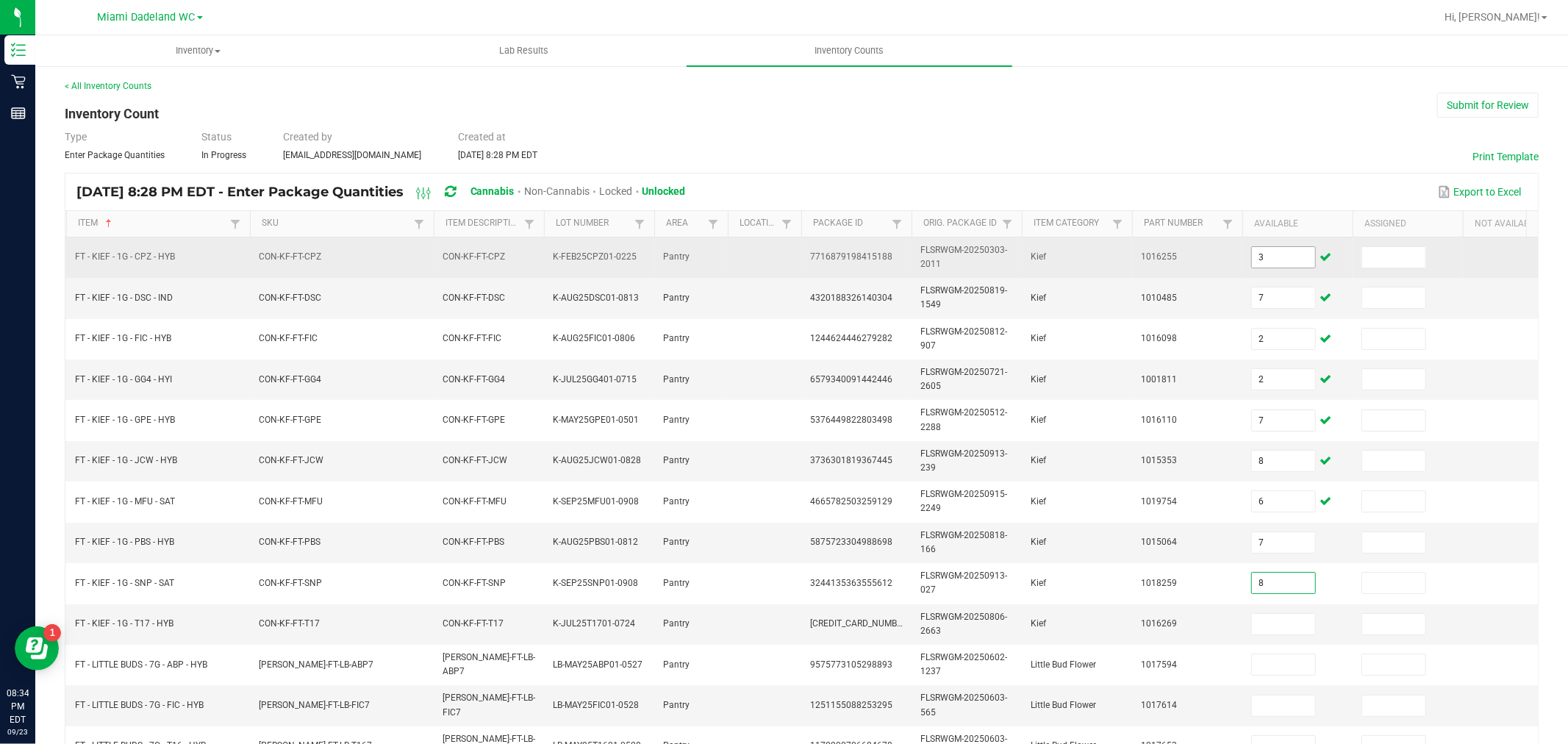
type input "8"
type input "1"
type input "9"
type input "4"
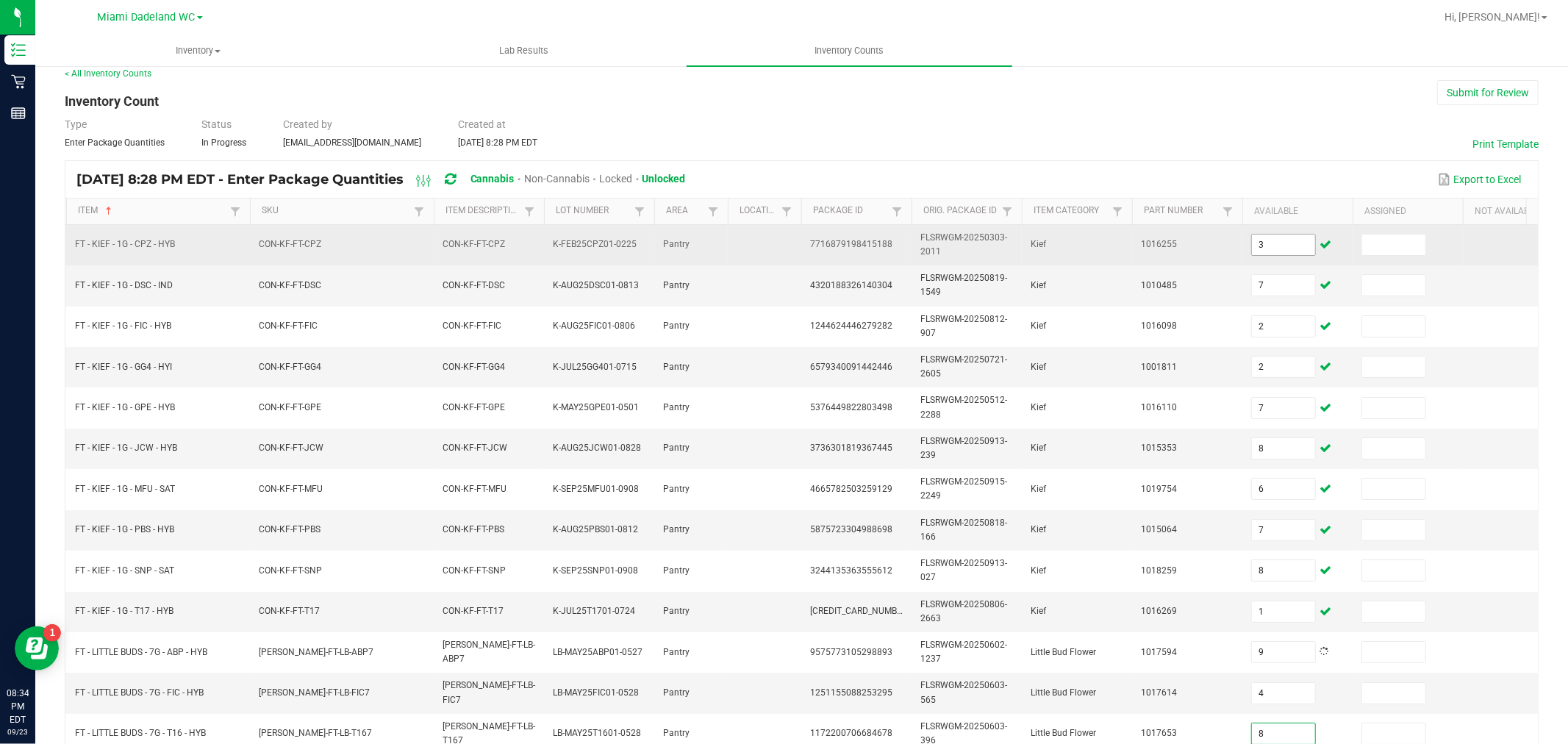
type input "8"
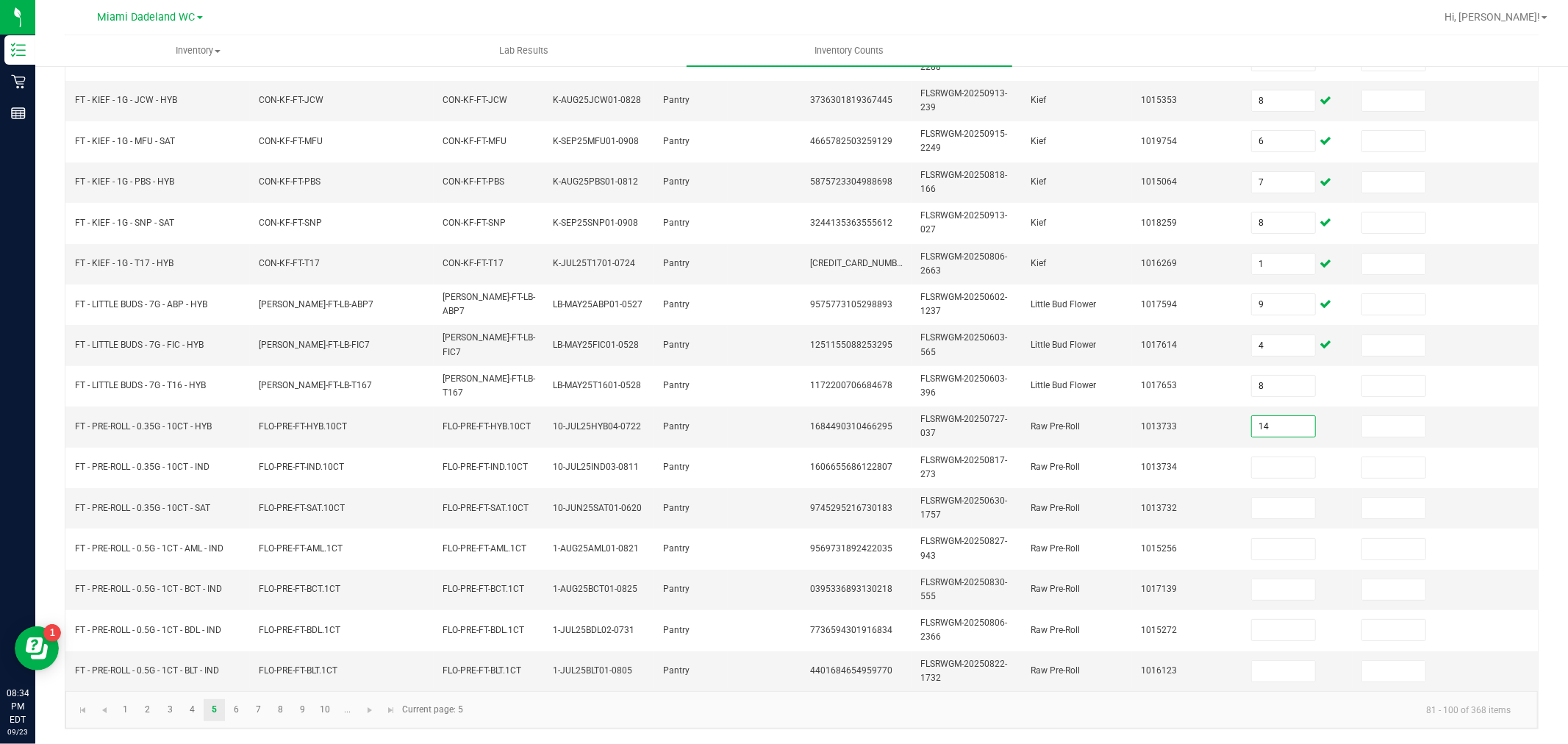
type input "14"
type input "4"
type input "19"
type input "21"
type input "17"
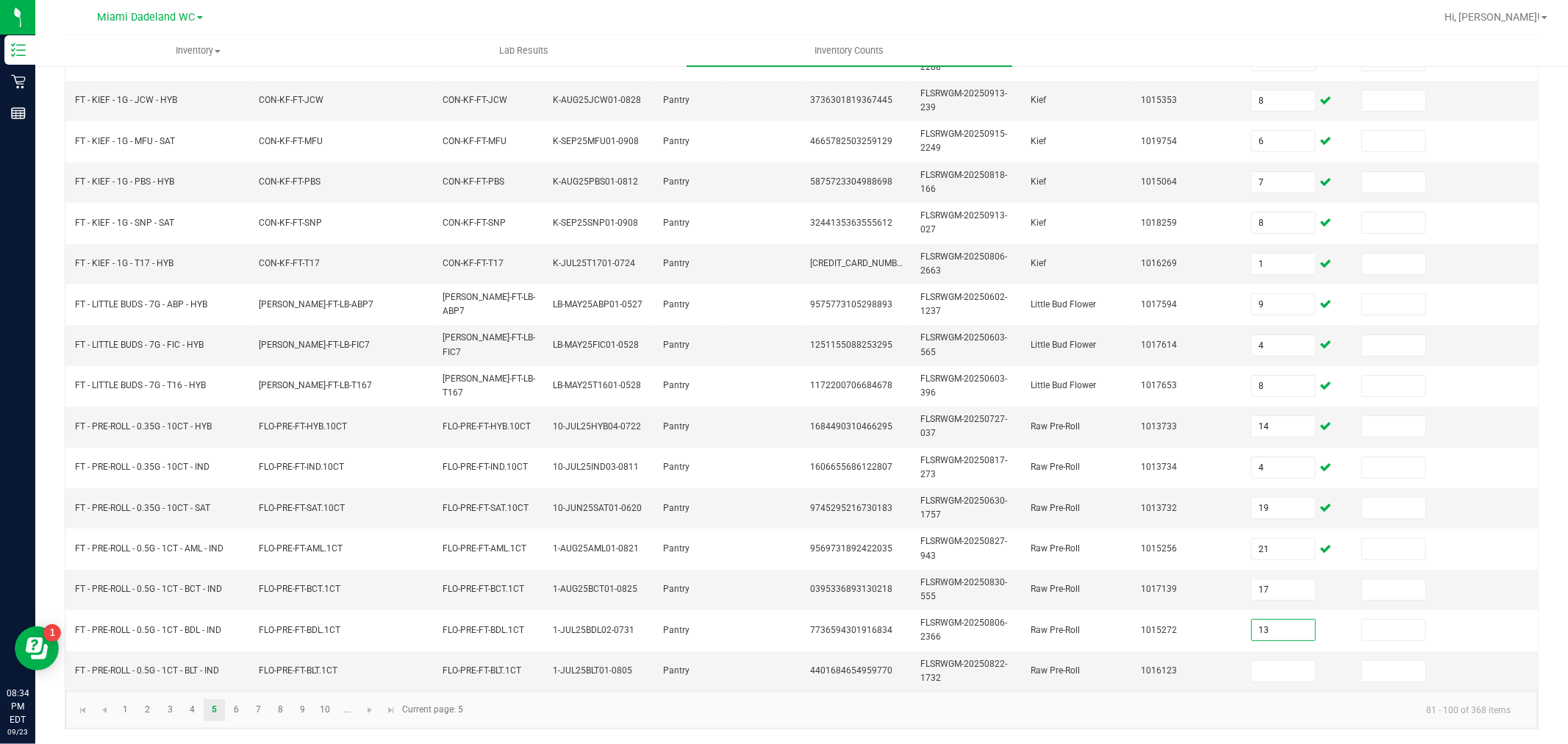
type input "13"
type input "16"
click at [365, 712] on span "Go to the next page" at bounding box center [369, 711] width 11 height 11
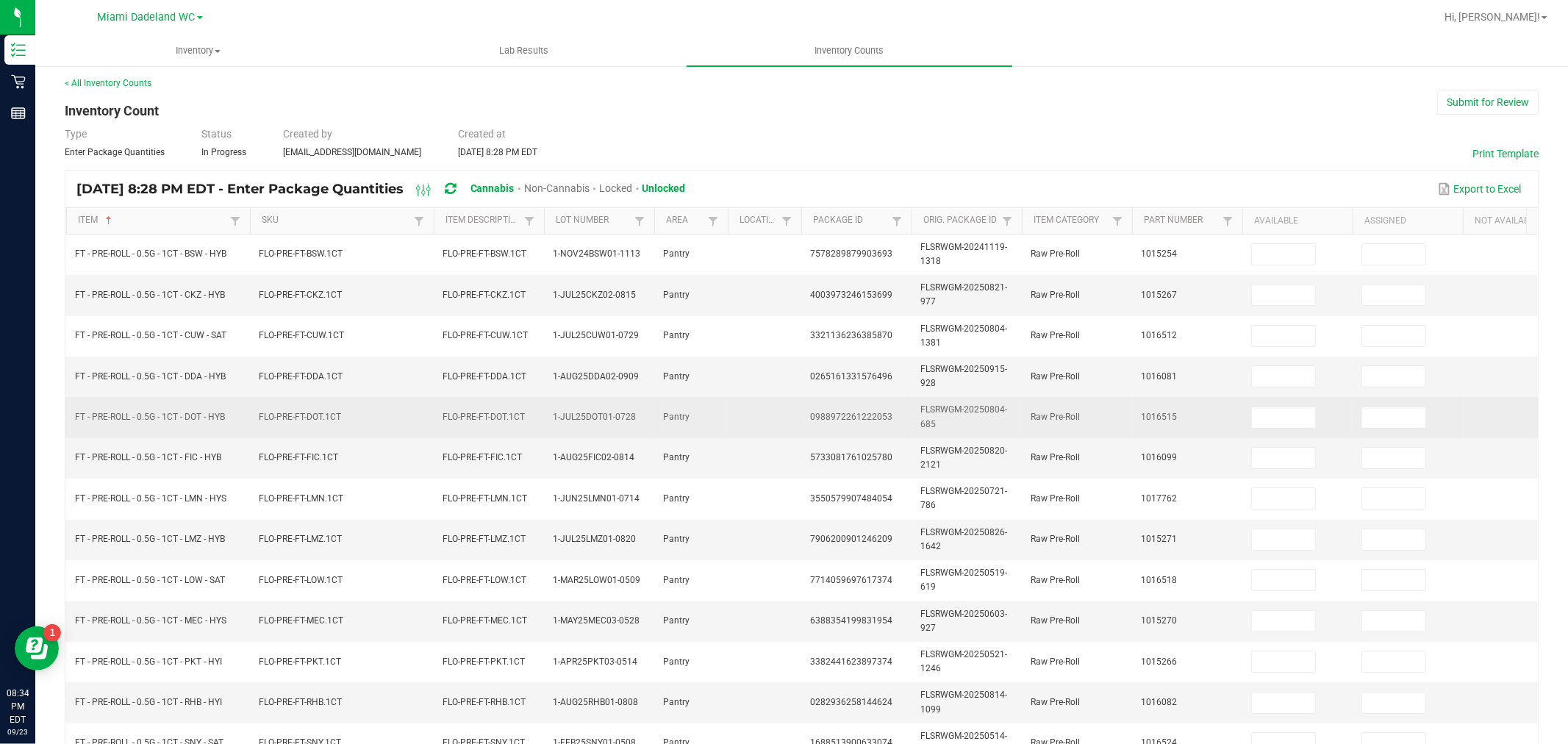
scroll to position [0, 0]
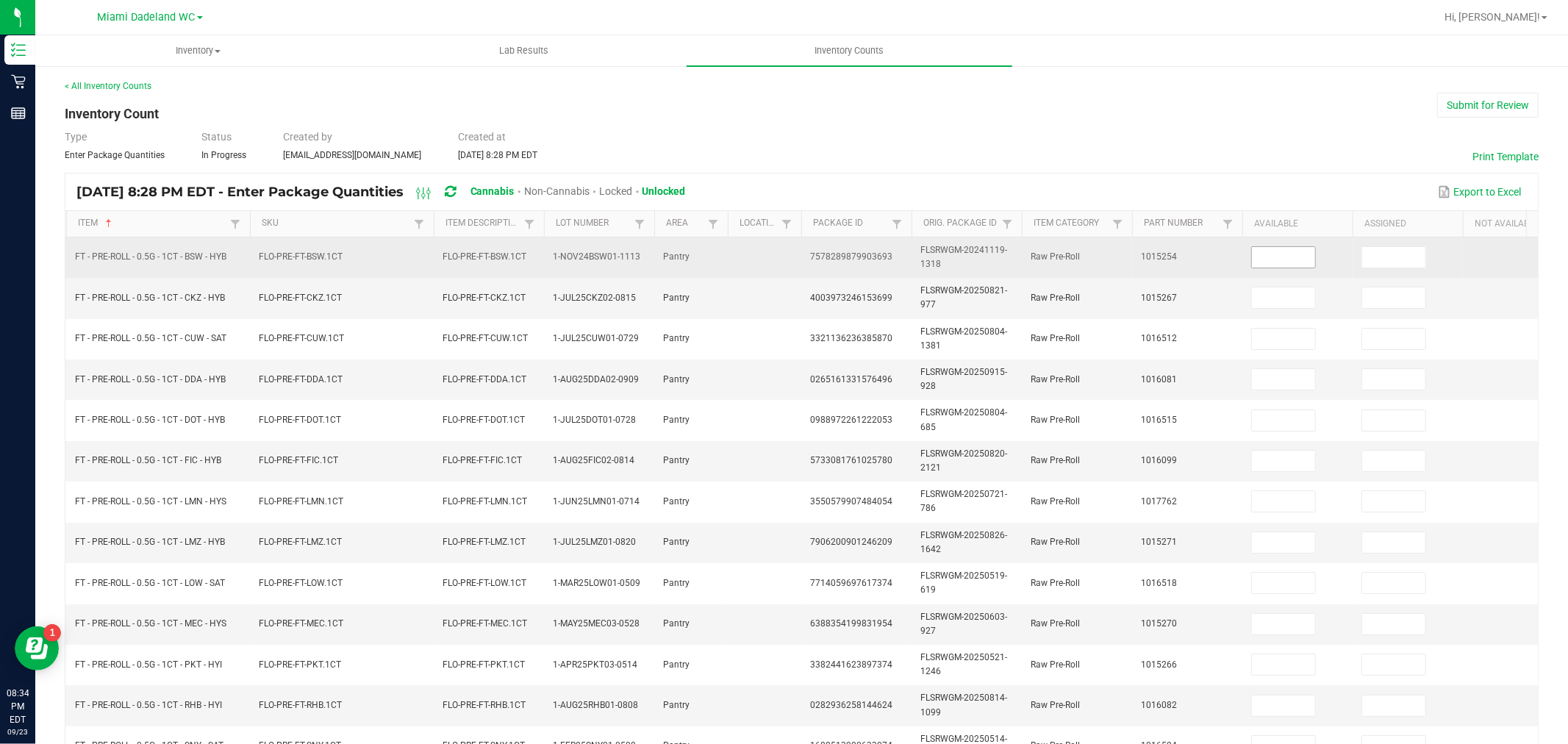
click at [1282, 259] on input at bounding box center [1283, 257] width 63 height 21
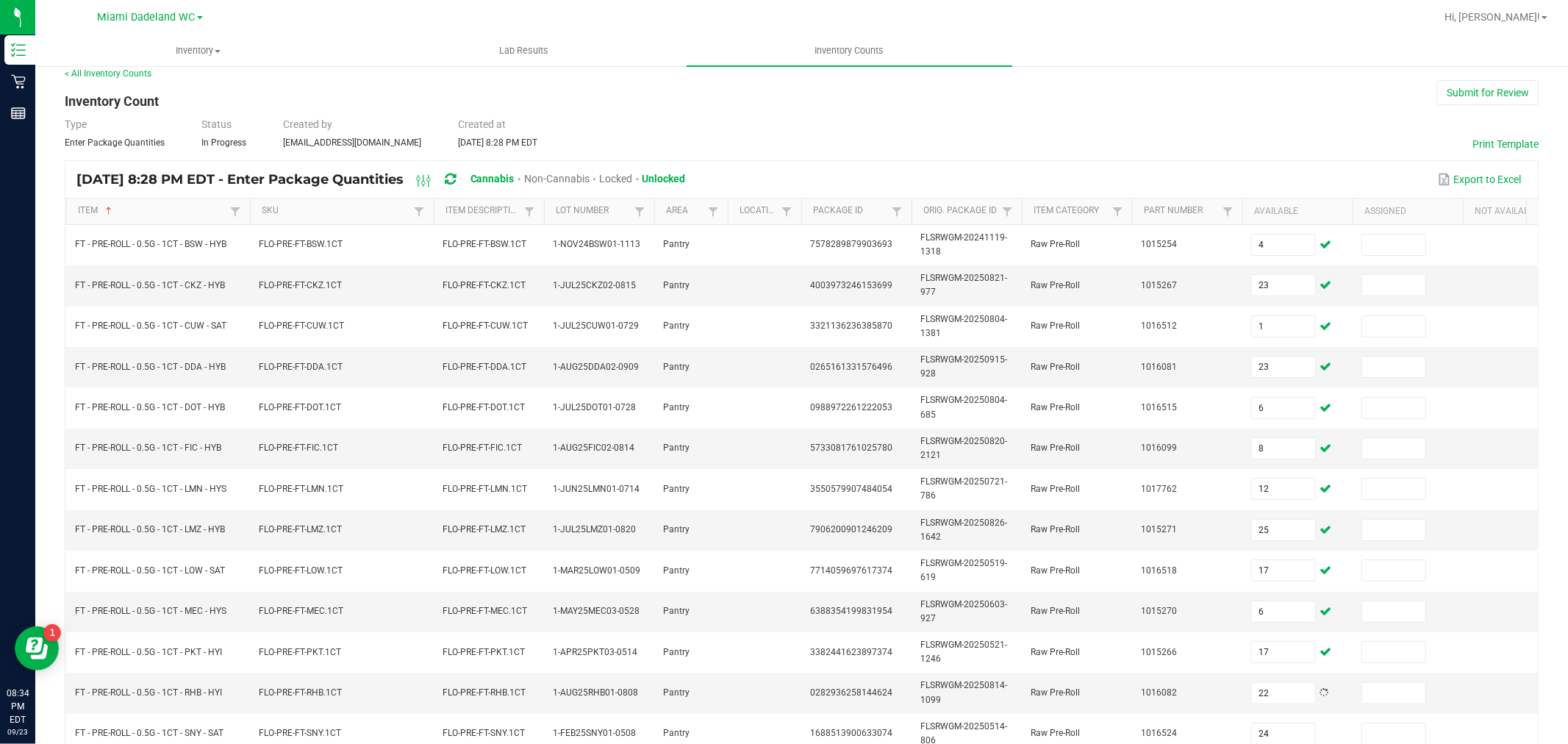
scroll to position [373, 0]
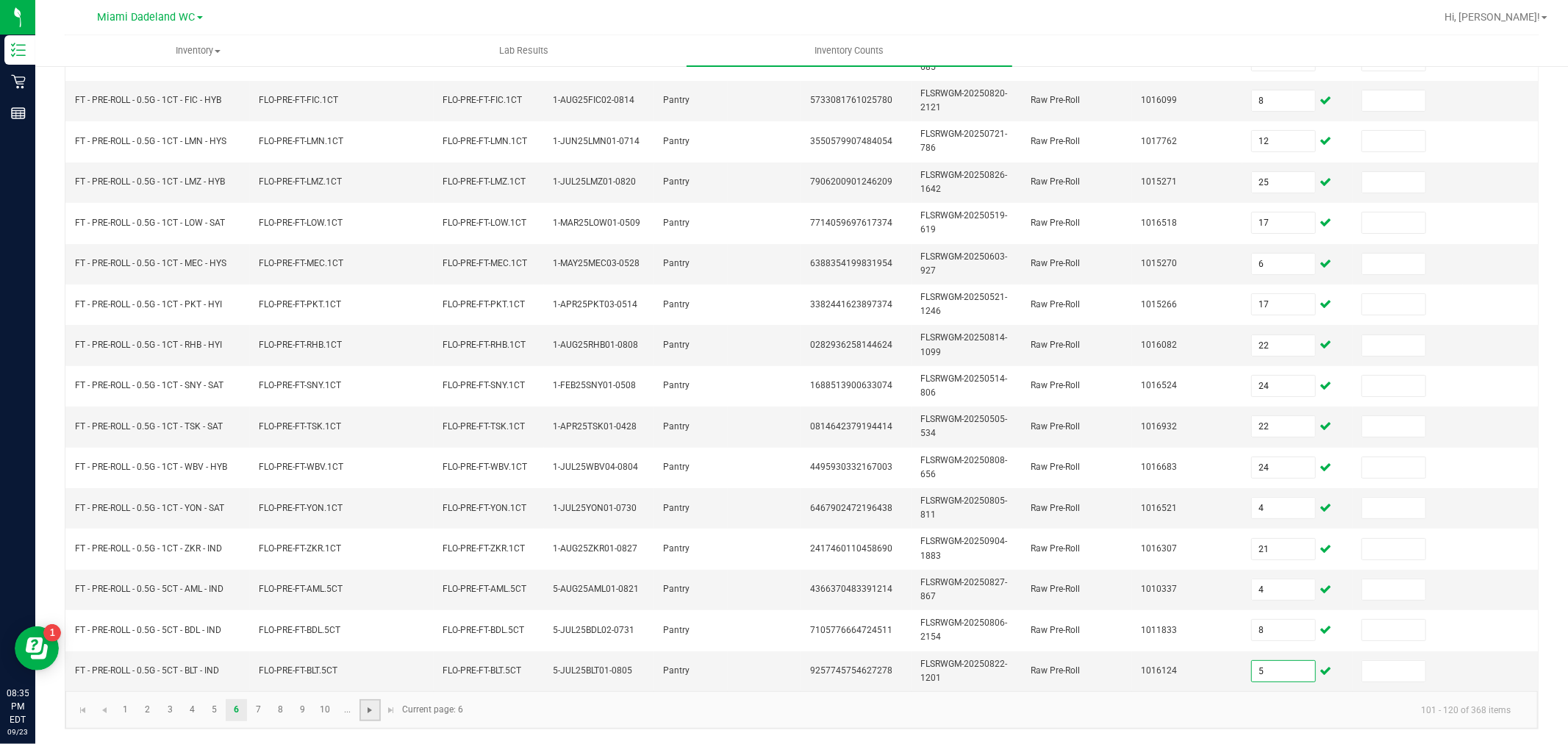
click at [370, 712] on span "Go to the next page" at bounding box center [369, 711] width 11 height 11
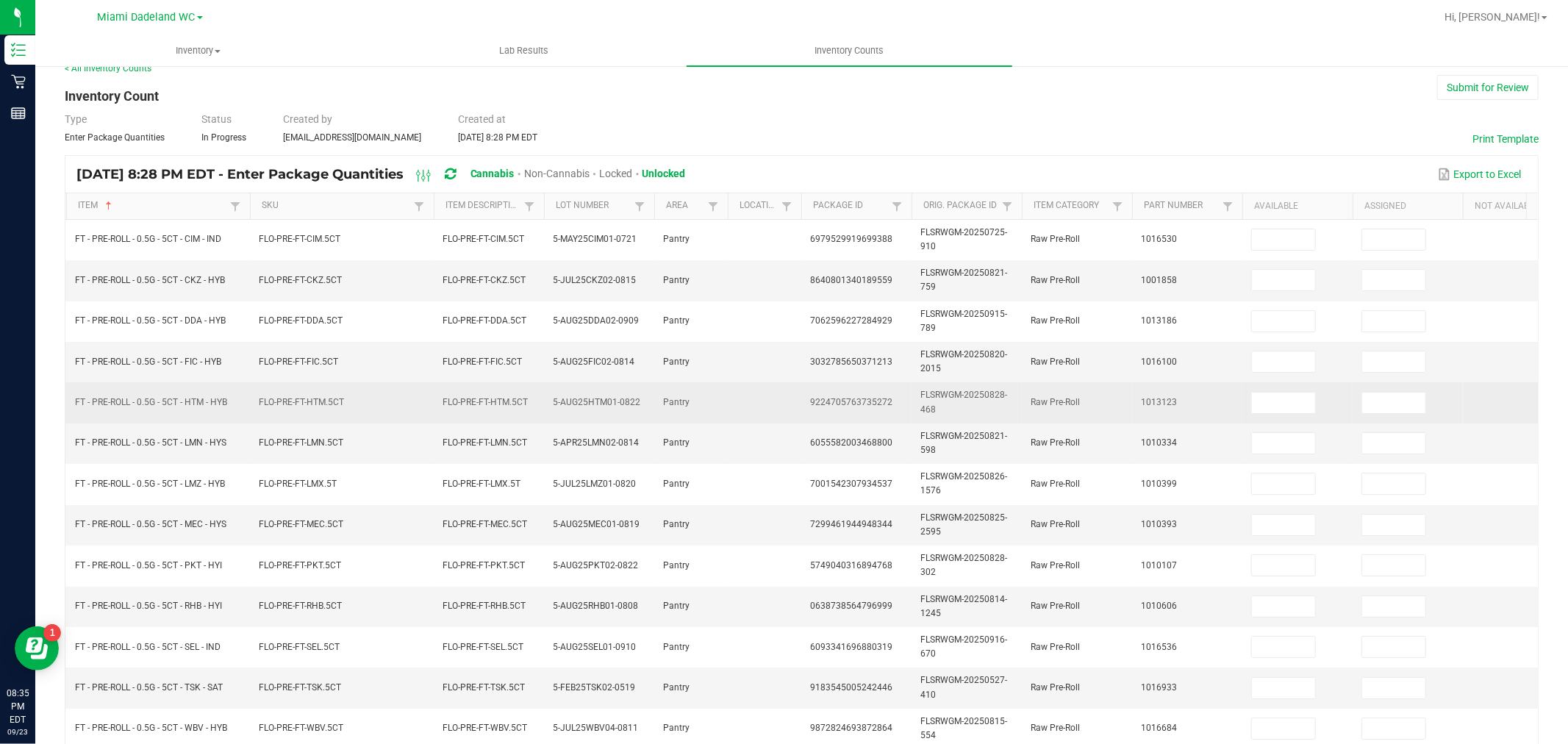
scroll to position [0, 0]
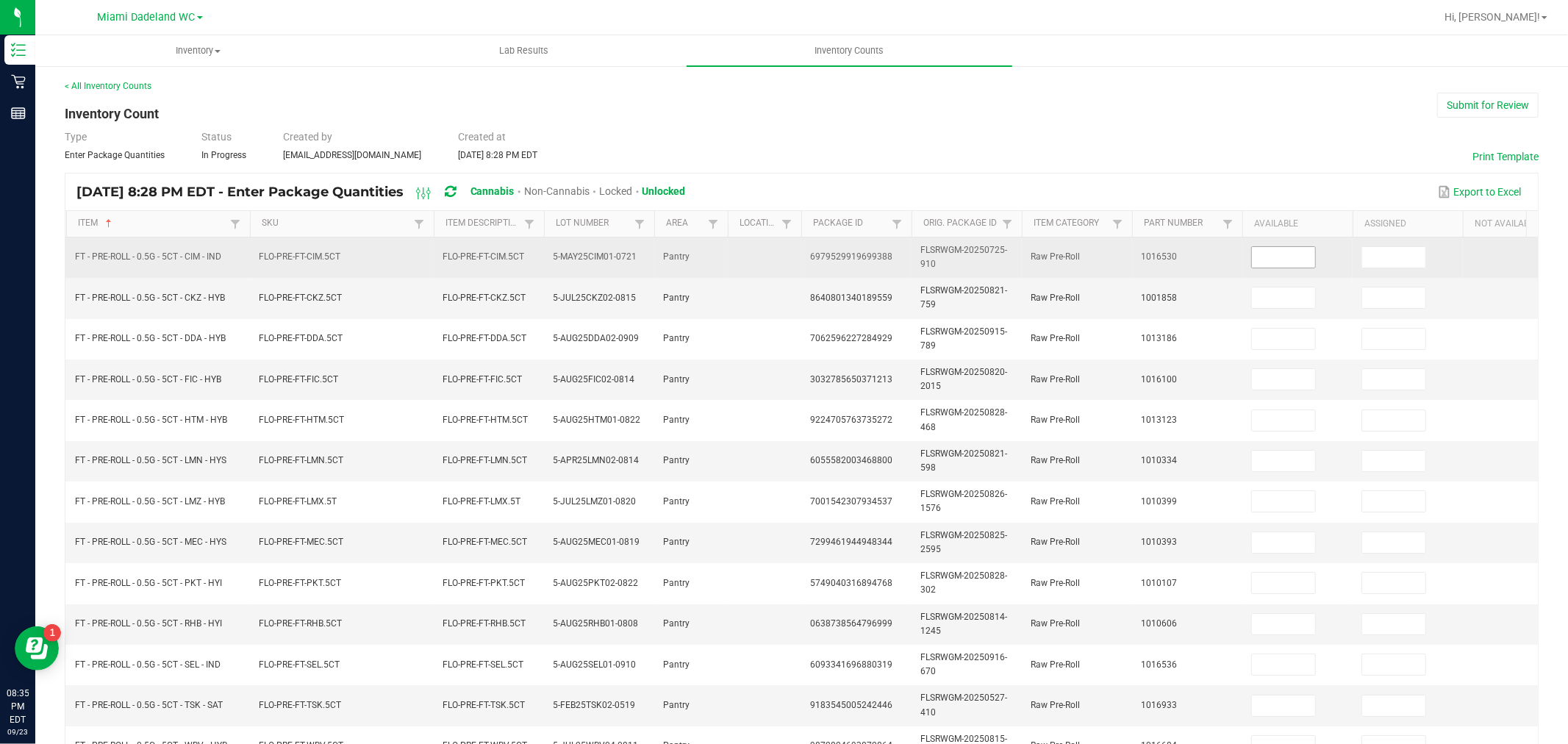
click at [1270, 253] on input at bounding box center [1283, 257] width 63 height 21
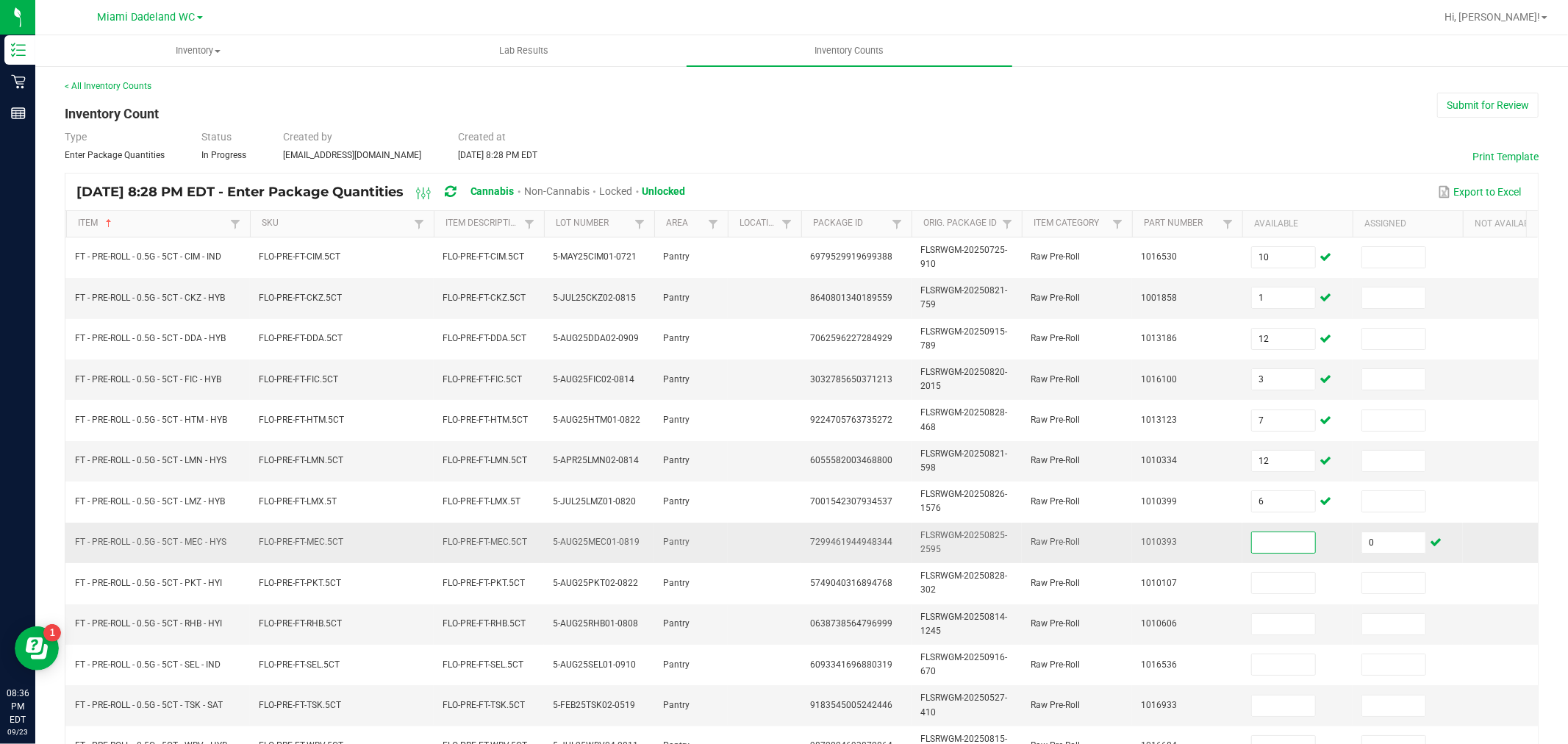
click at [1261, 547] on input at bounding box center [1283, 543] width 63 height 21
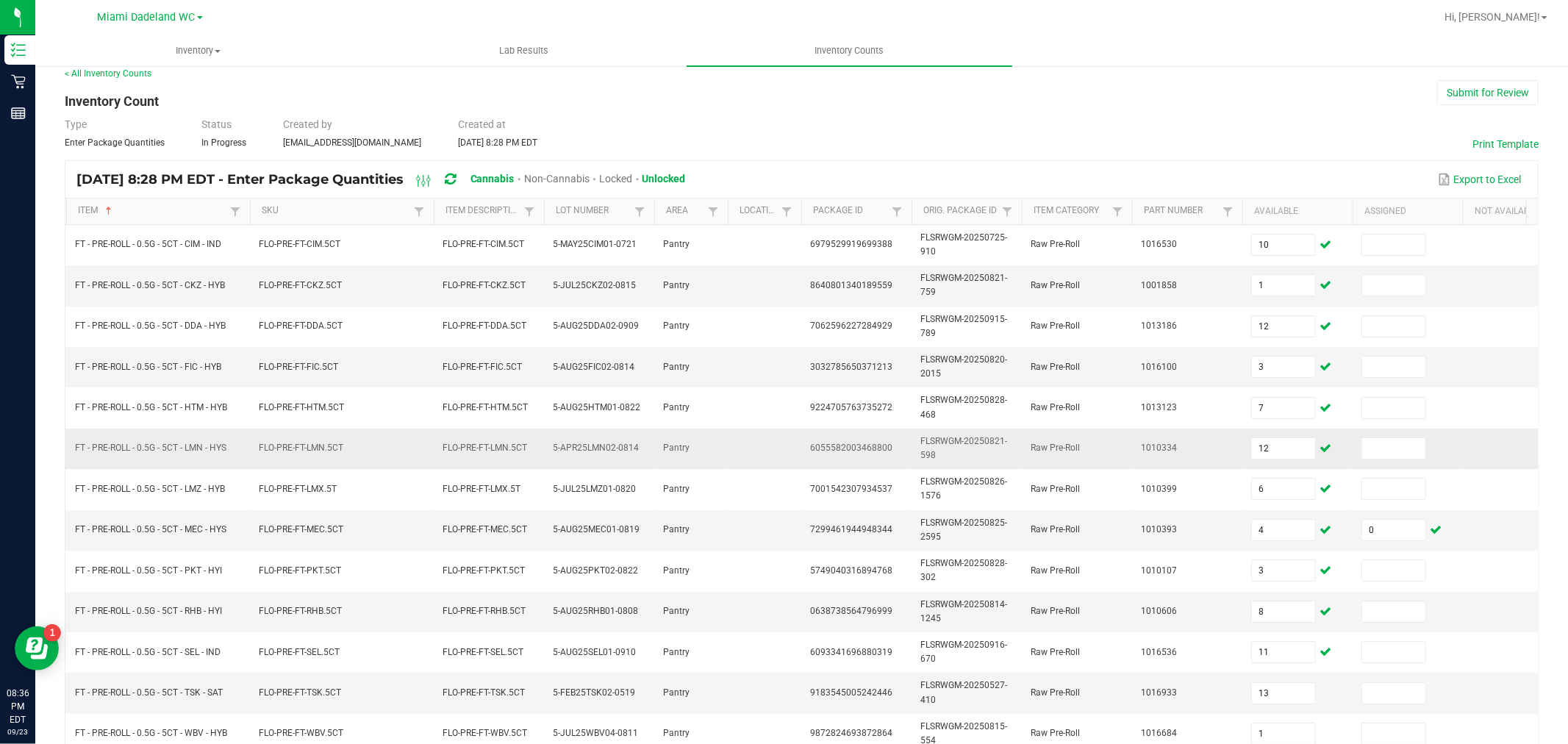
scroll to position [373, 0]
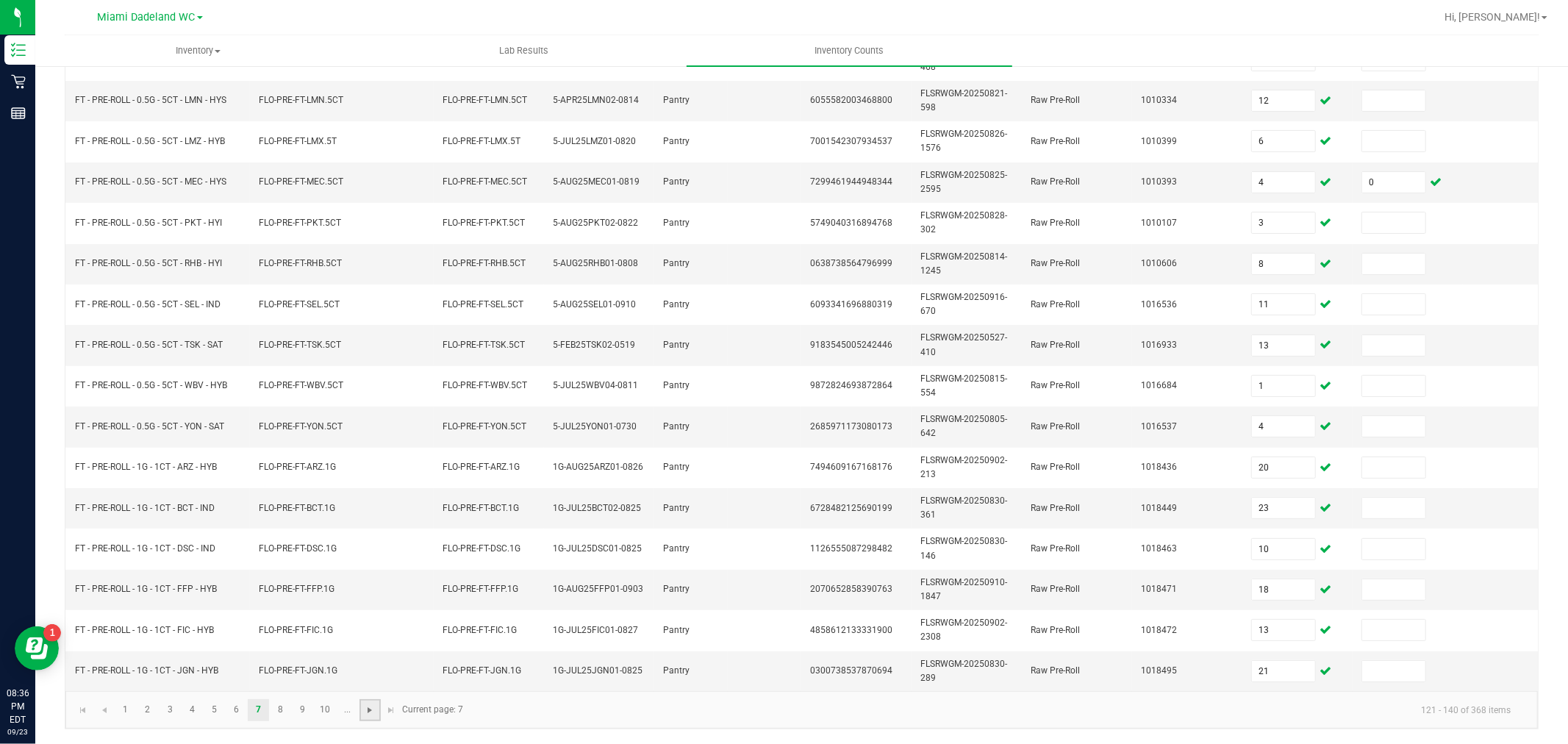
click at [369, 710] on span "Go to the next page" at bounding box center [369, 711] width 11 height 11
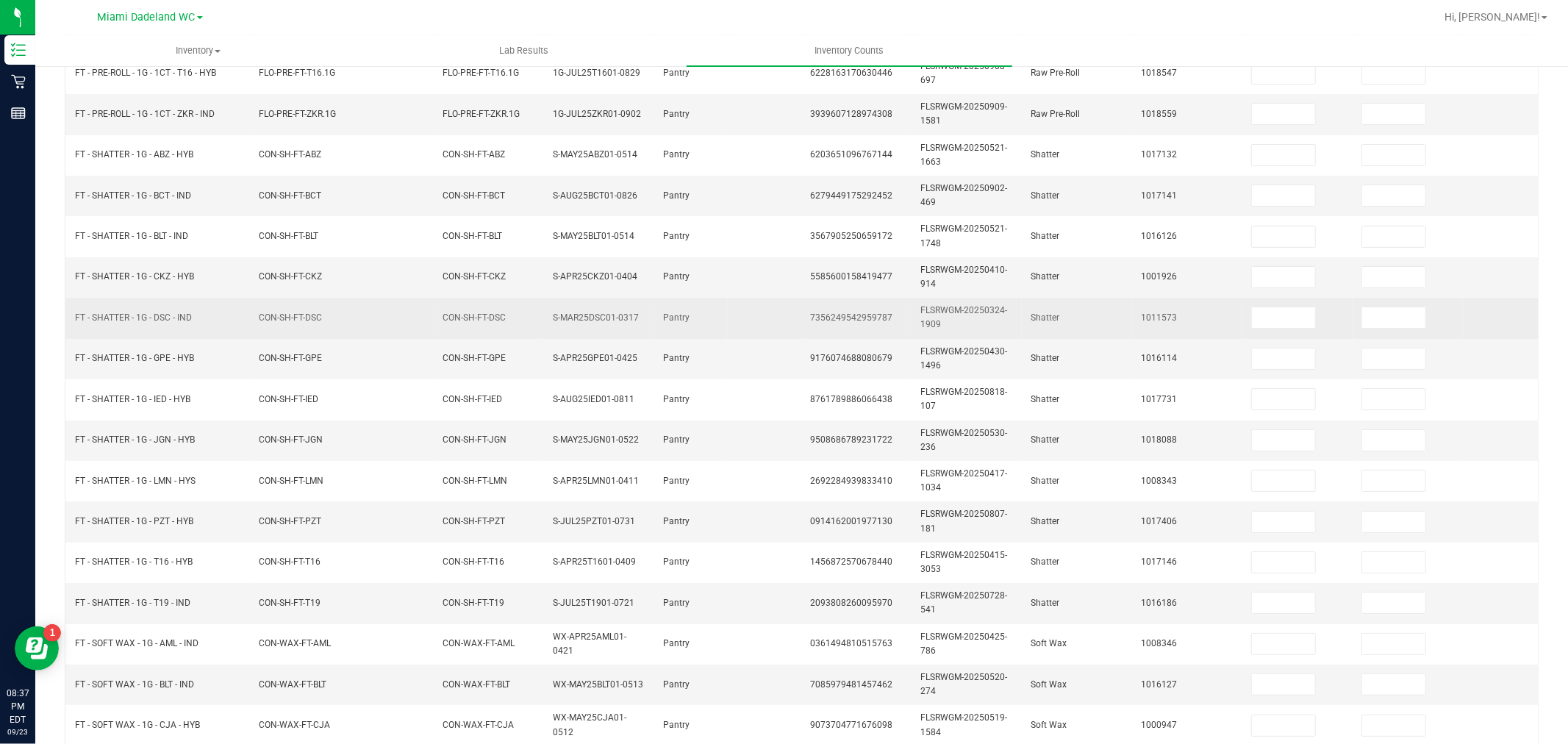
scroll to position [0, 0]
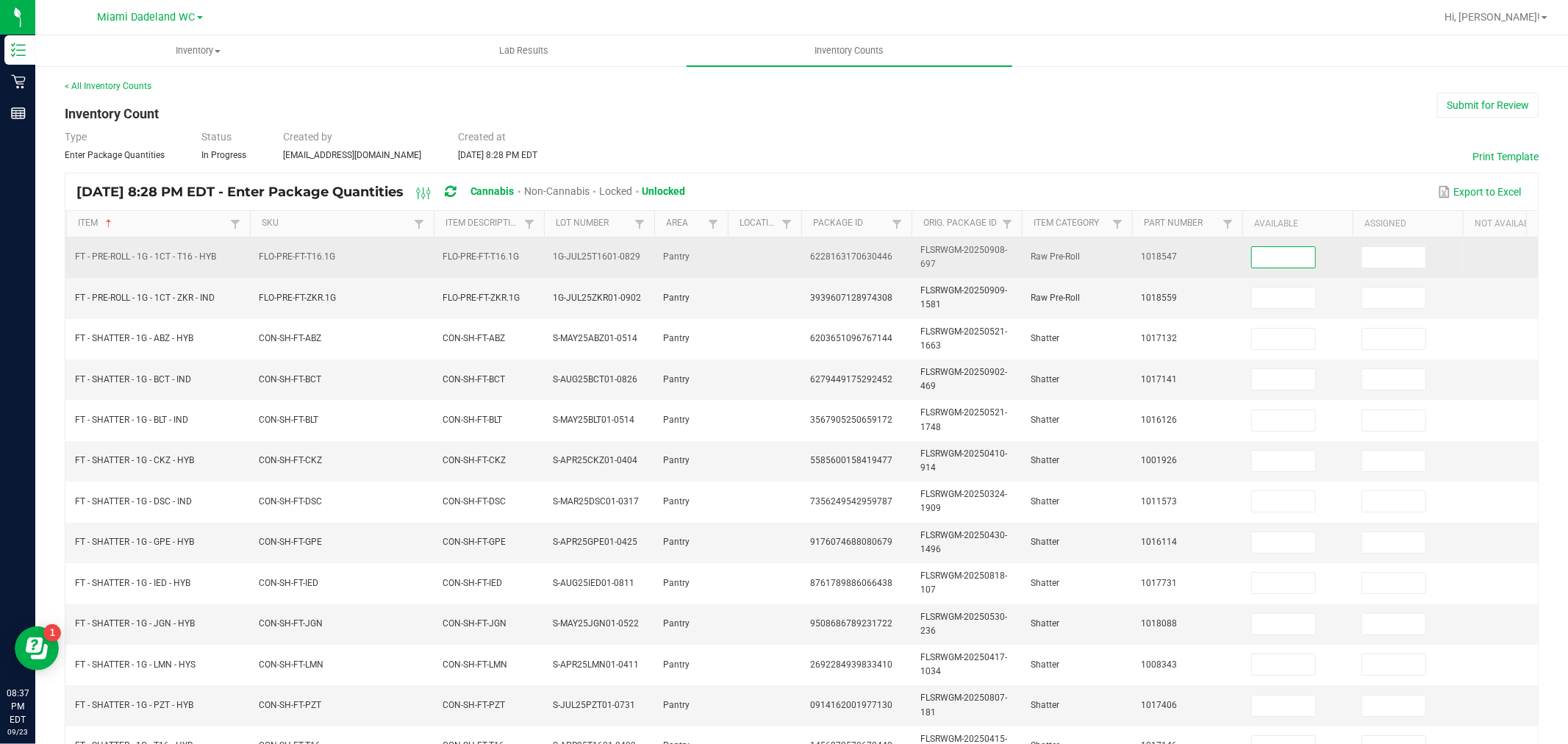
click at [1260, 256] on input at bounding box center [1283, 257] width 63 height 21
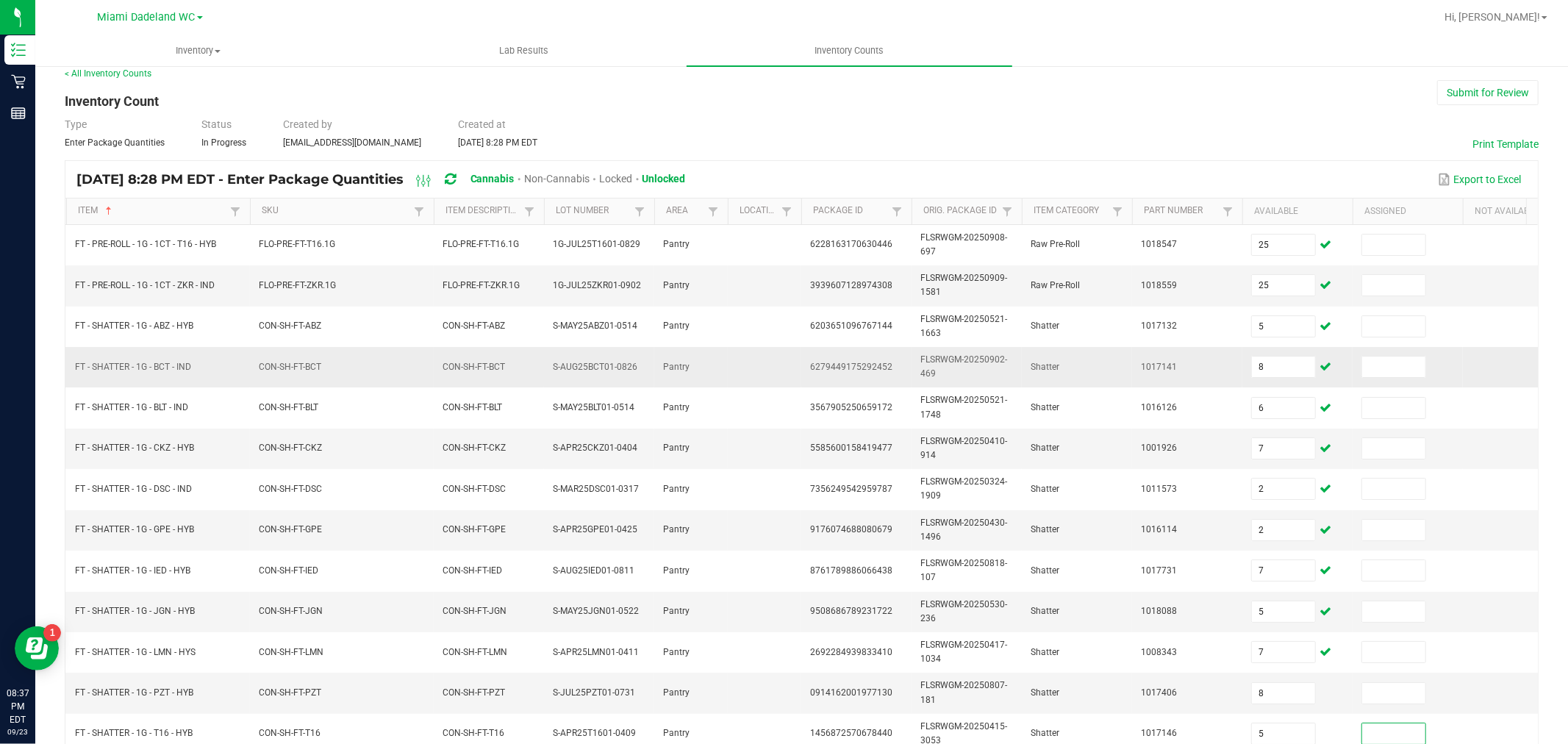
scroll to position [373, 0]
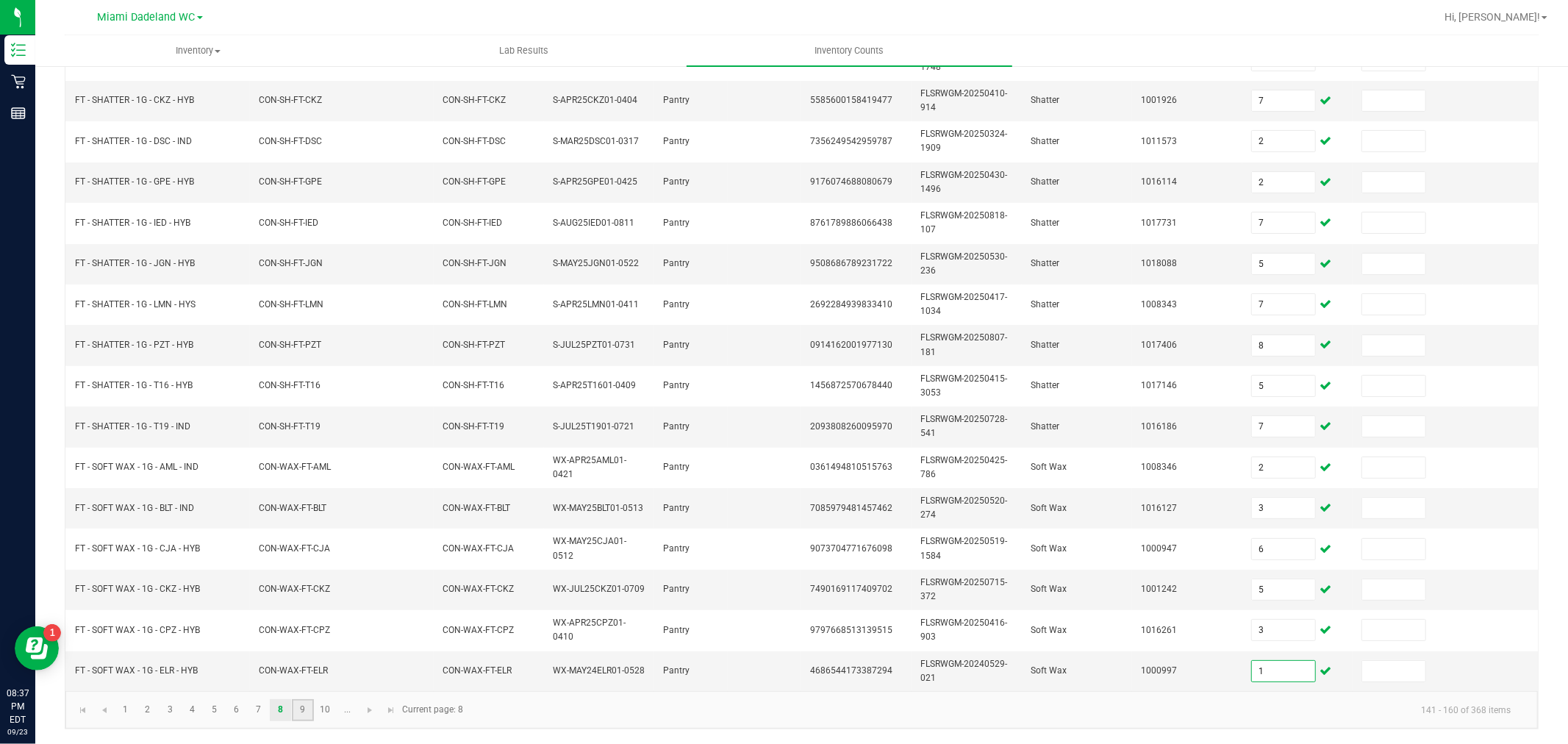
click at [305, 711] on link "9" at bounding box center [302, 710] width 21 height 22
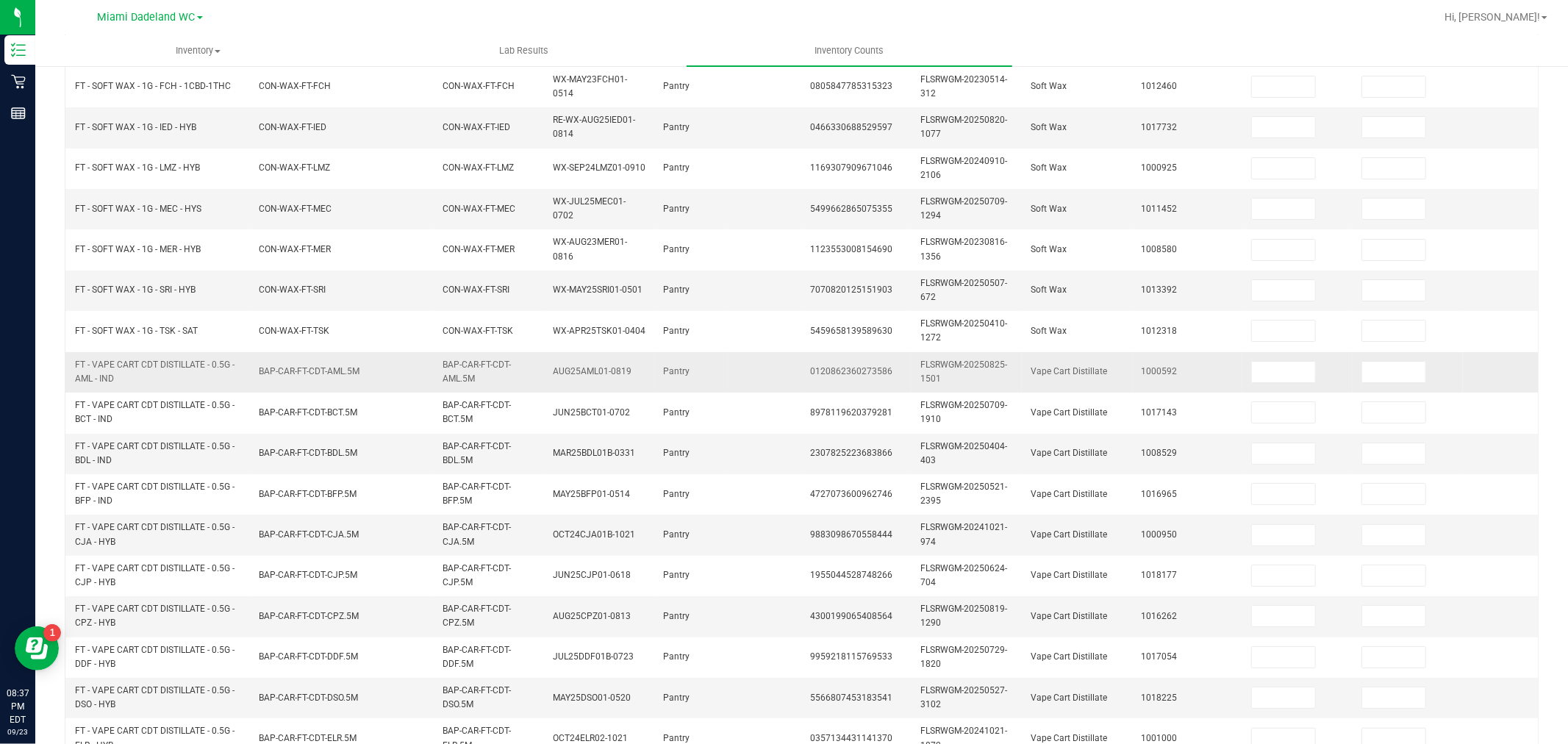
scroll to position [0, 0]
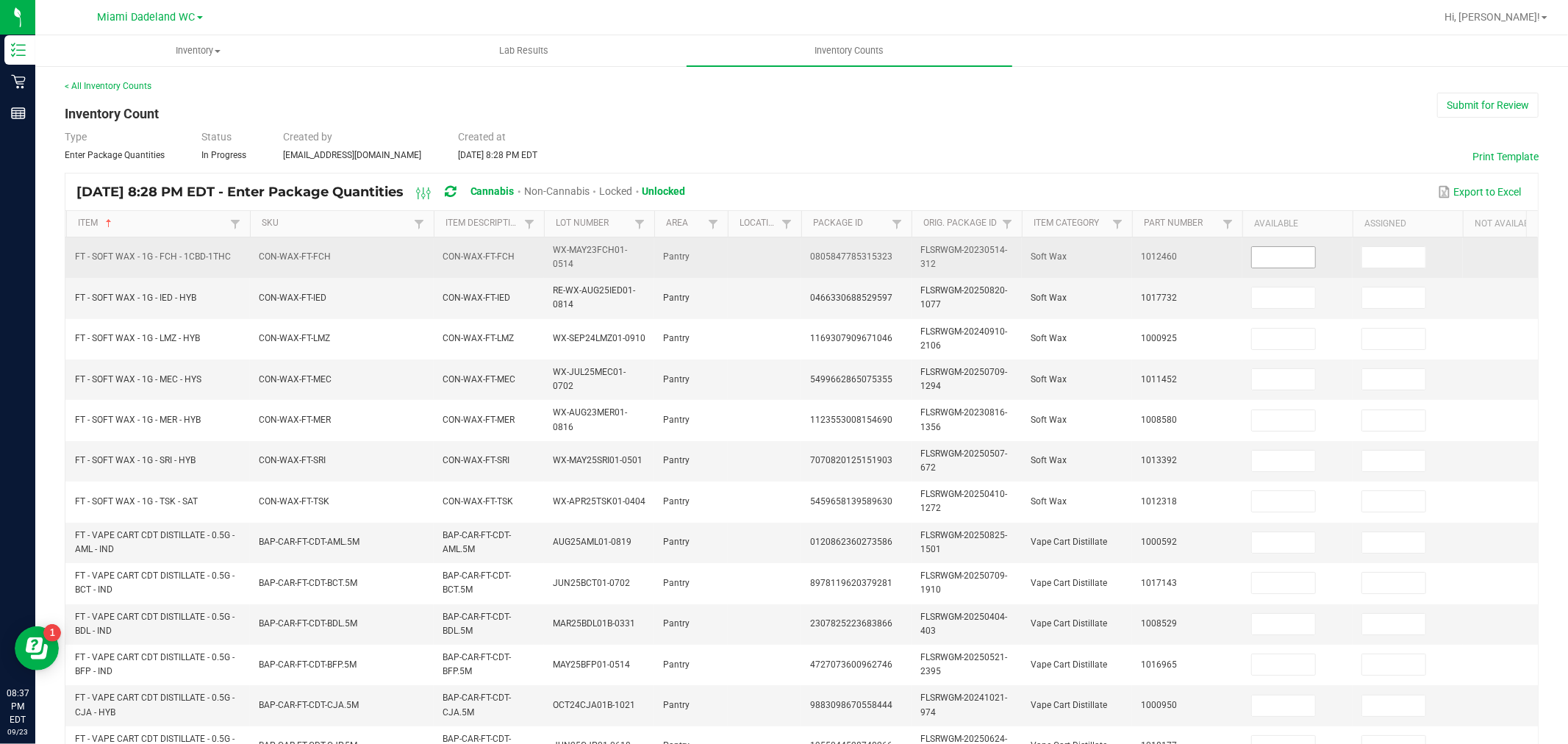
click at [1284, 254] on input at bounding box center [1283, 257] width 63 height 21
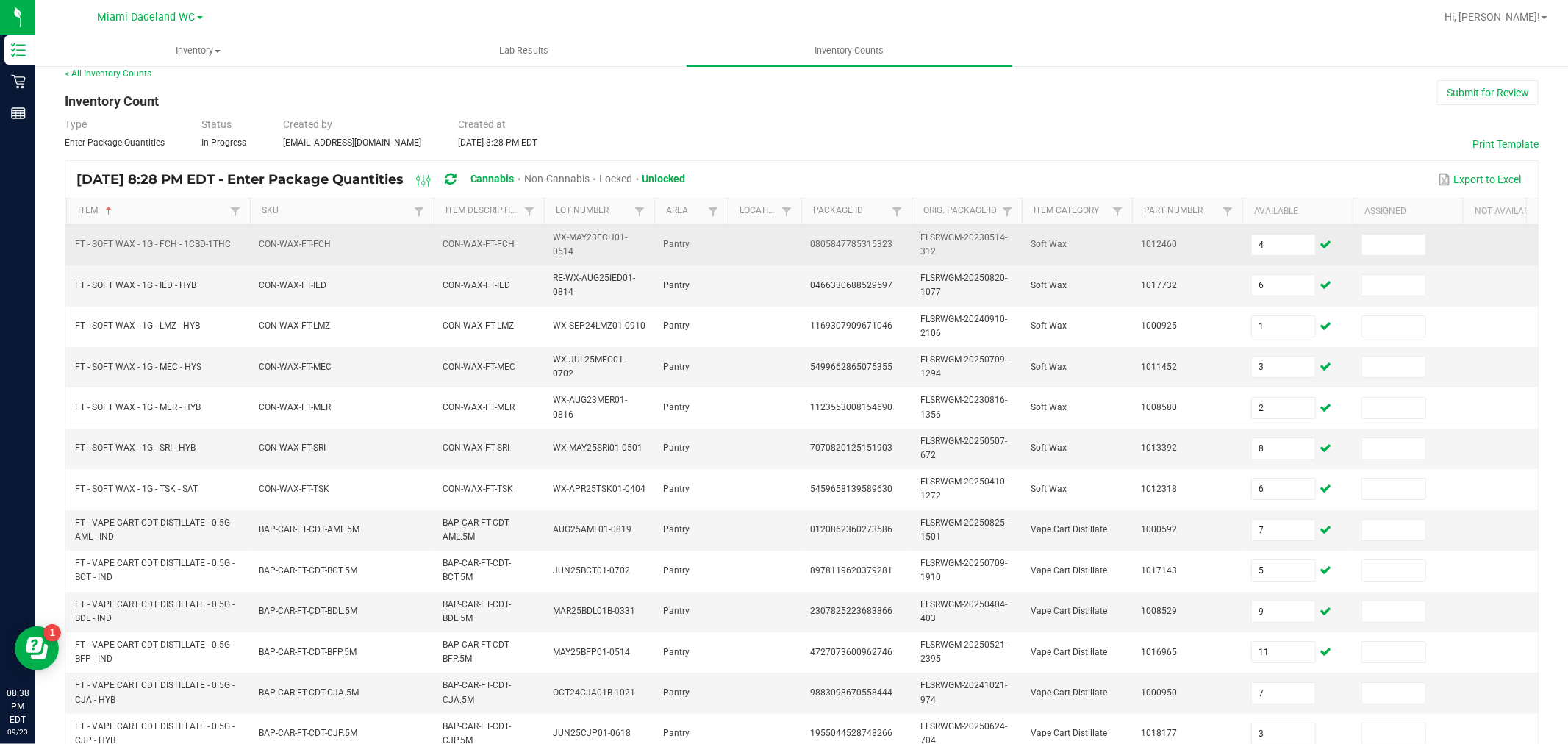
scroll to position [373, 0]
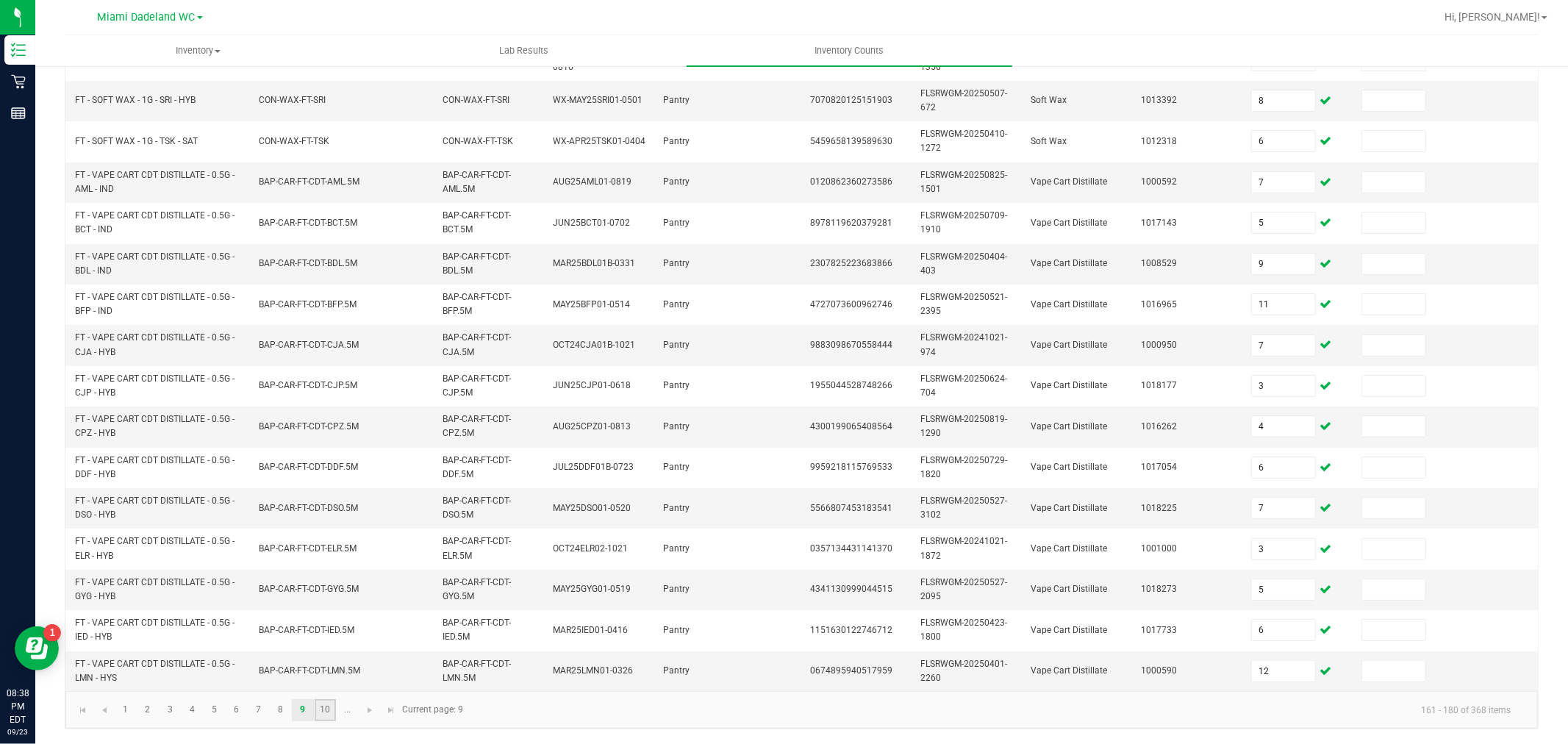
click at [327, 706] on link "10" at bounding box center [325, 710] width 21 height 22
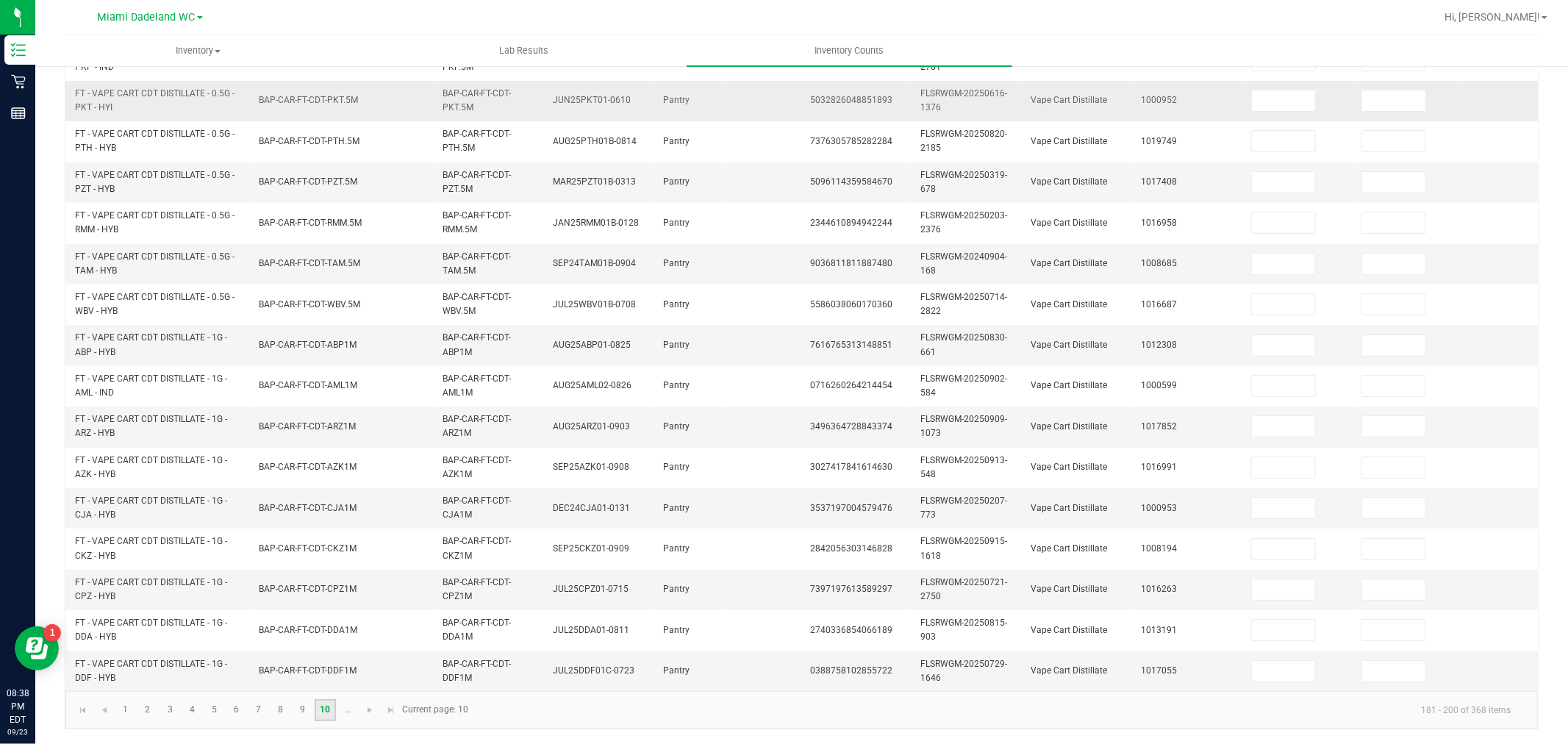
scroll to position [0, 0]
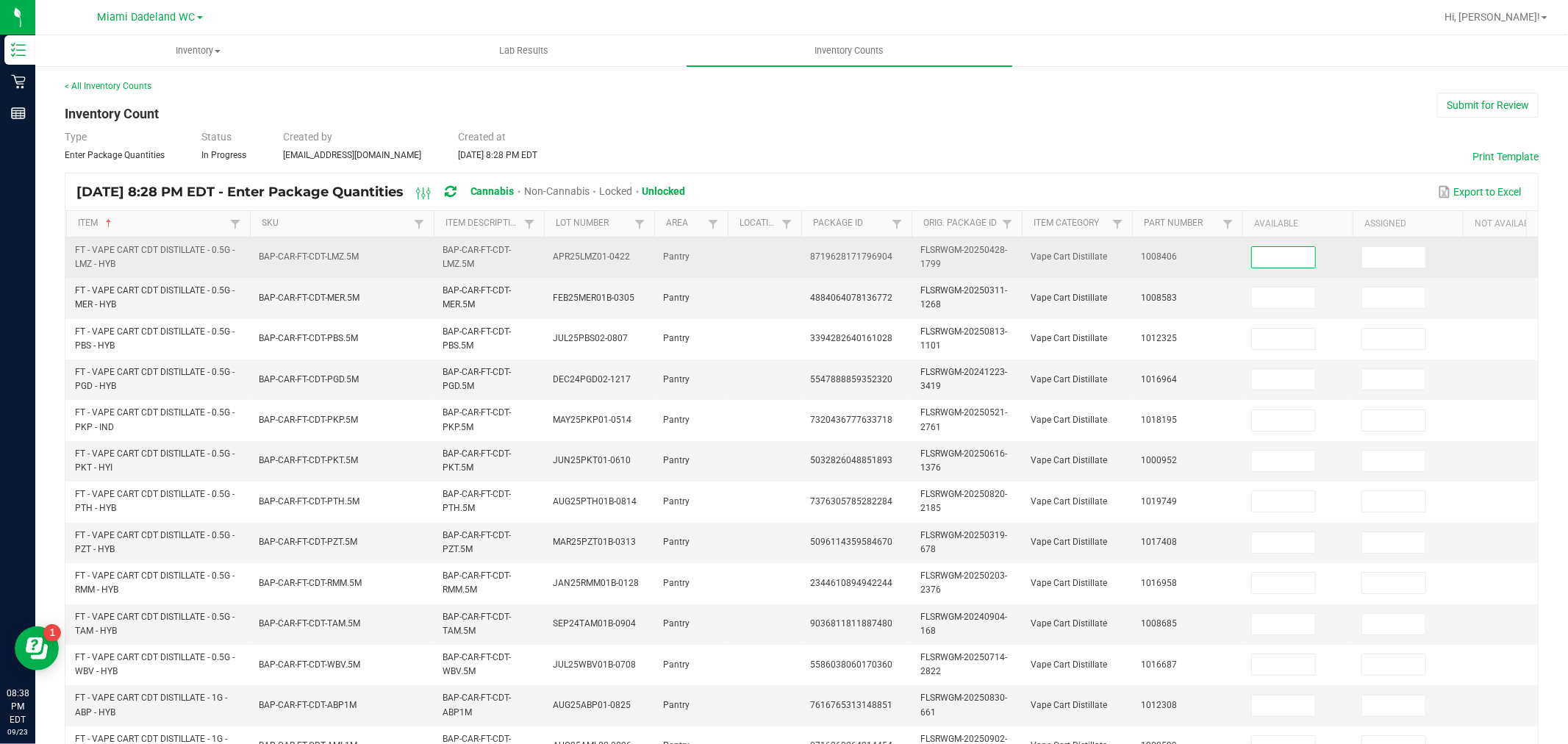
click at [1268, 257] on input at bounding box center [1283, 257] width 63 height 21
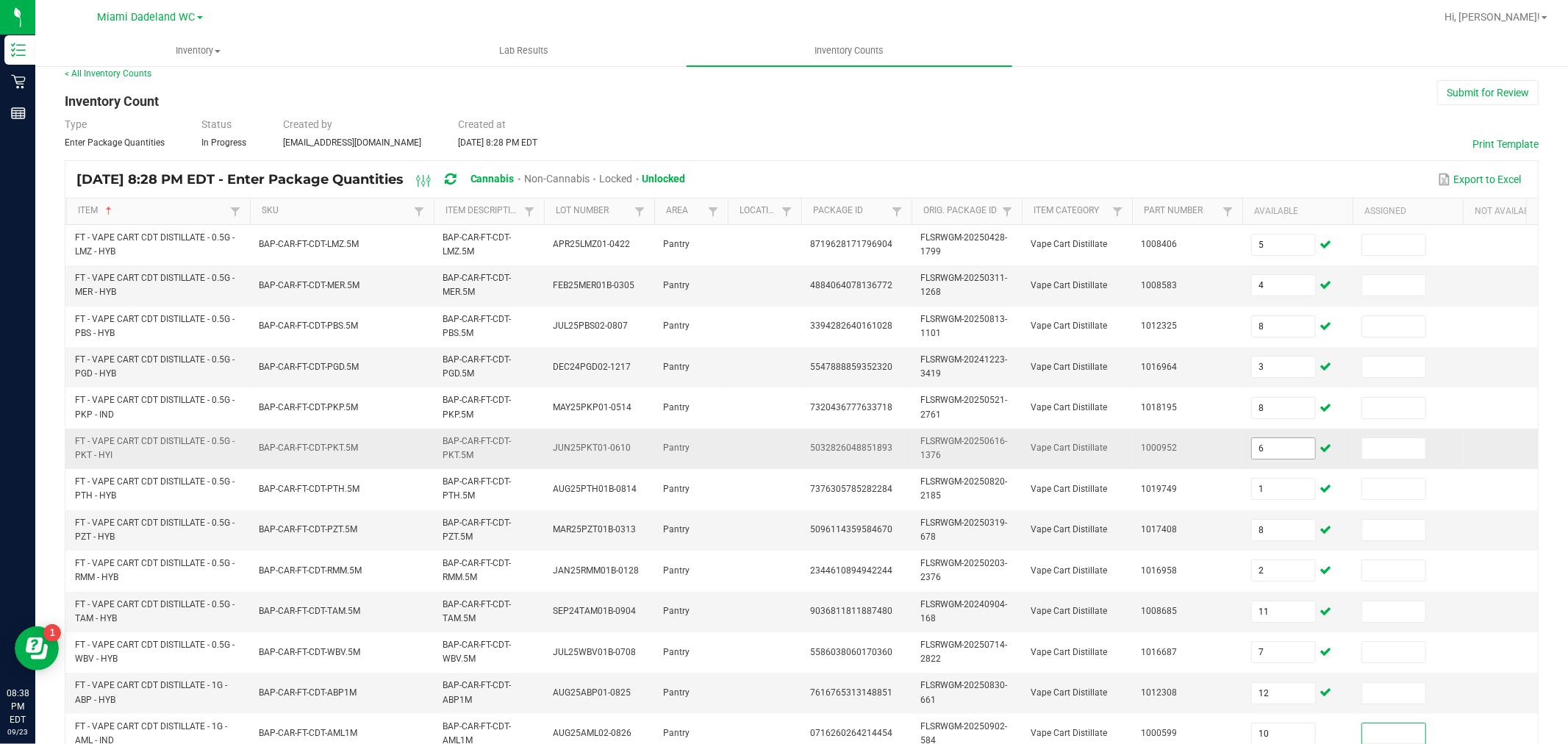
scroll to position [373, 0]
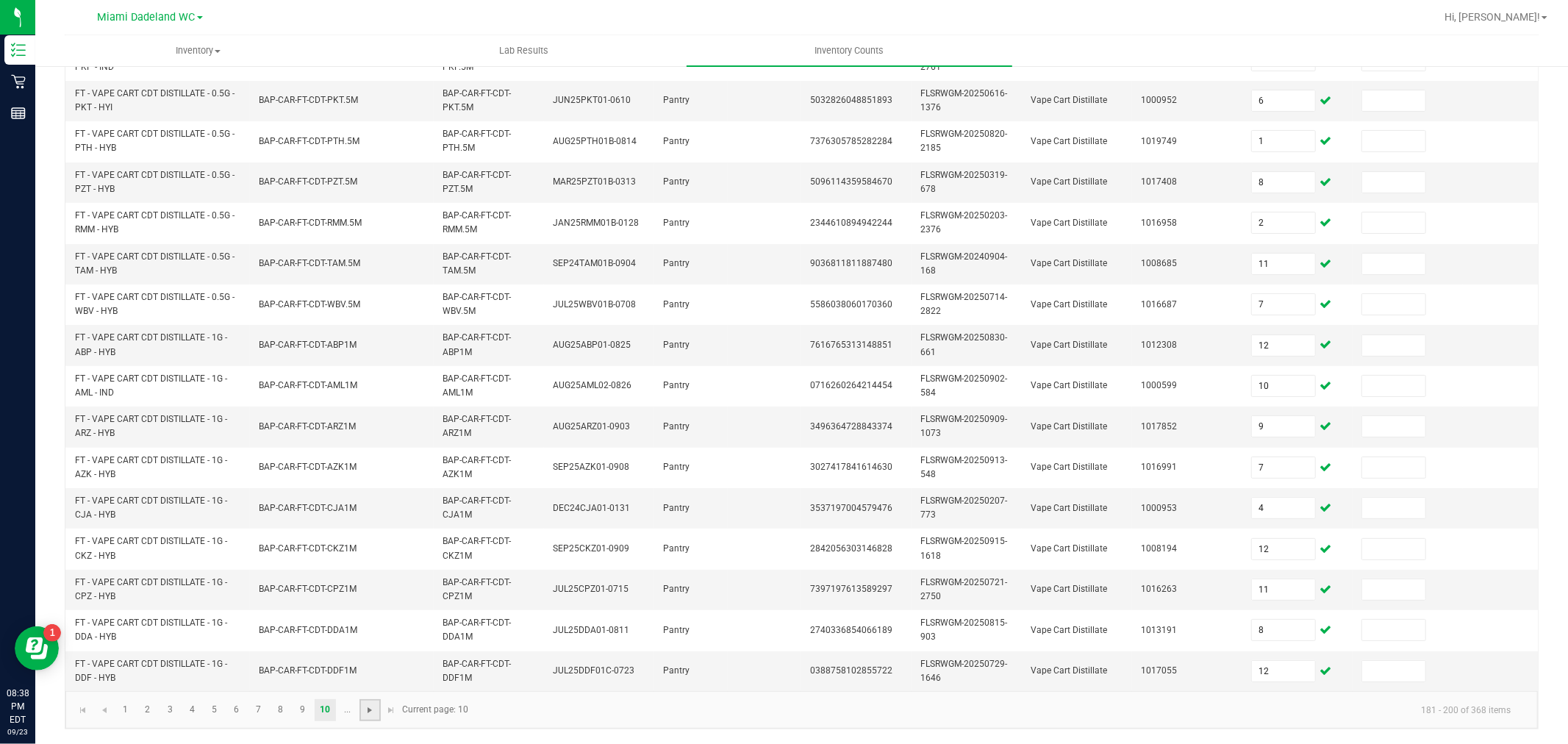
click at [364, 710] on span "Go to the next page" at bounding box center [369, 711] width 11 height 11
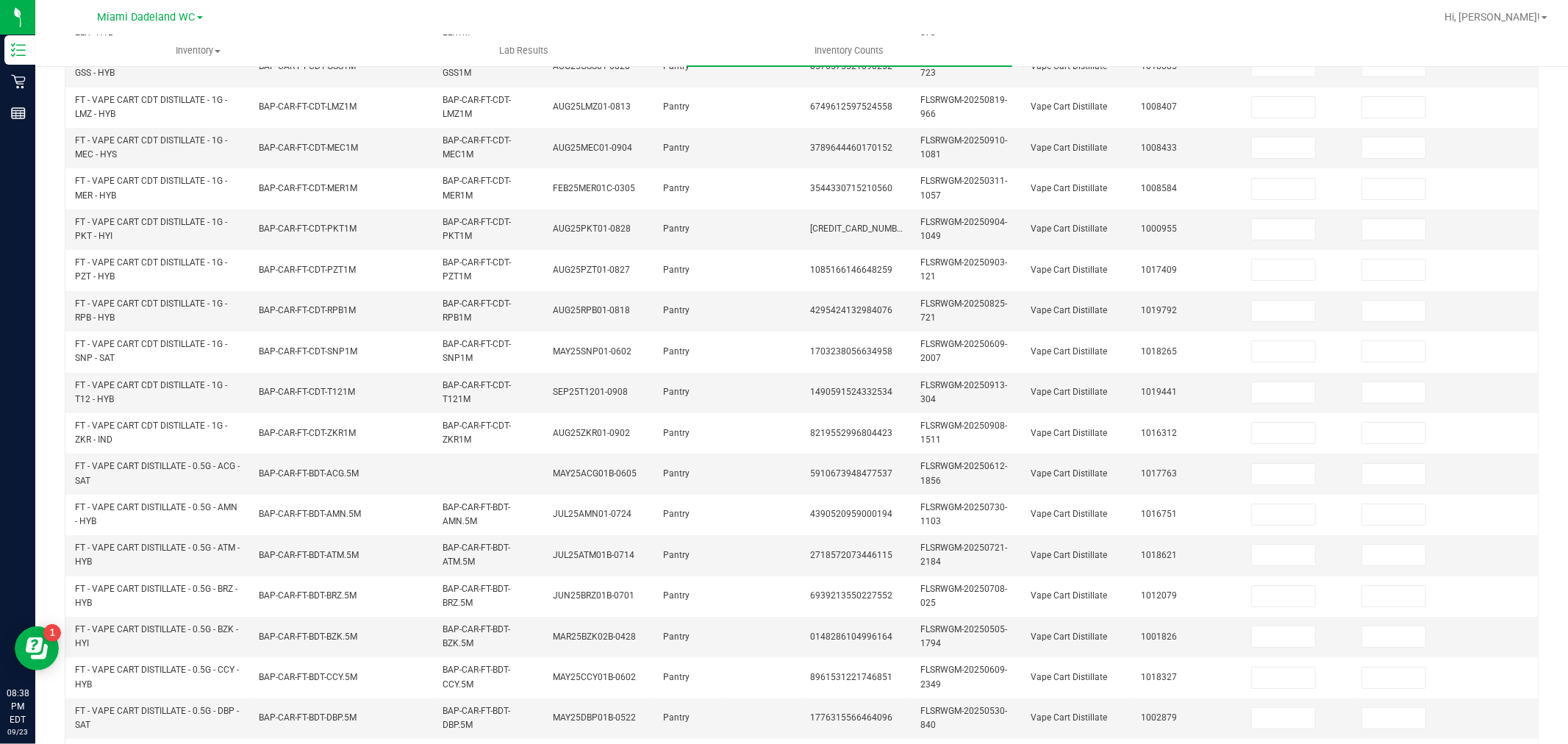
scroll to position [0, 0]
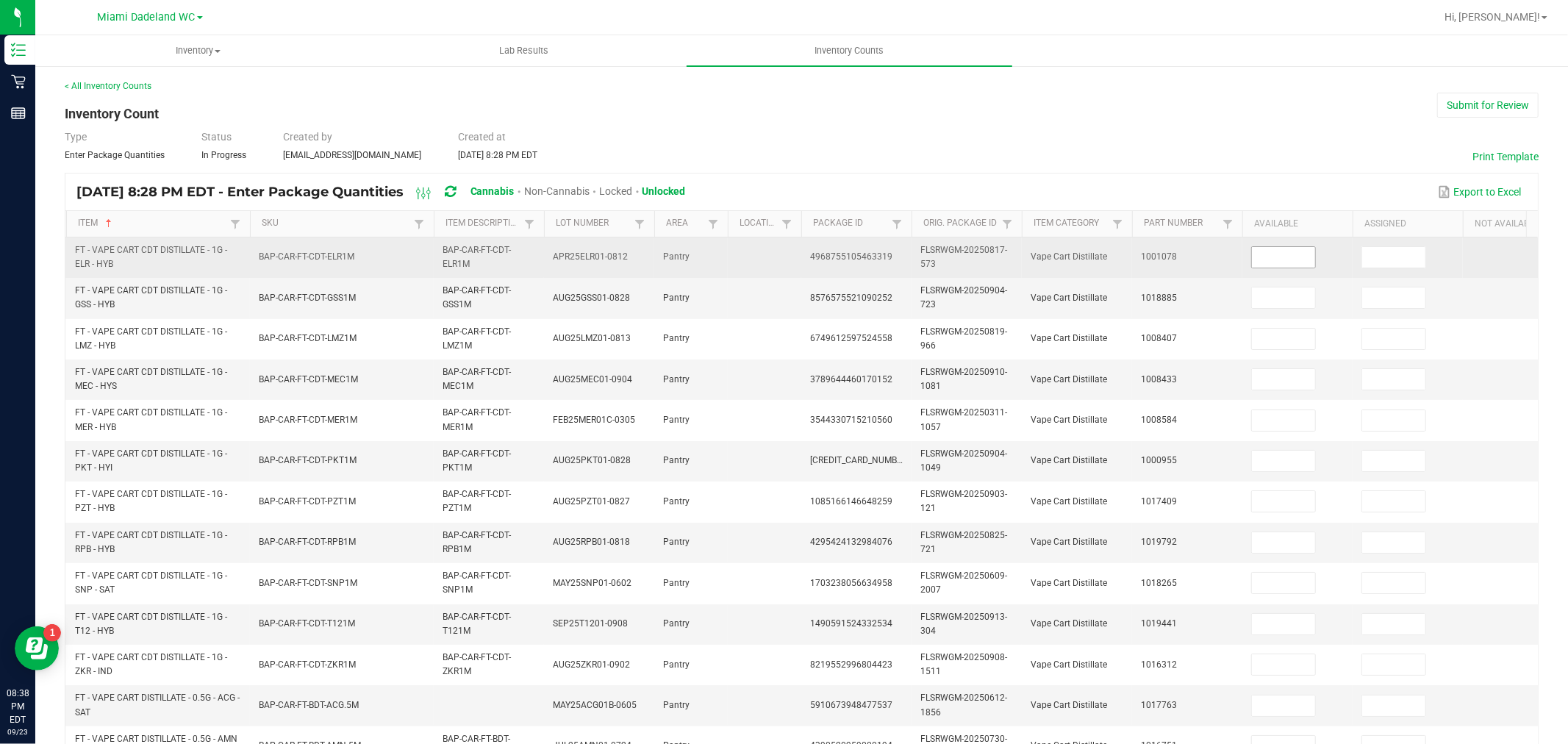
click at [1294, 261] on input at bounding box center [1283, 257] width 63 height 21
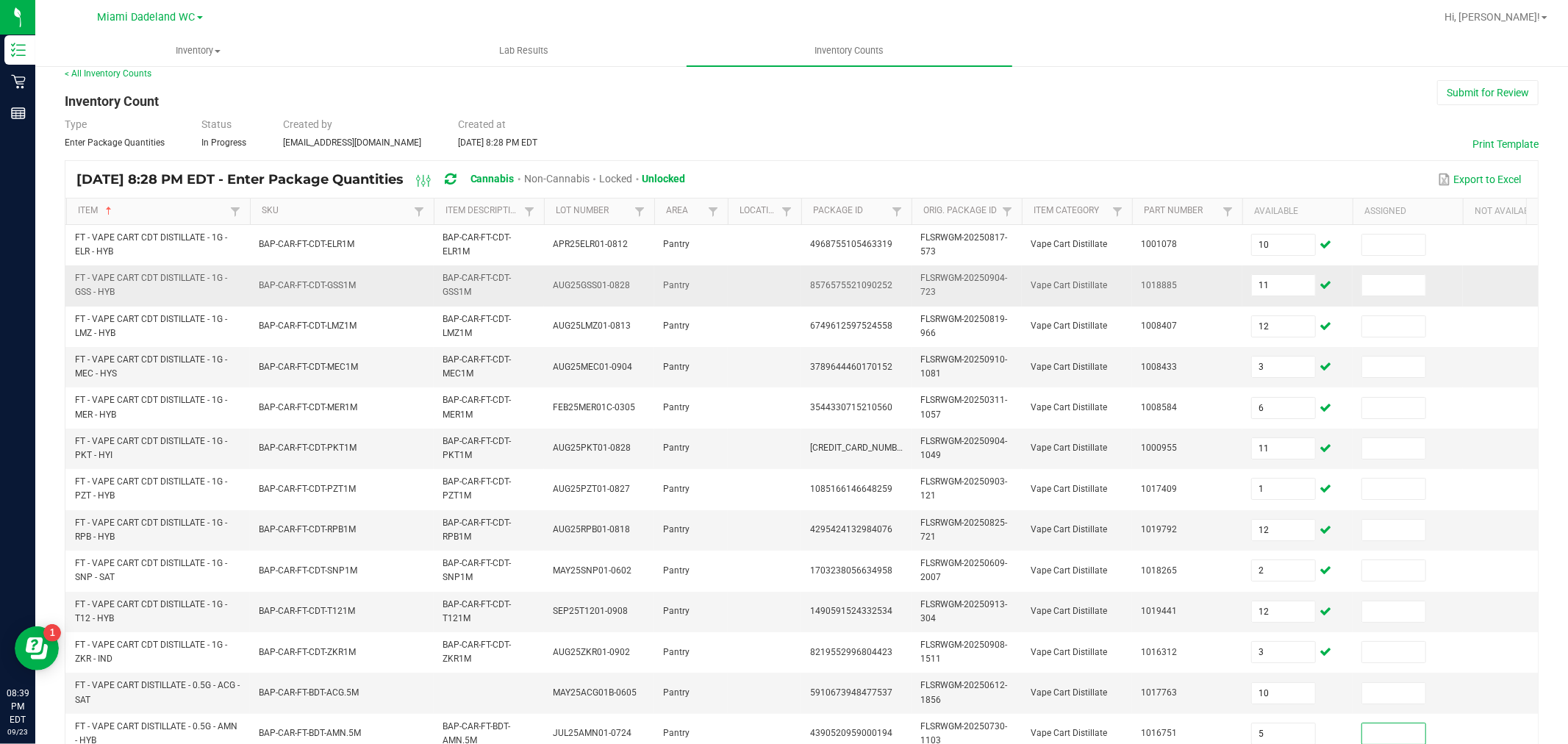
scroll to position [373, 0]
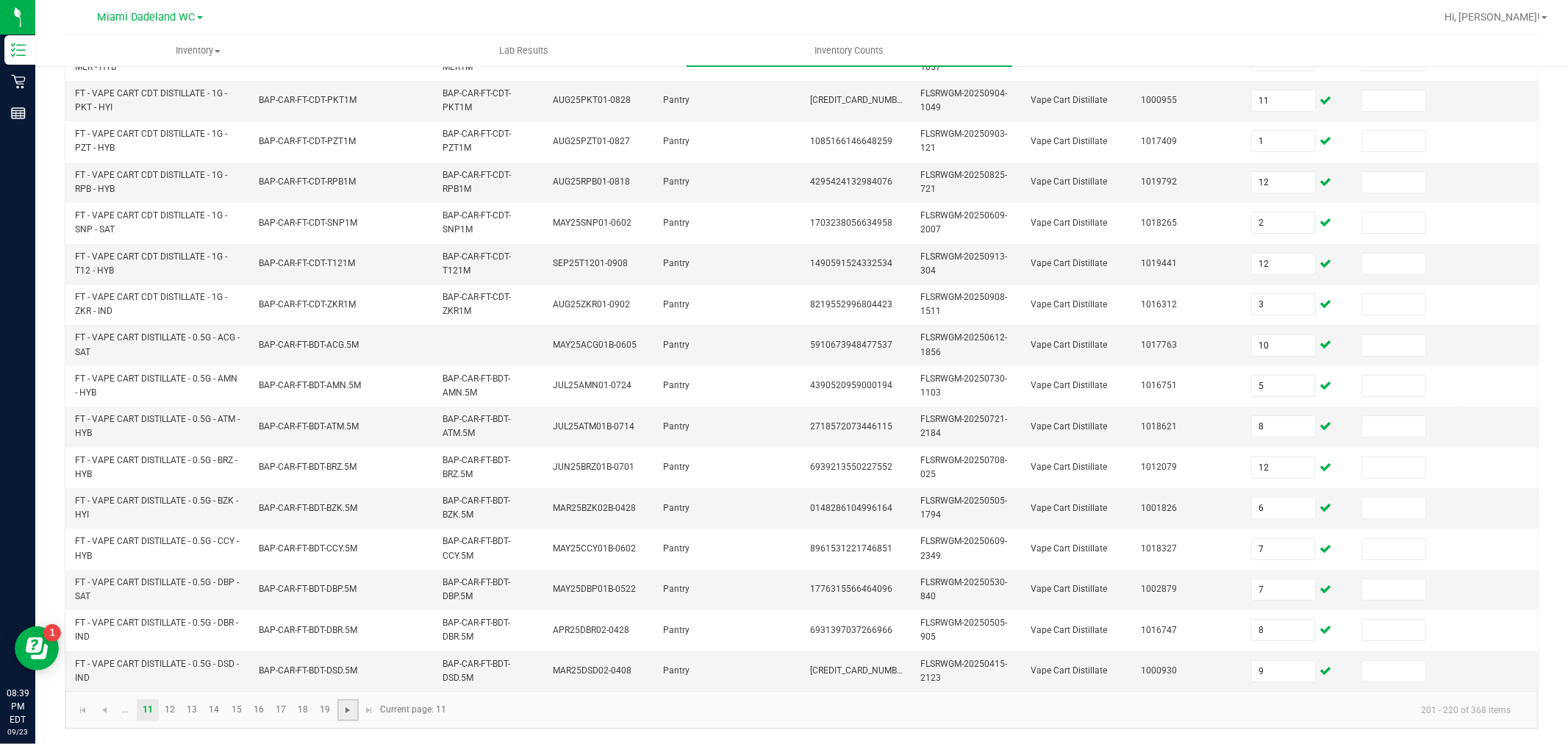
click at [347, 710] on span "Go to the next page" at bounding box center [347, 711] width 11 height 11
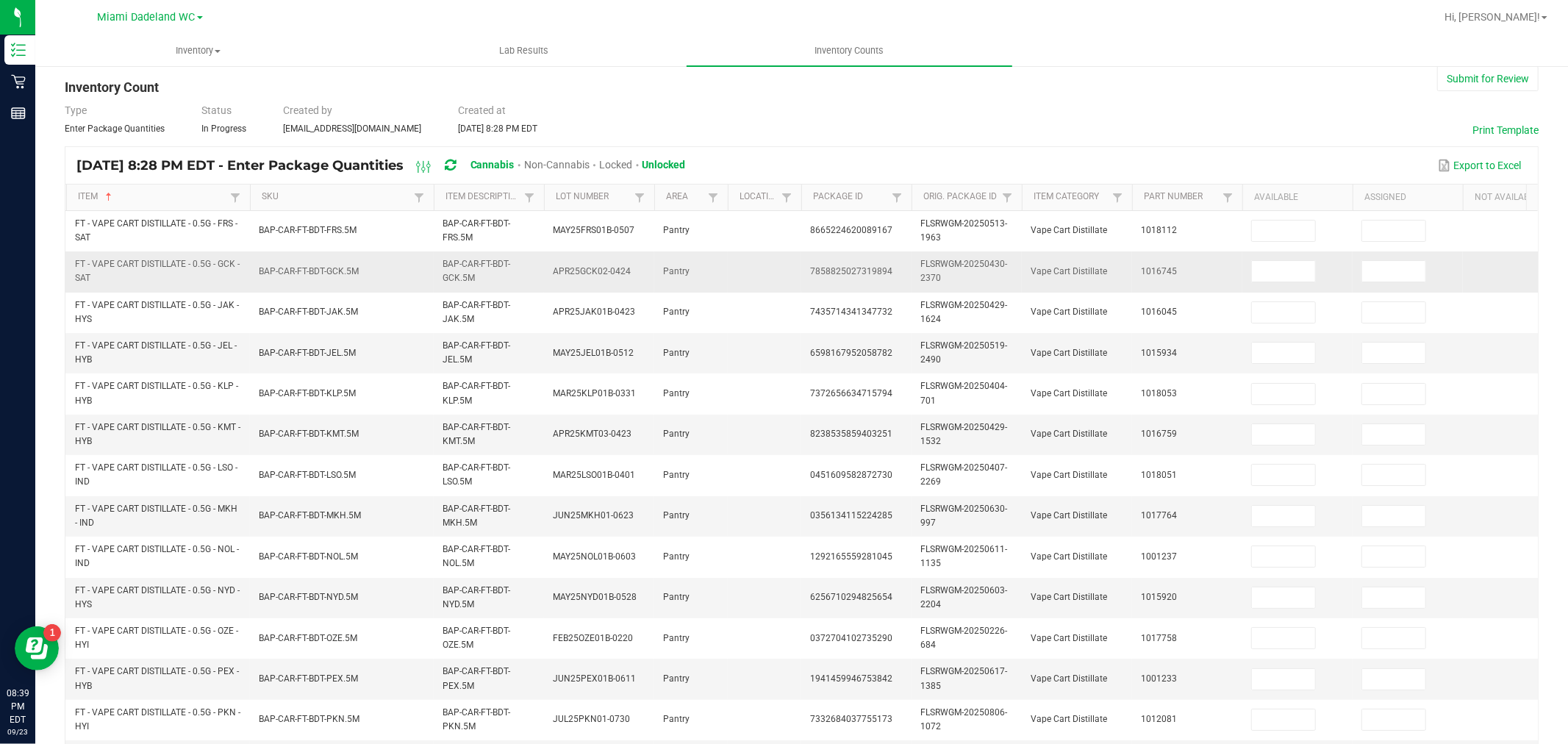
scroll to position [0, 0]
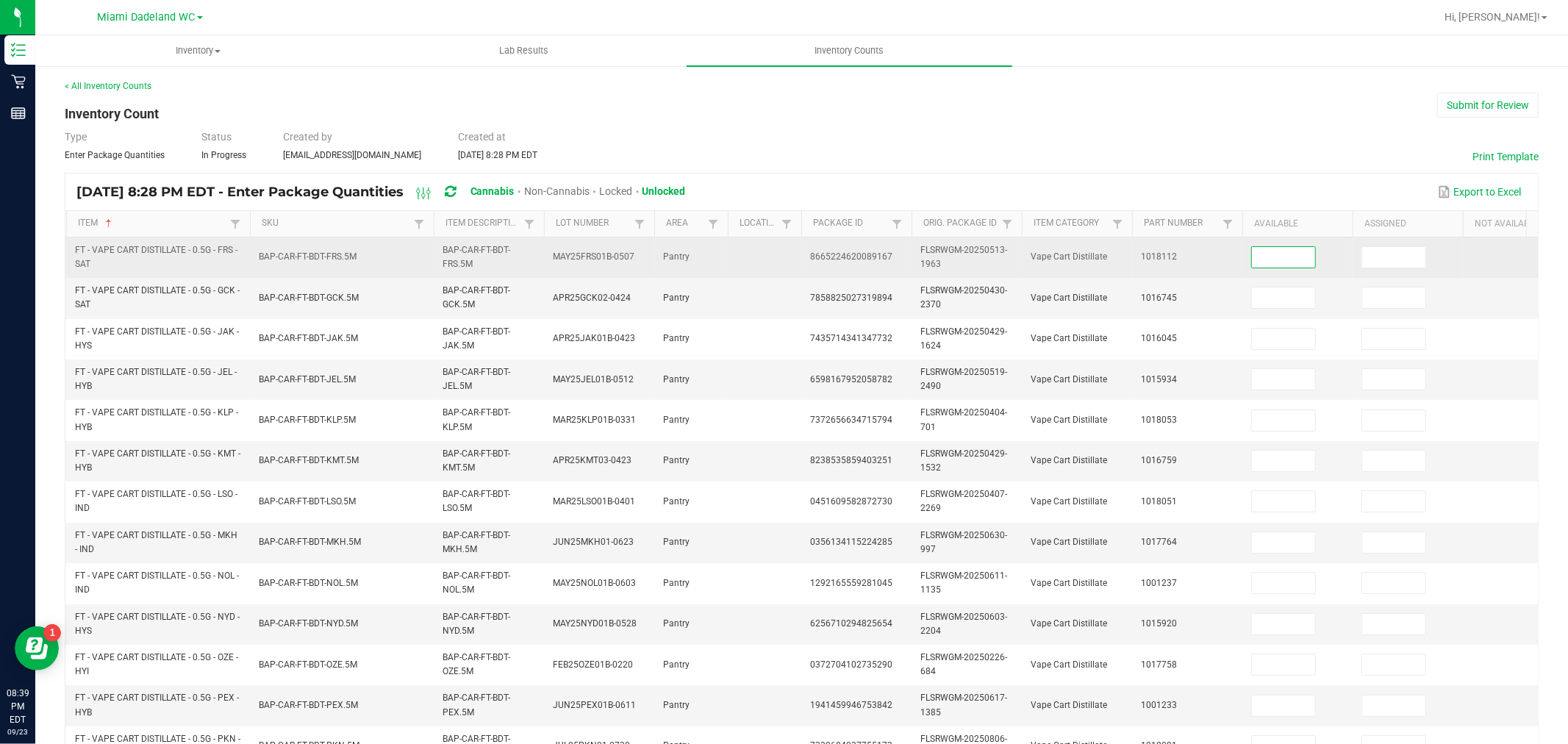
click at [1283, 253] on input at bounding box center [1283, 257] width 63 height 21
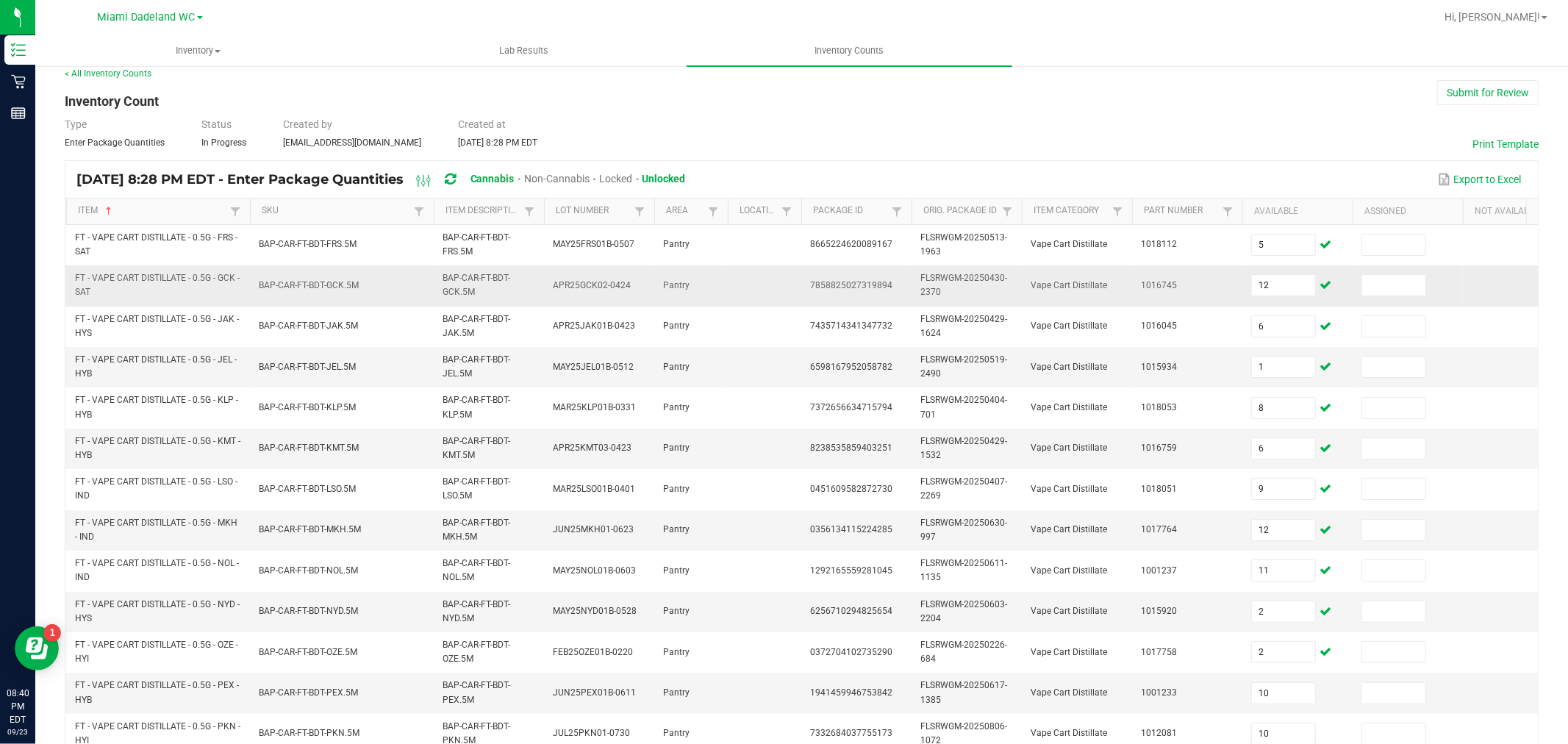
scroll to position [373, 0]
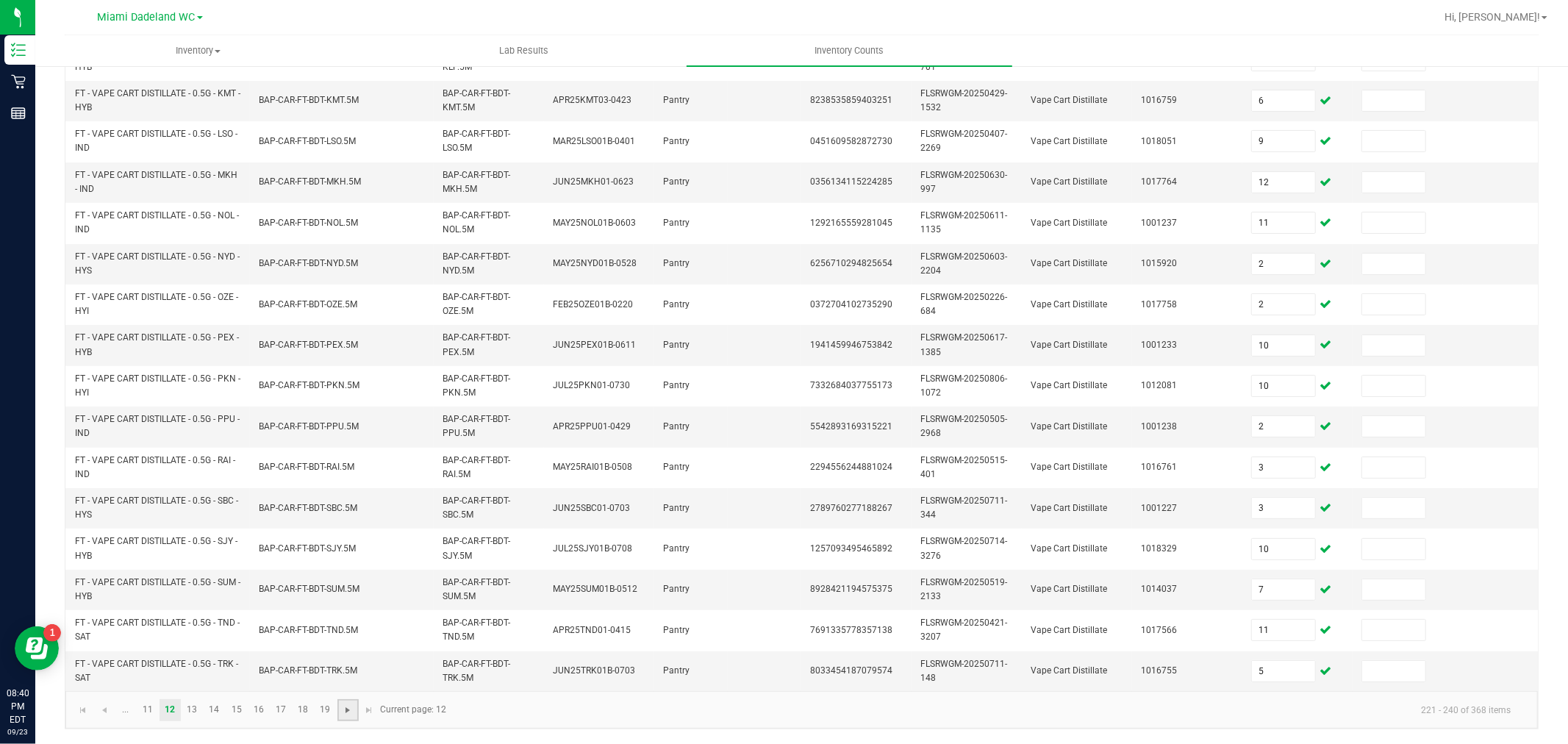
click at [348, 712] on span "Go to the next page" at bounding box center [347, 711] width 11 height 11
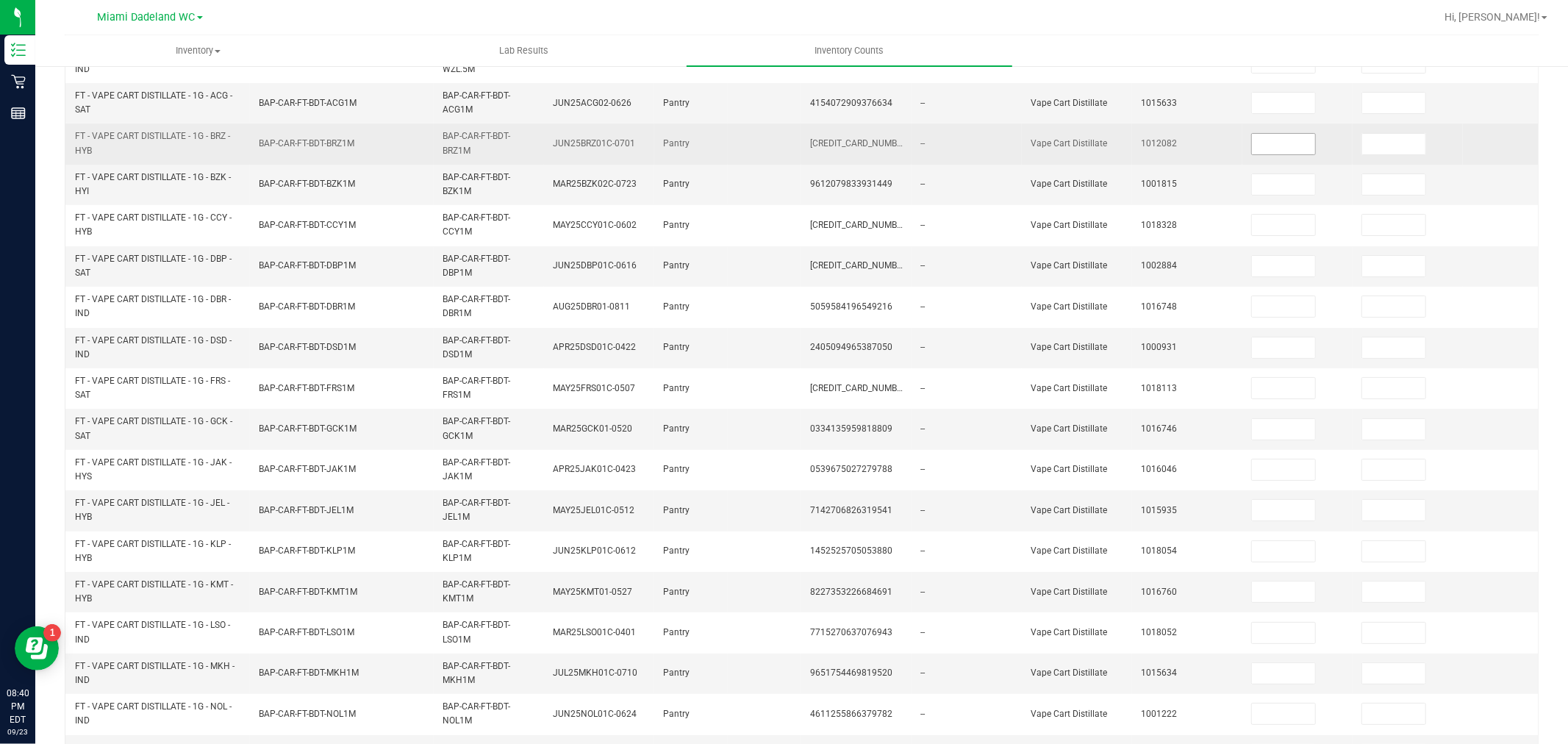
scroll to position [47, 0]
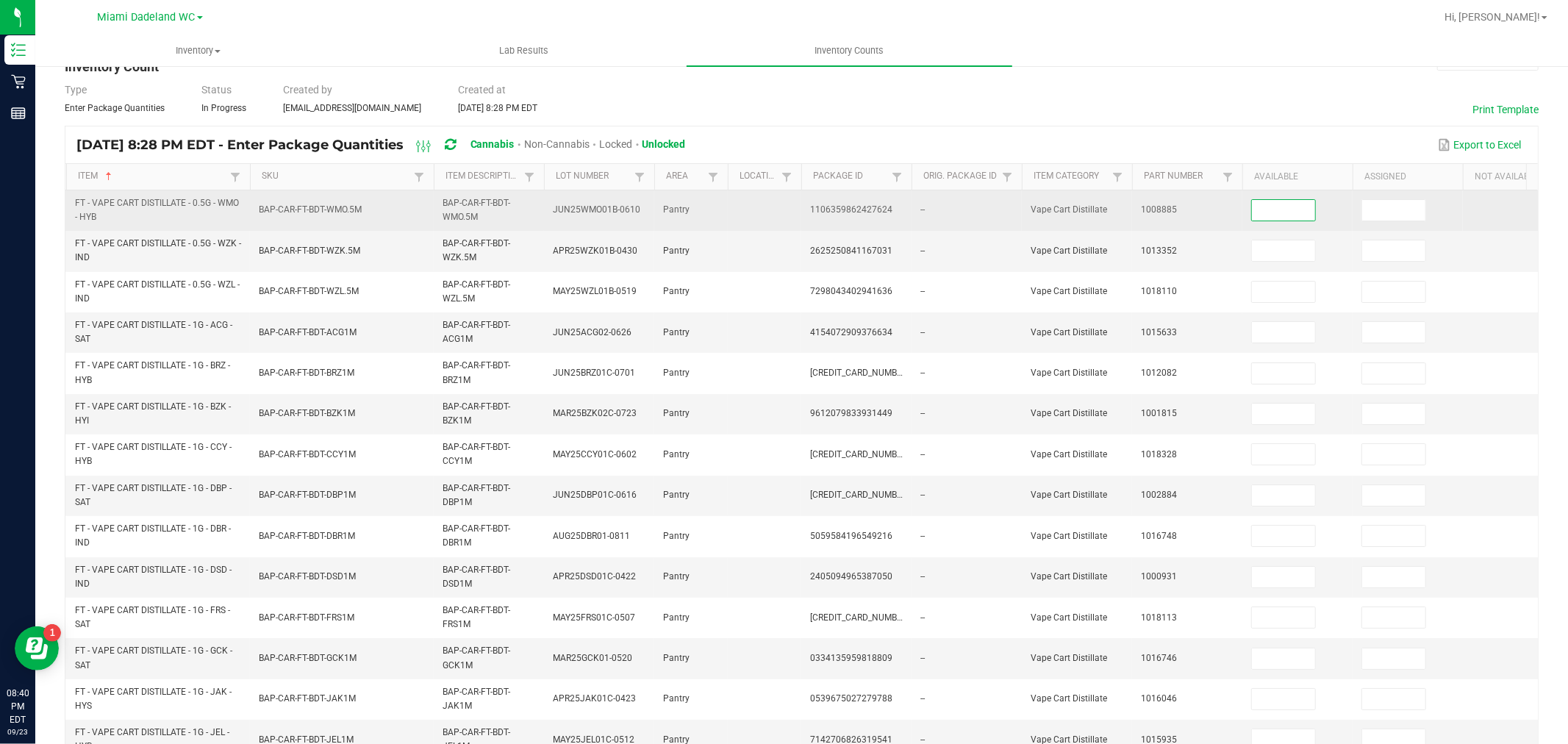
click at [1297, 211] on input at bounding box center [1283, 211] width 63 height 21
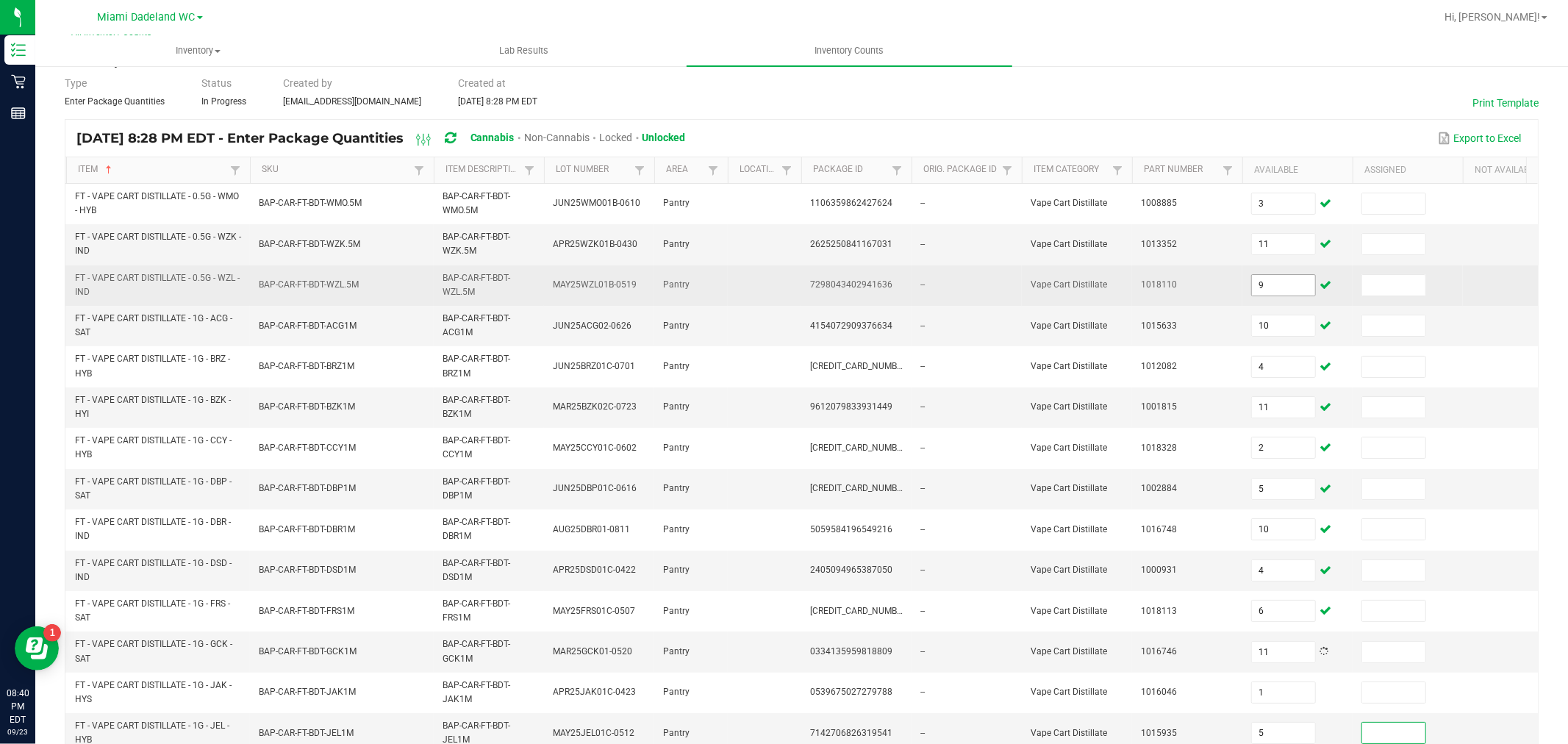
scroll to position [373, 0]
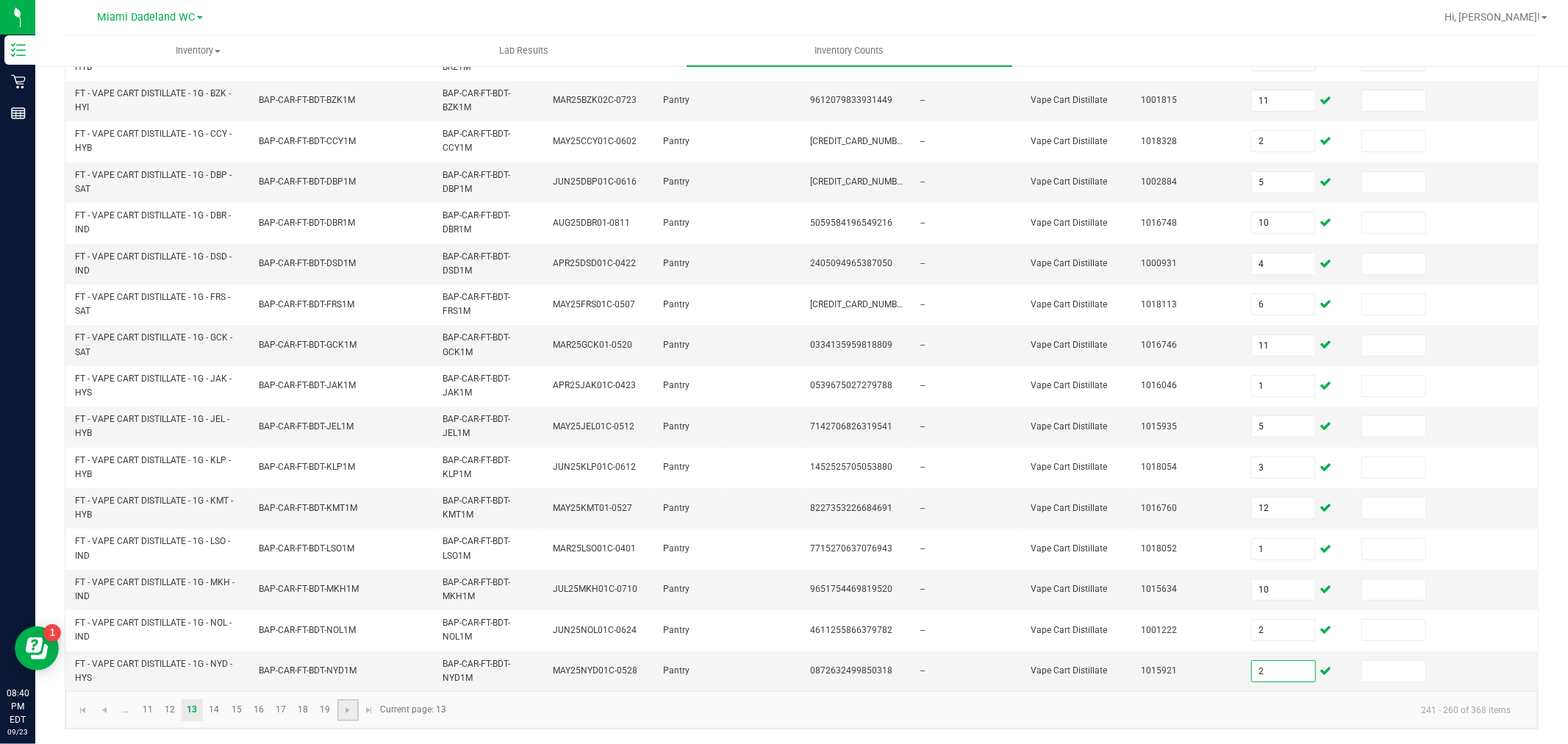
click at [340, 710] on link at bounding box center [347, 710] width 21 height 22
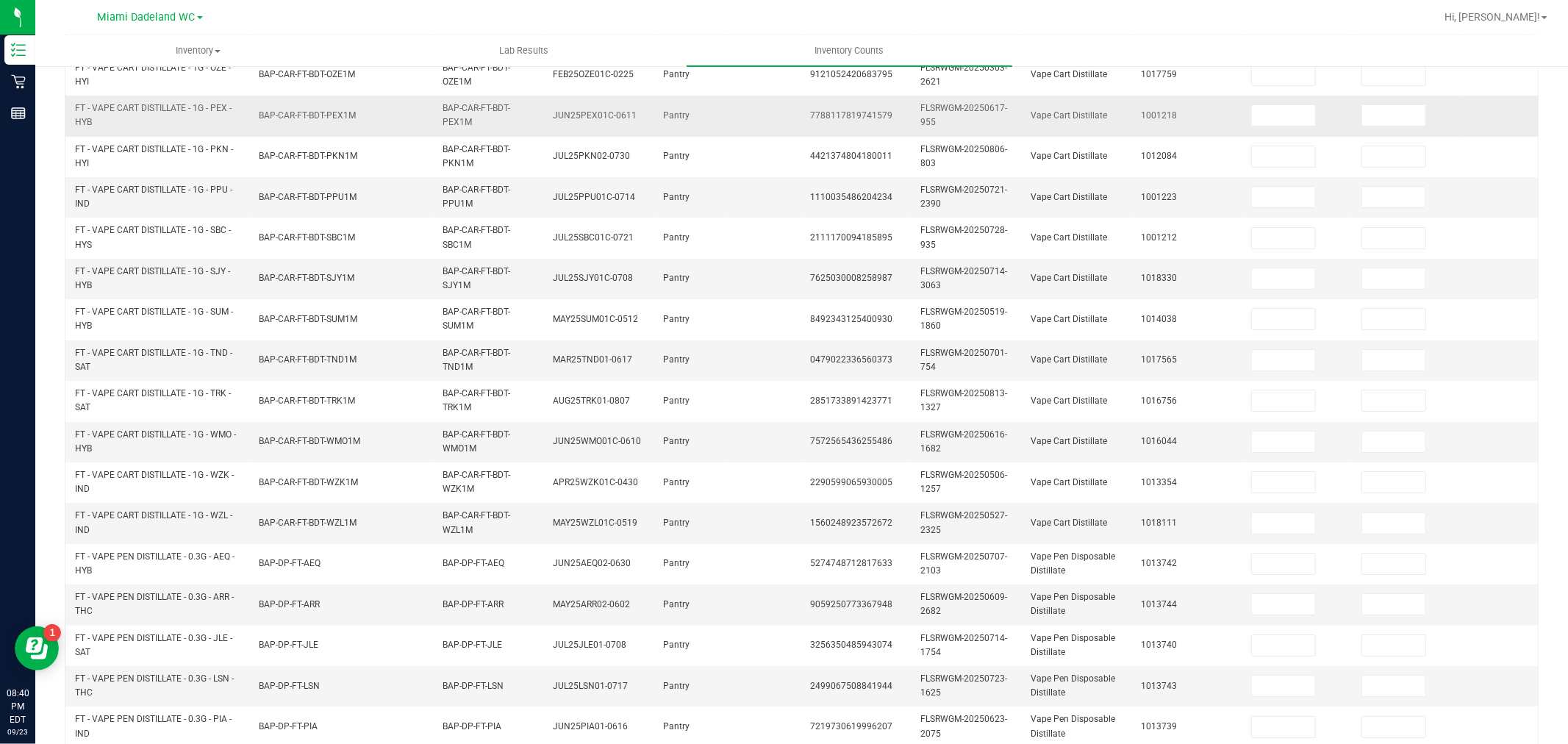
scroll to position [0, 0]
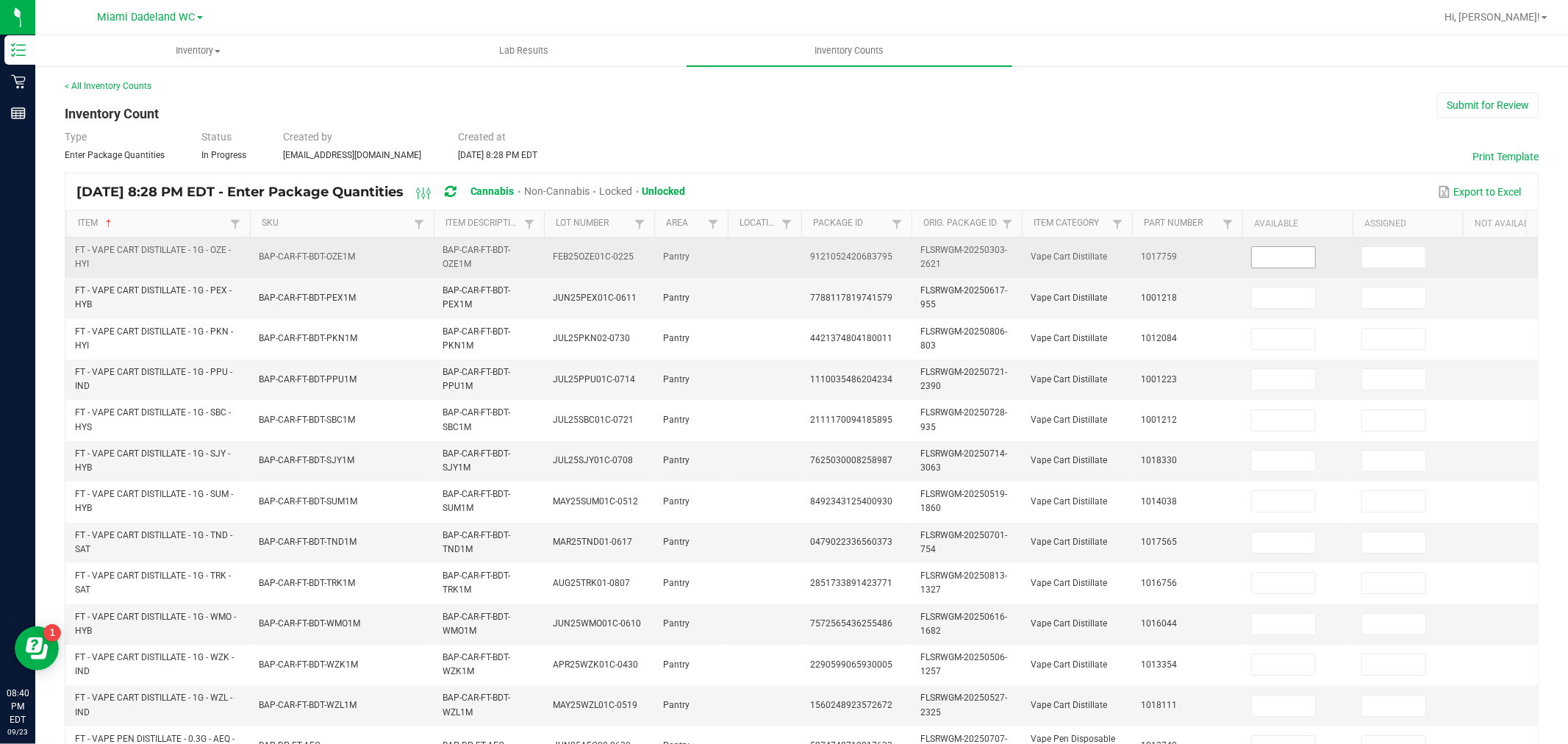
click at [1297, 255] on input at bounding box center [1283, 257] width 63 height 21
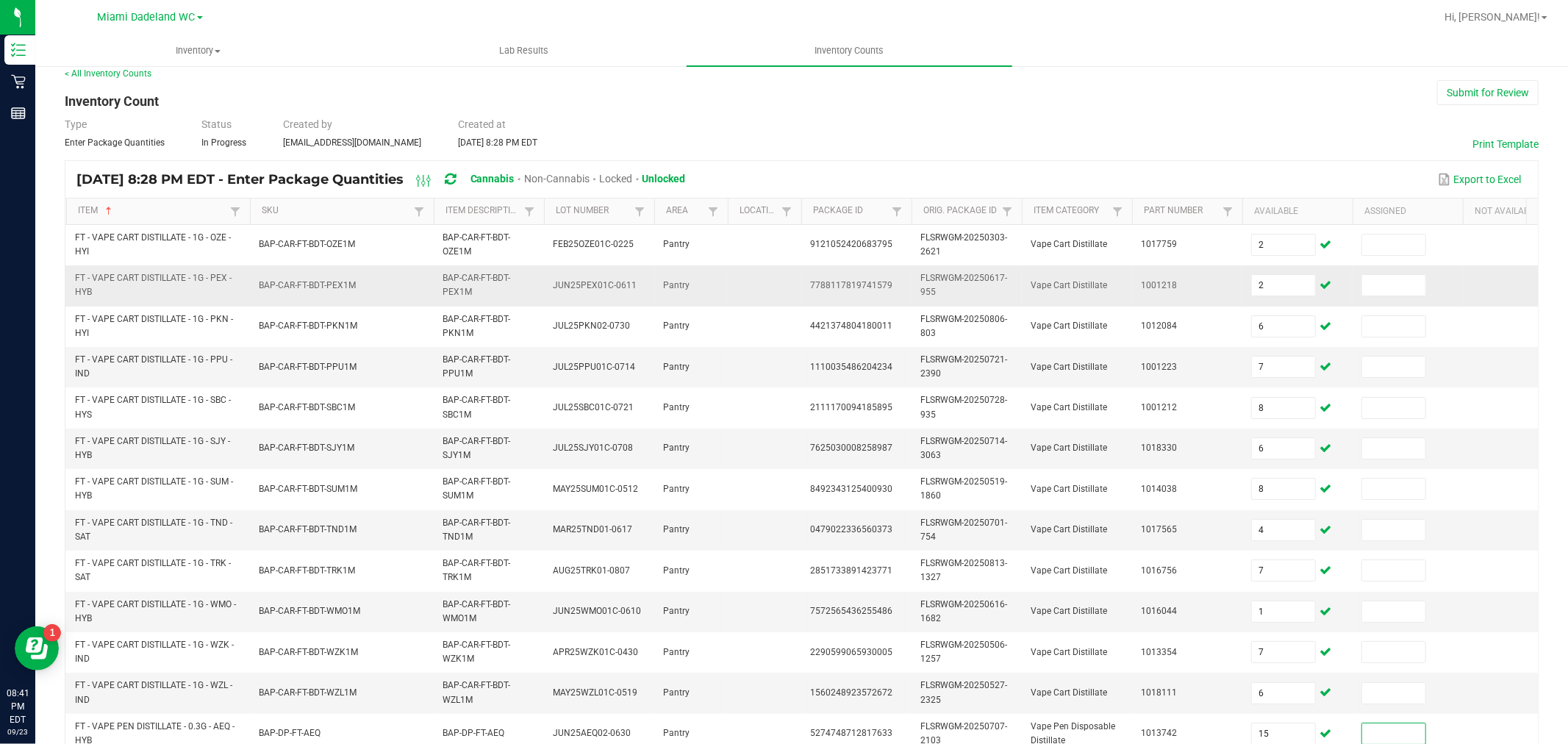
scroll to position [373, 0]
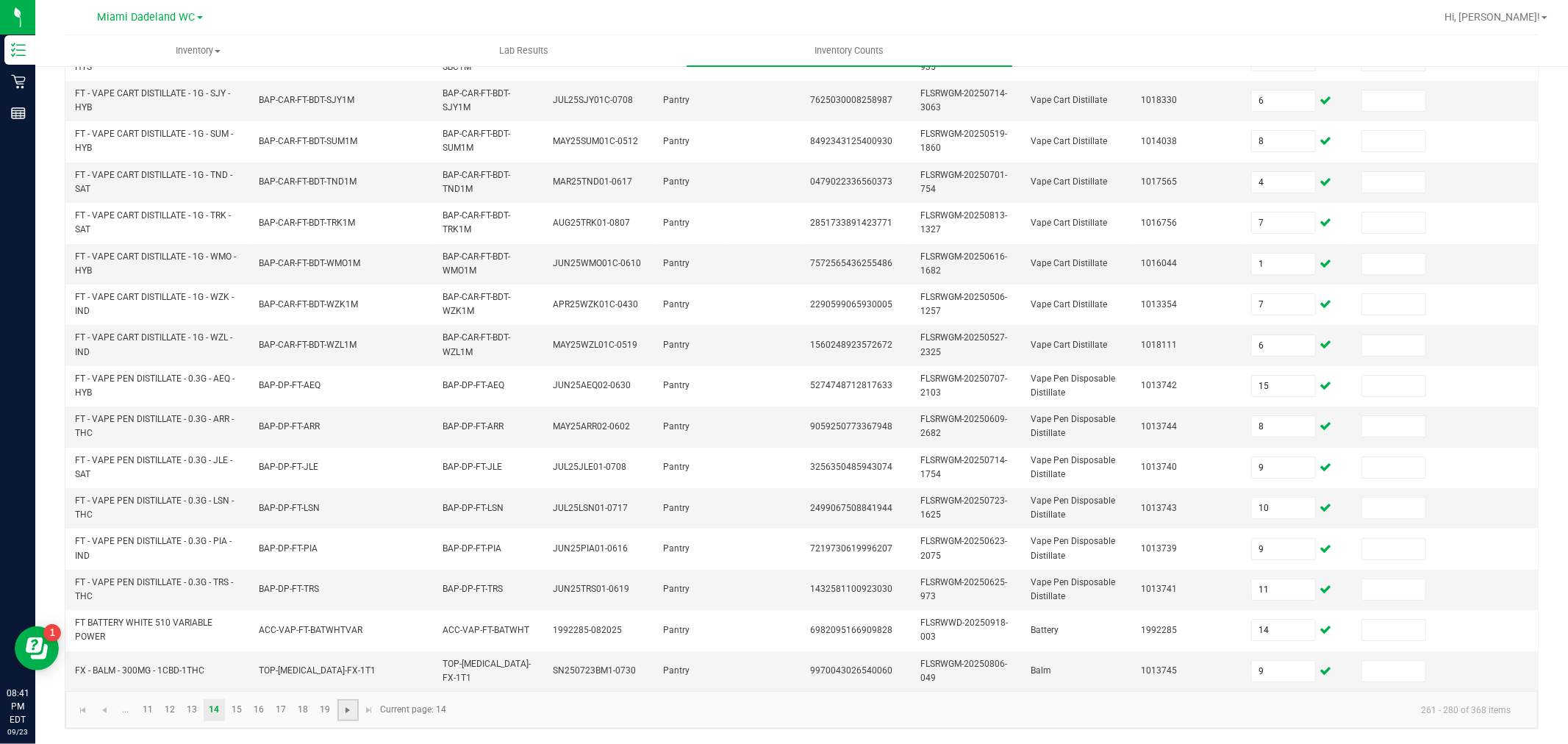
click at [344, 706] on span "Go to the next page" at bounding box center [347, 711] width 11 height 11
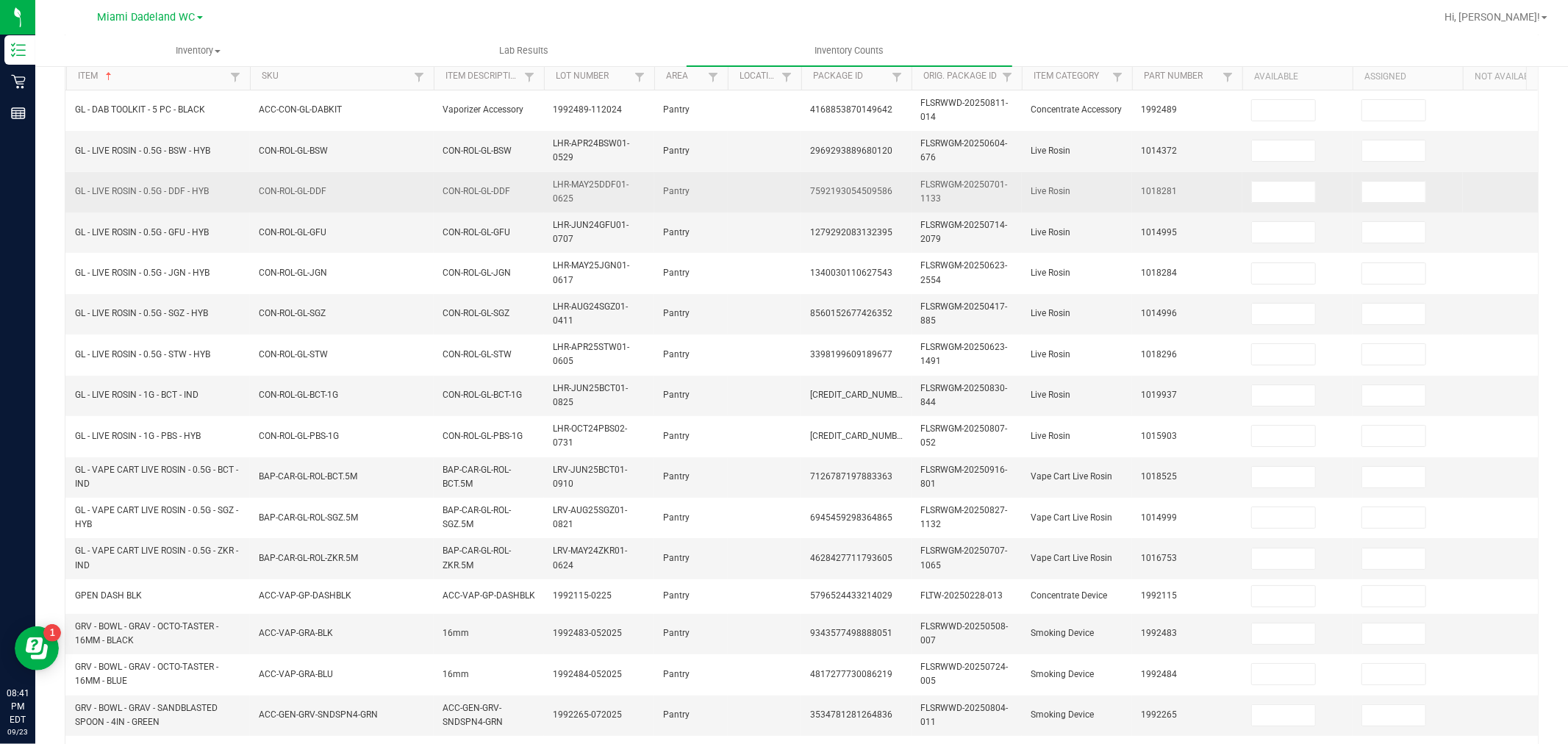
scroll to position [0, 0]
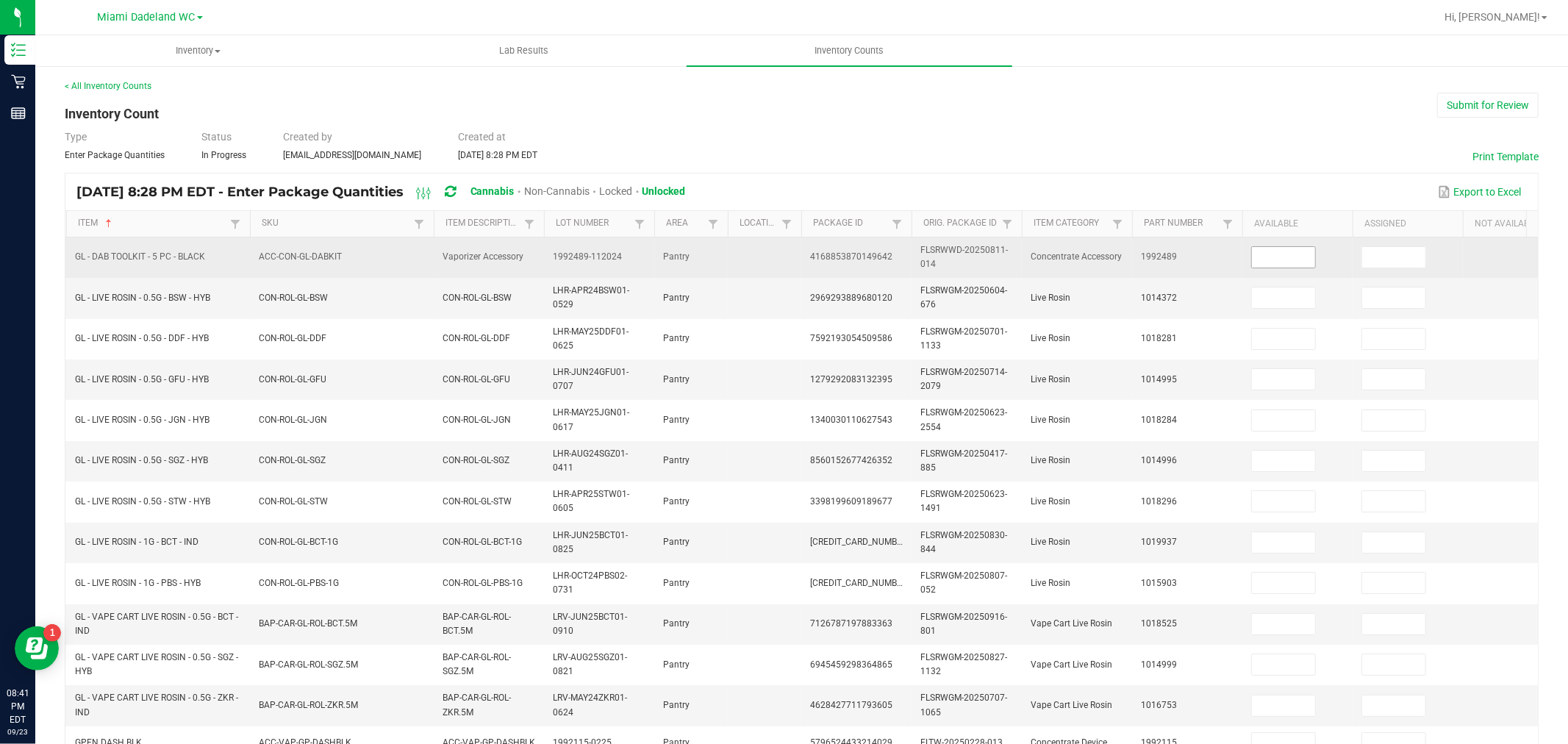
click at [1265, 259] on input at bounding box center [1283, 257] width 63 height 21
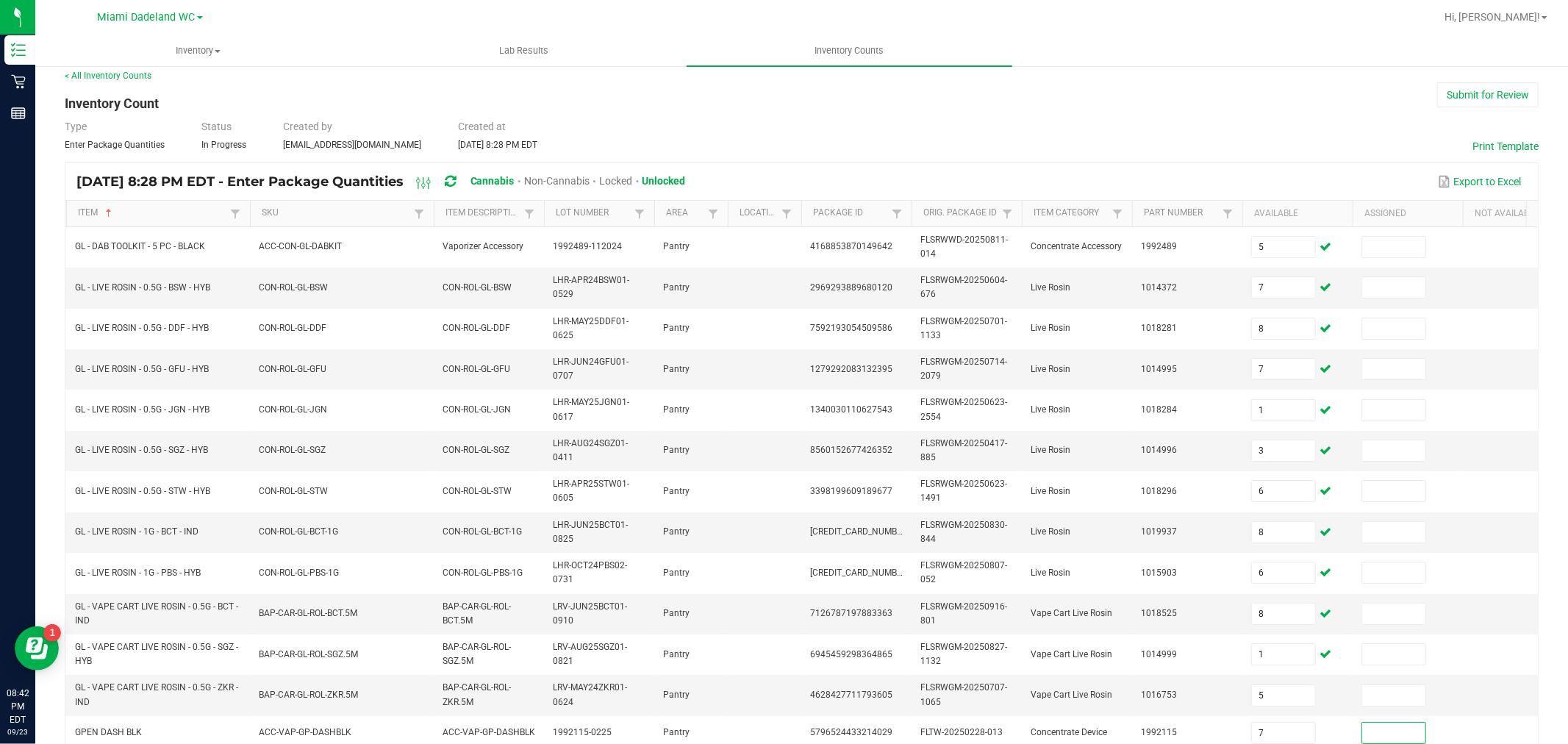
scroll to position [369, 0]
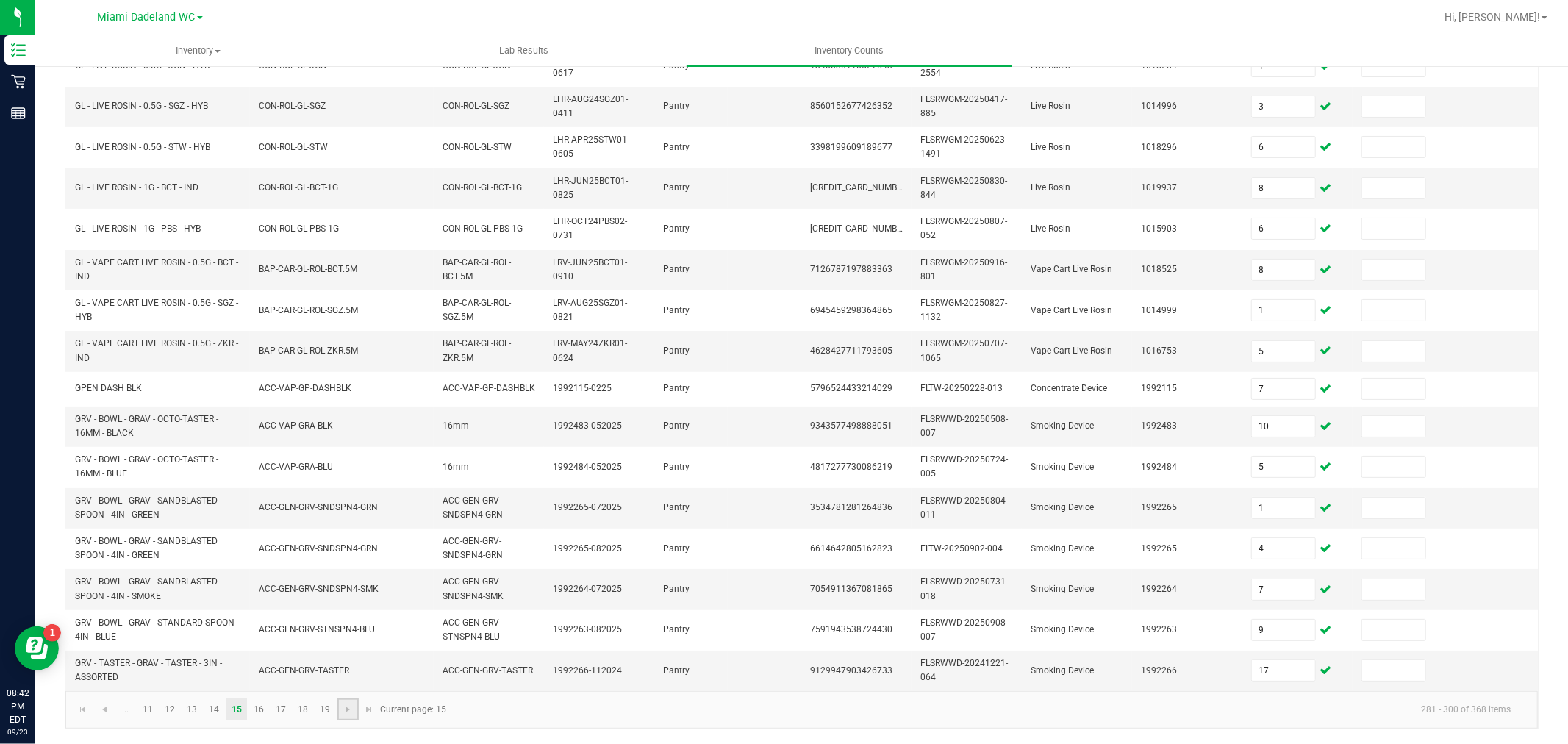
click at [343, 702] on link at bounding box center [347, 709] width 21 height 22
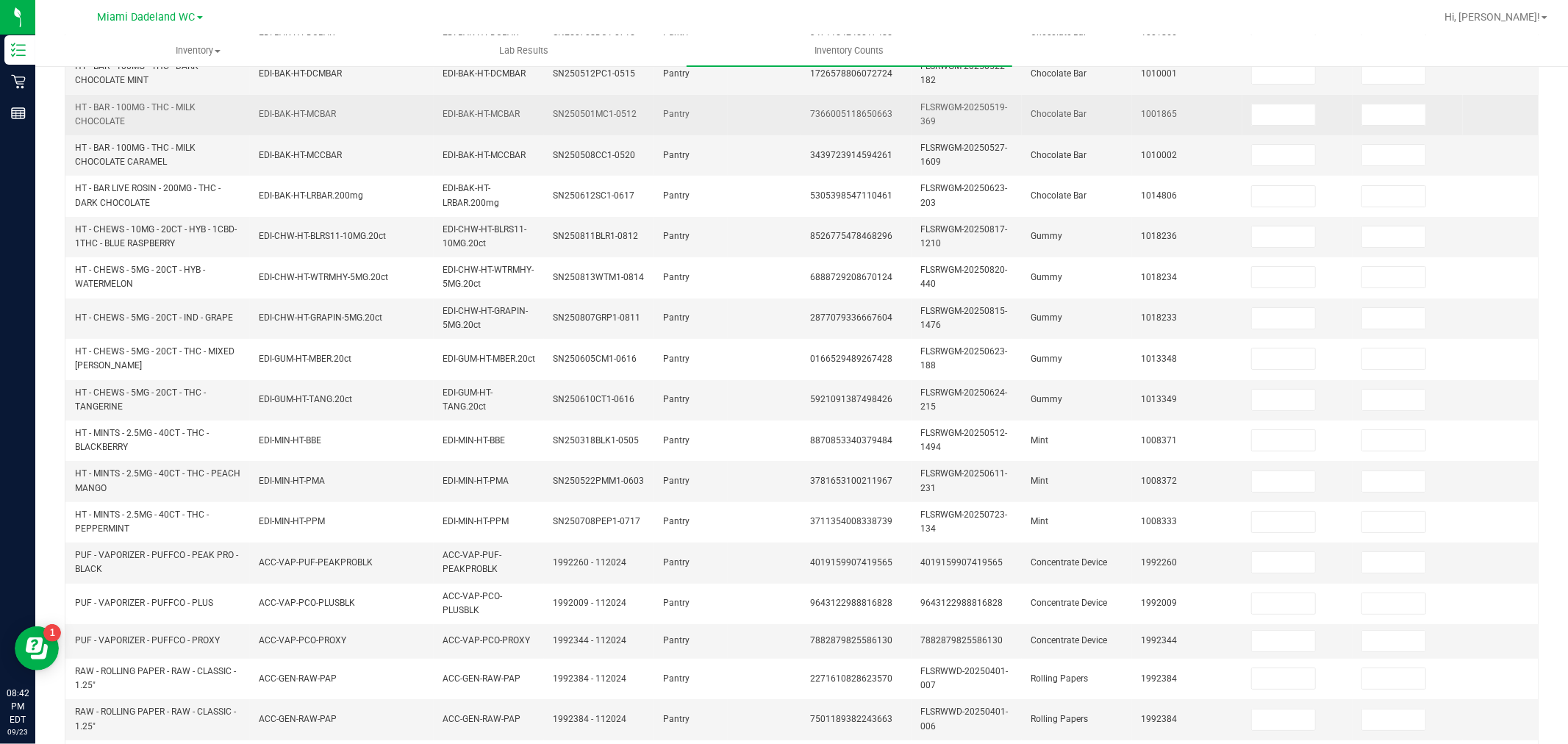
scroll to position [0, 0]
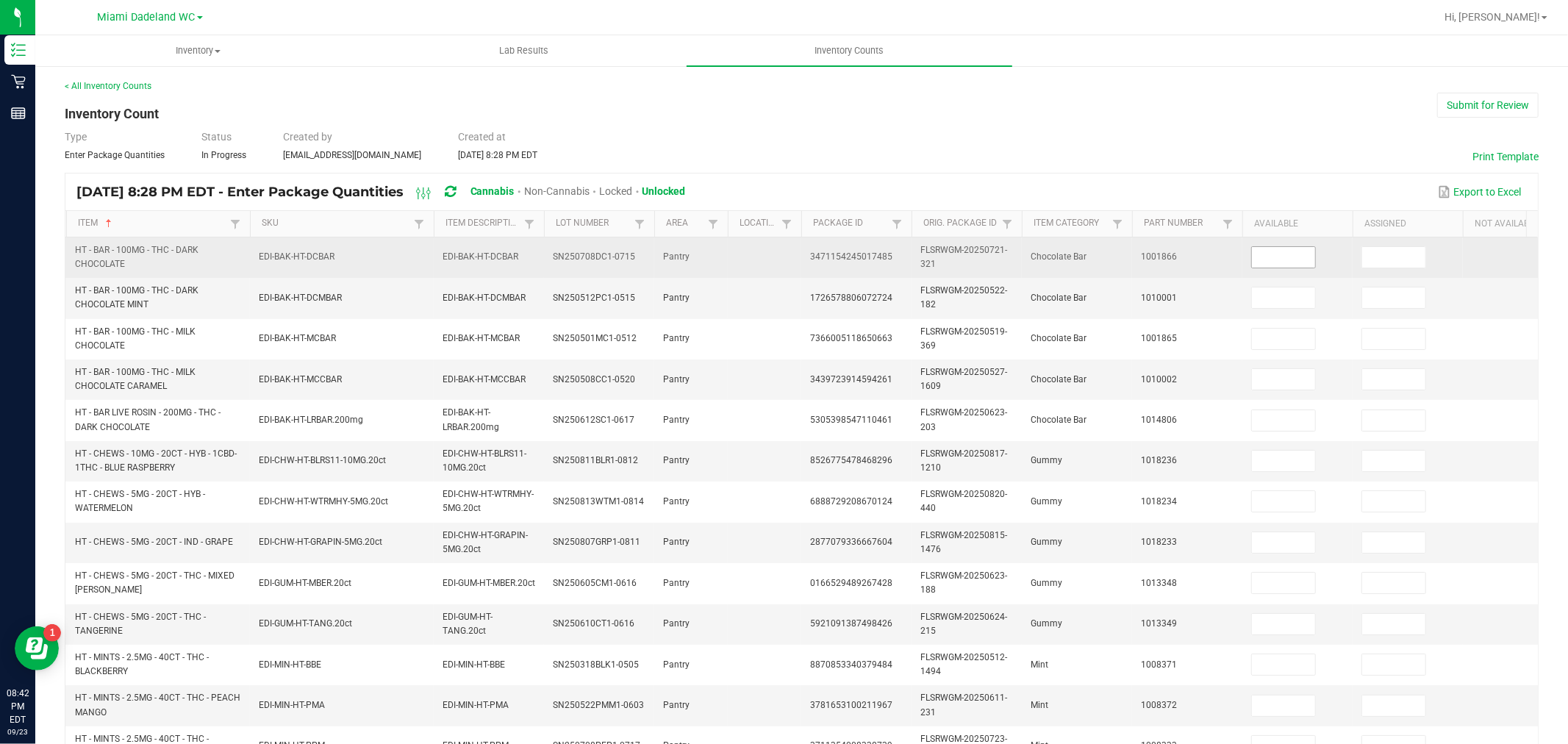
click at [1275, 262] on input at bounding box center [1283, 257] width 63 height 21
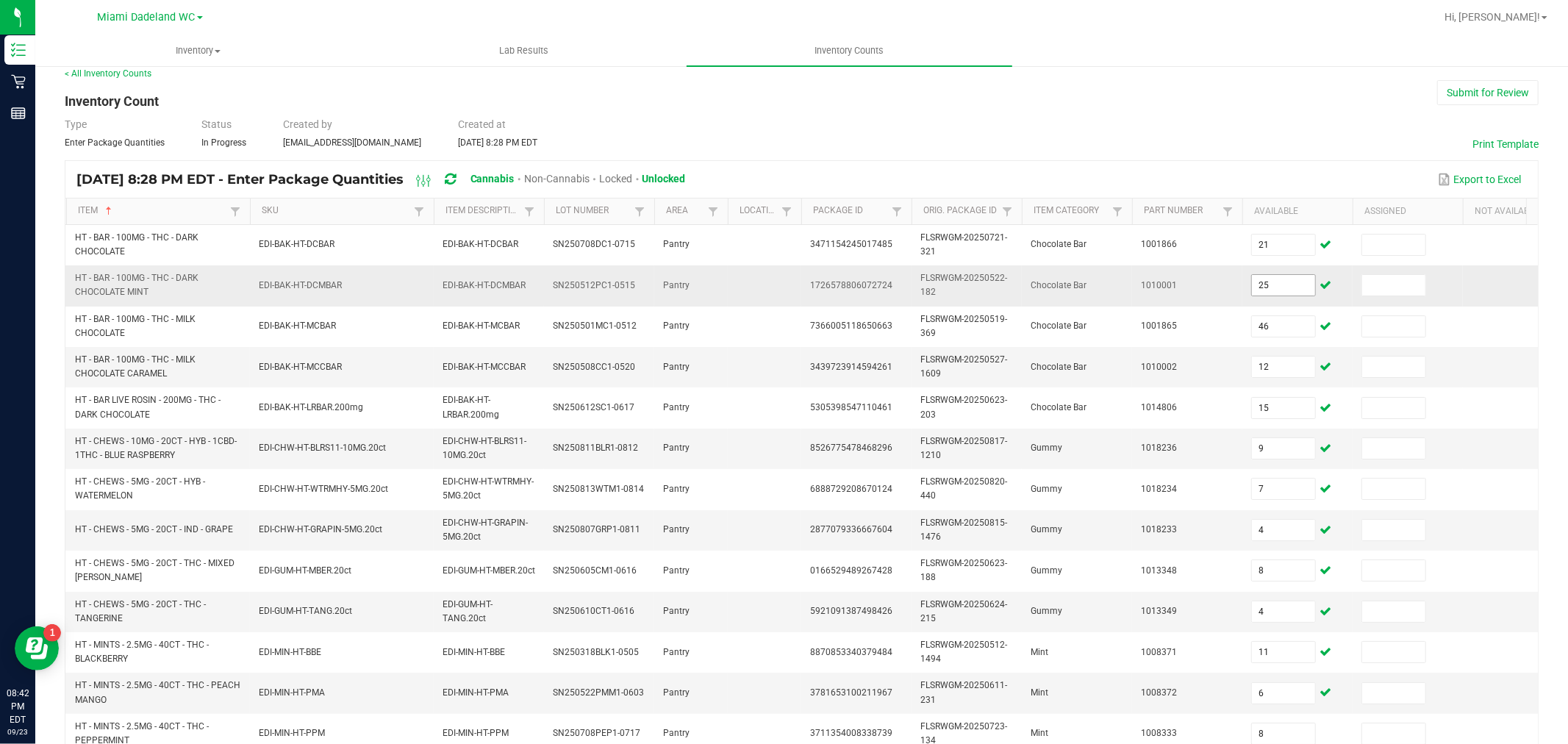
scroll to position [369, 0]
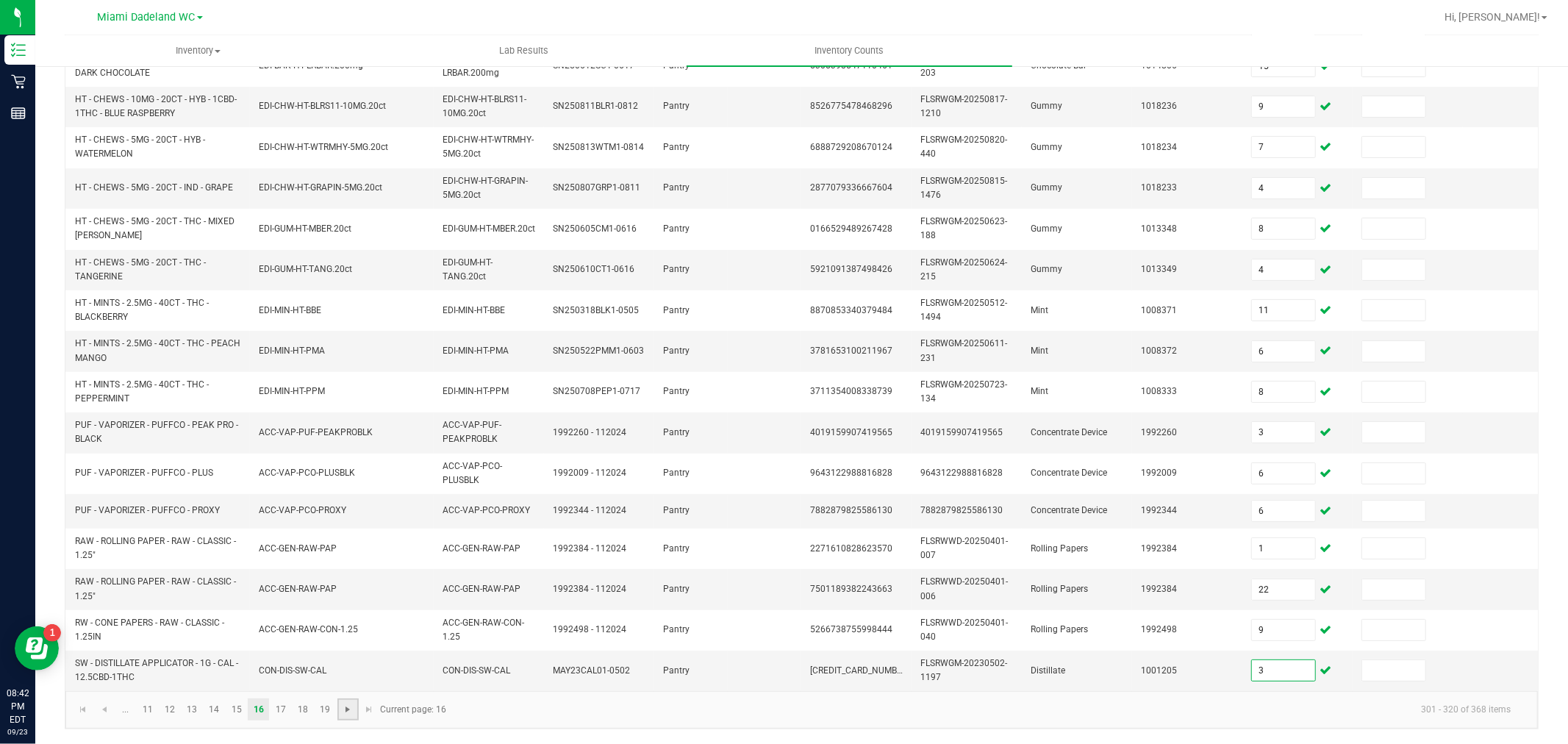
click at [349, 709] on span "Go to the next page" at bounding box center [347, 710] width 11 height 11
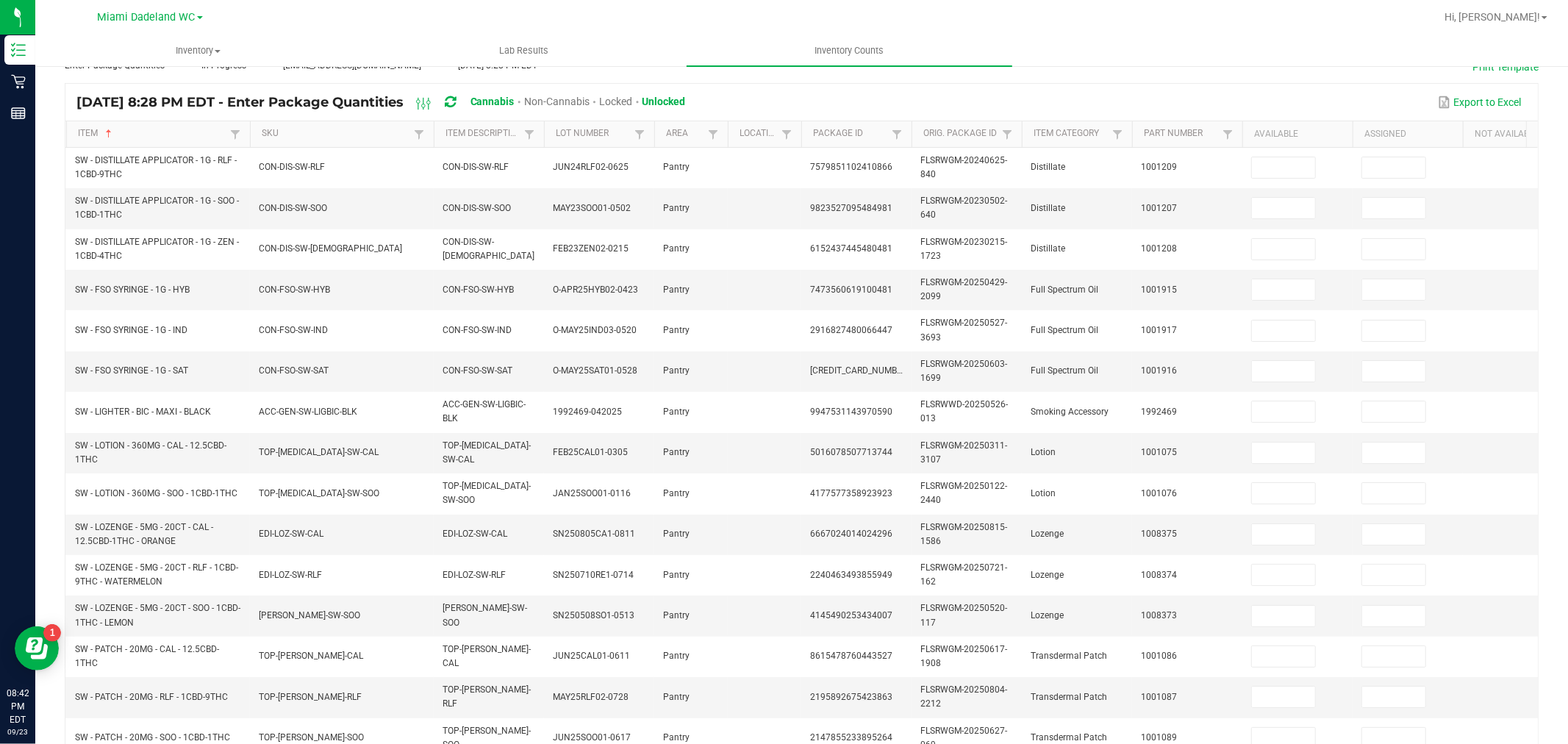
scroll to position [0, 0]
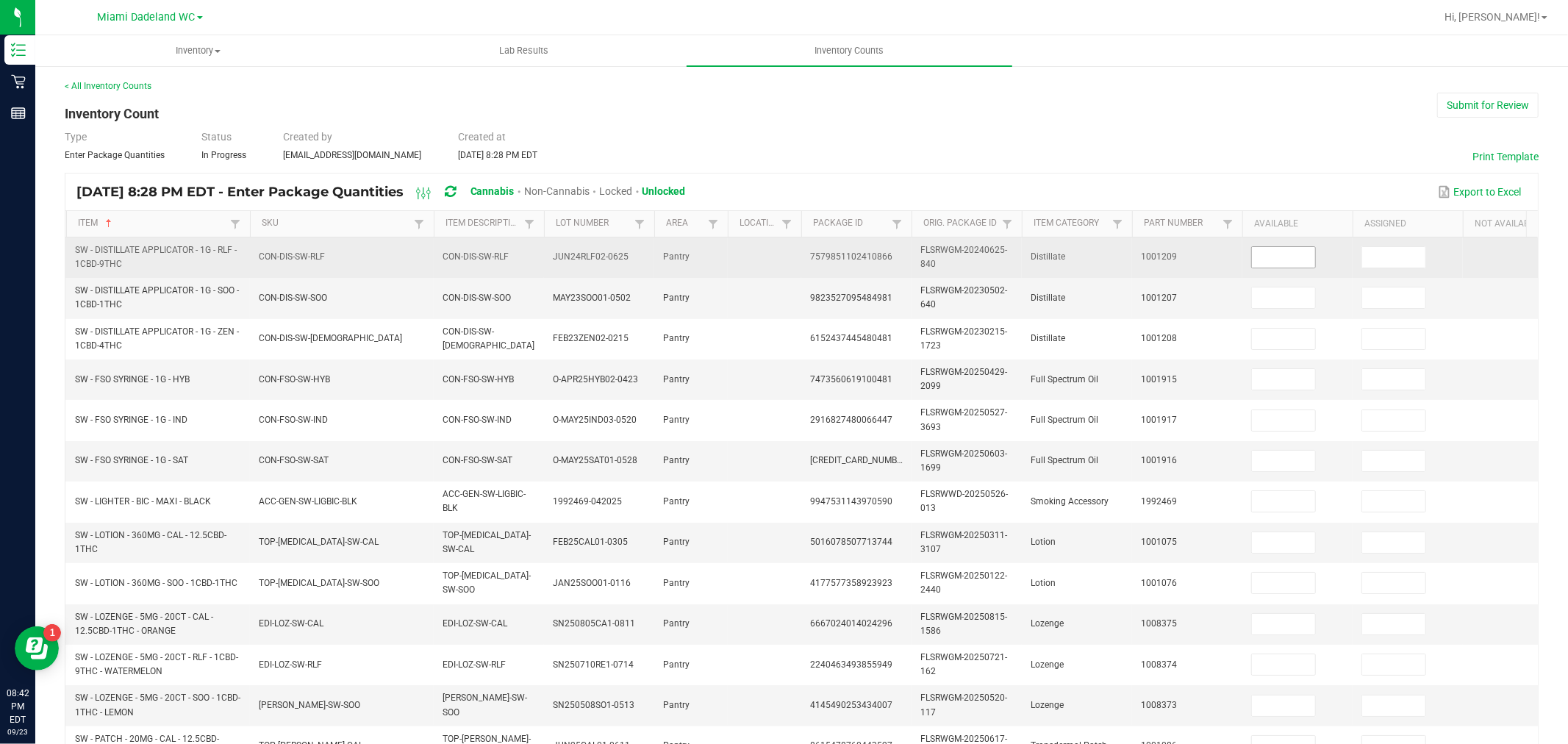
click at [1264, 266] on input at bounding box center [1283, 257] width 63 height 21
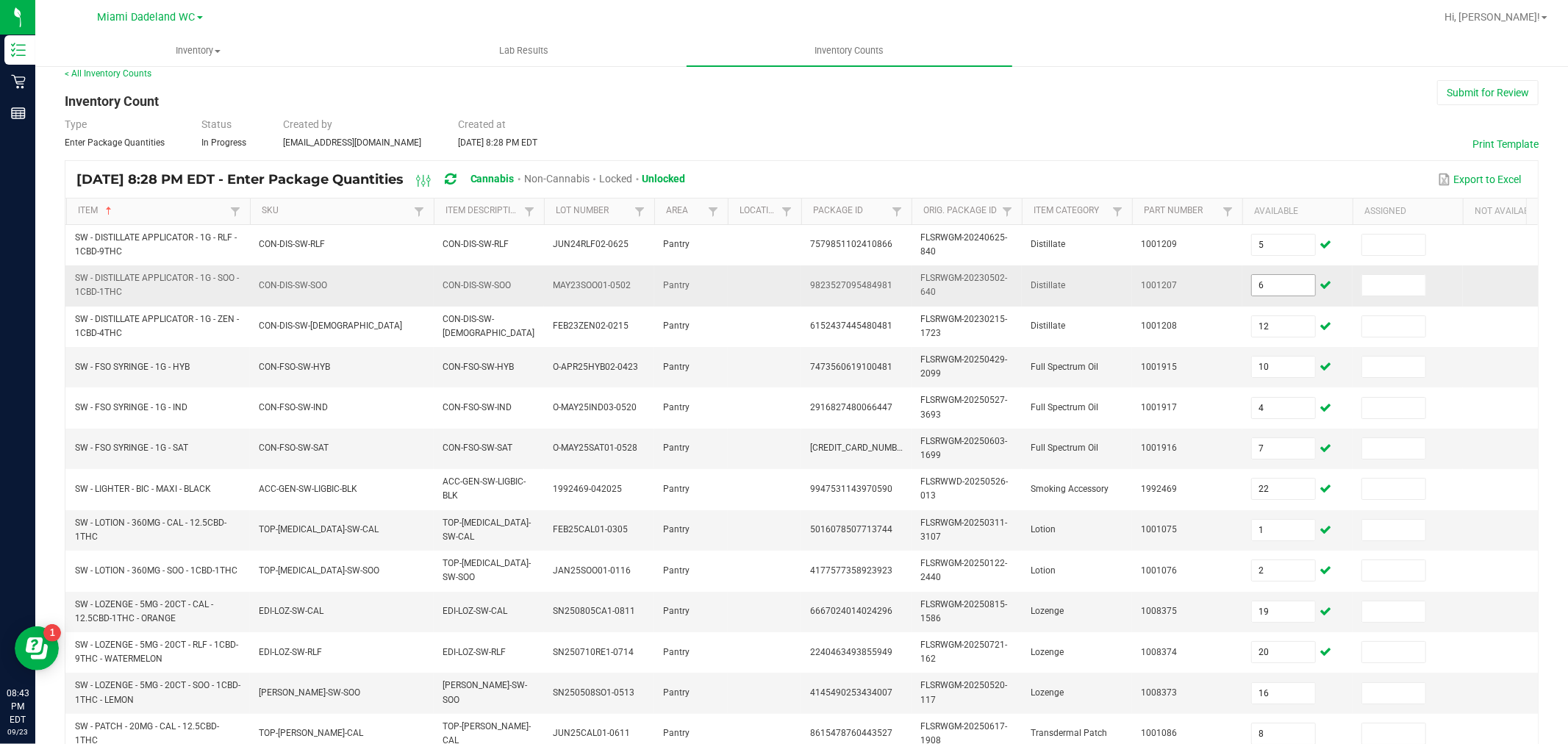
scroll to position [373, 0]
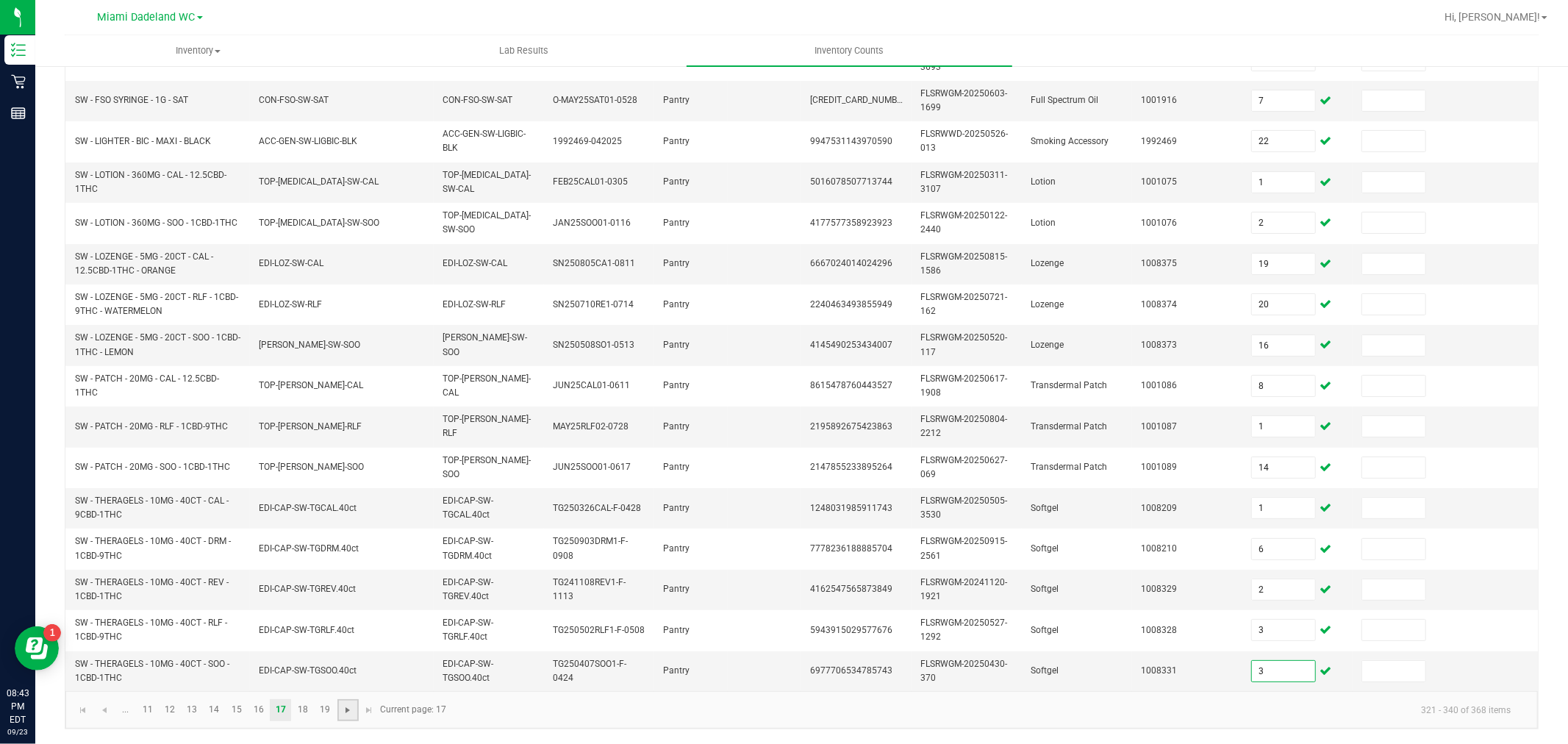
click at [347, 705] on span "Go to the next page" at bounding box center [347, 711] width 11 height 11
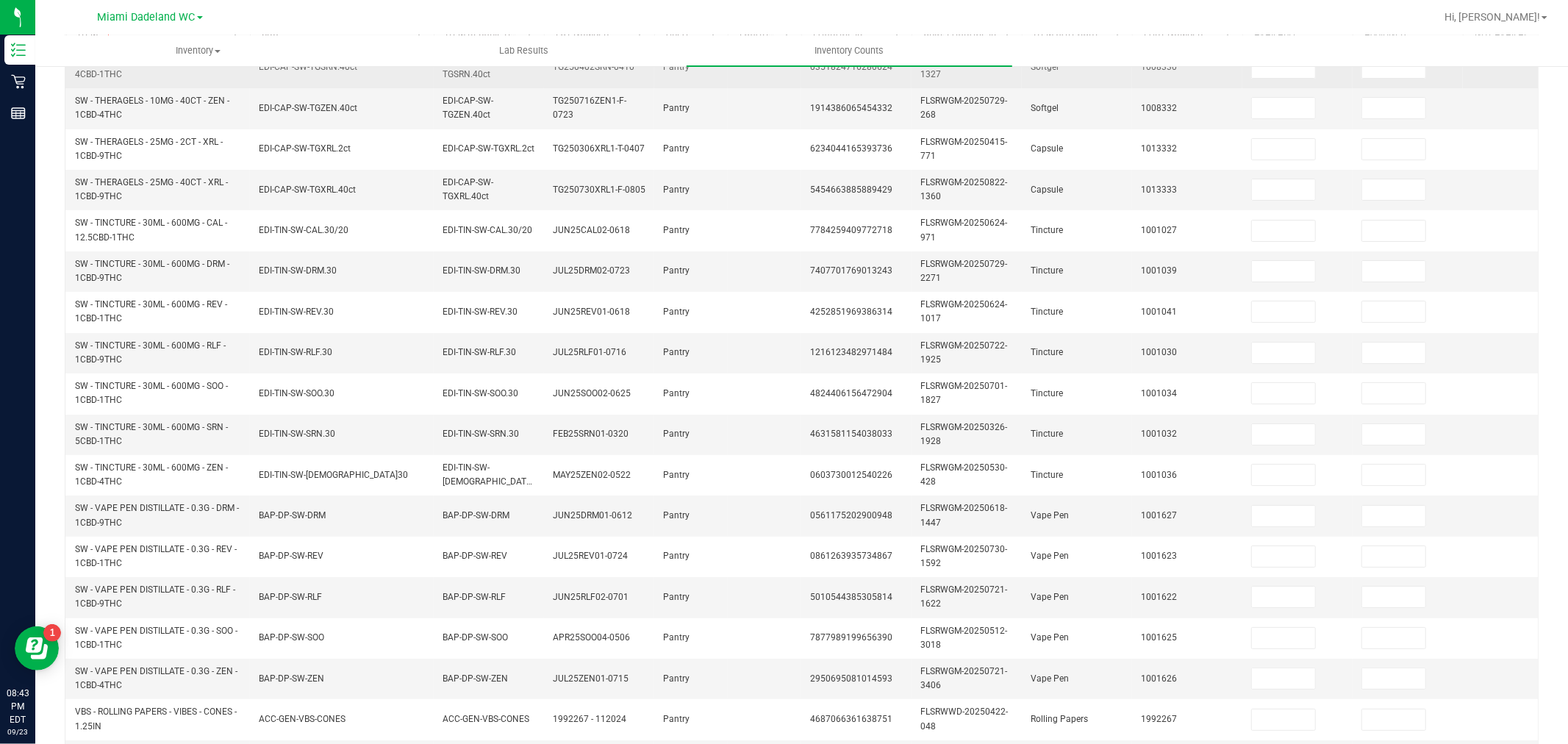
scroll to position [0, 0]
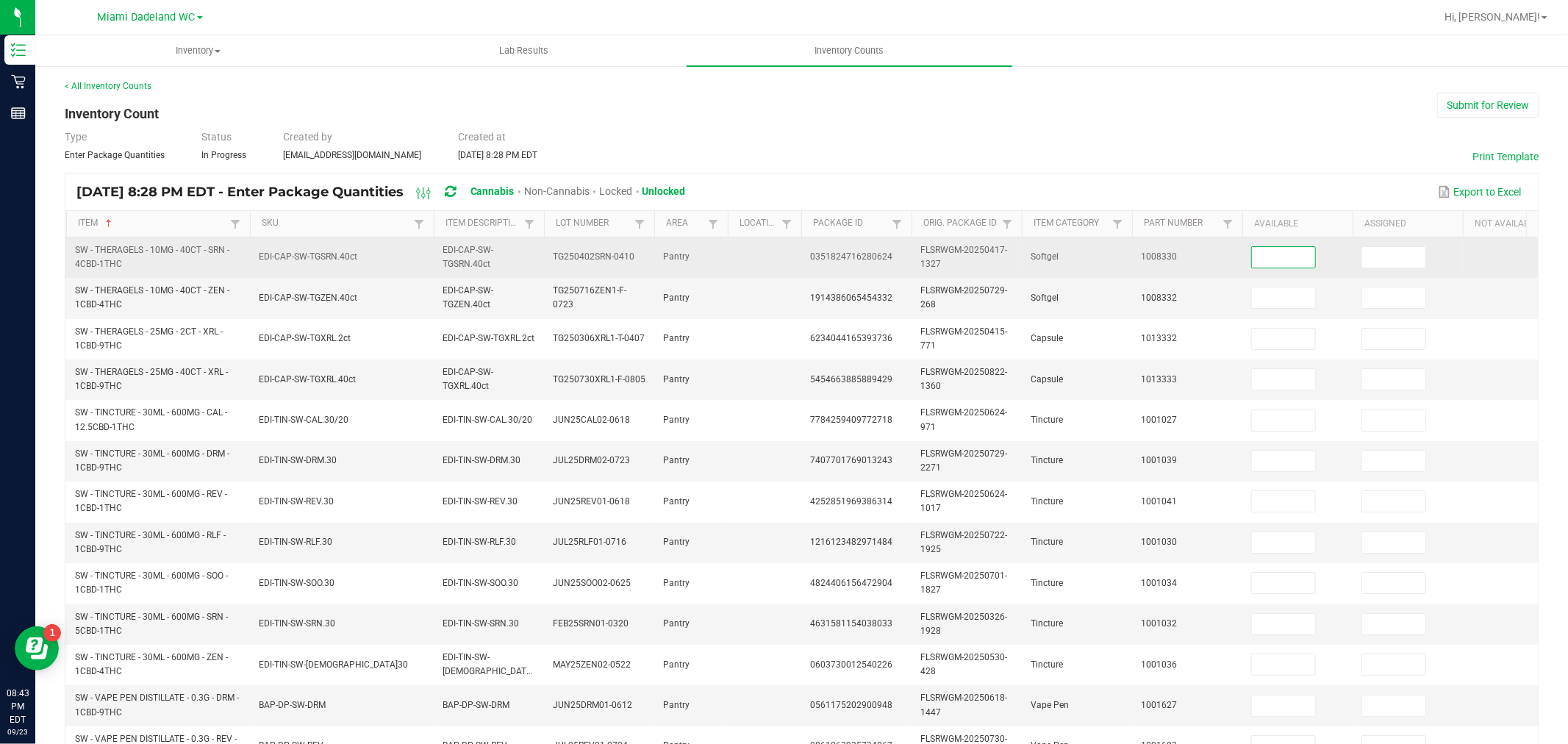
click at [1276, 261] on input at bounding box center [1283, 257] width 63 height 21
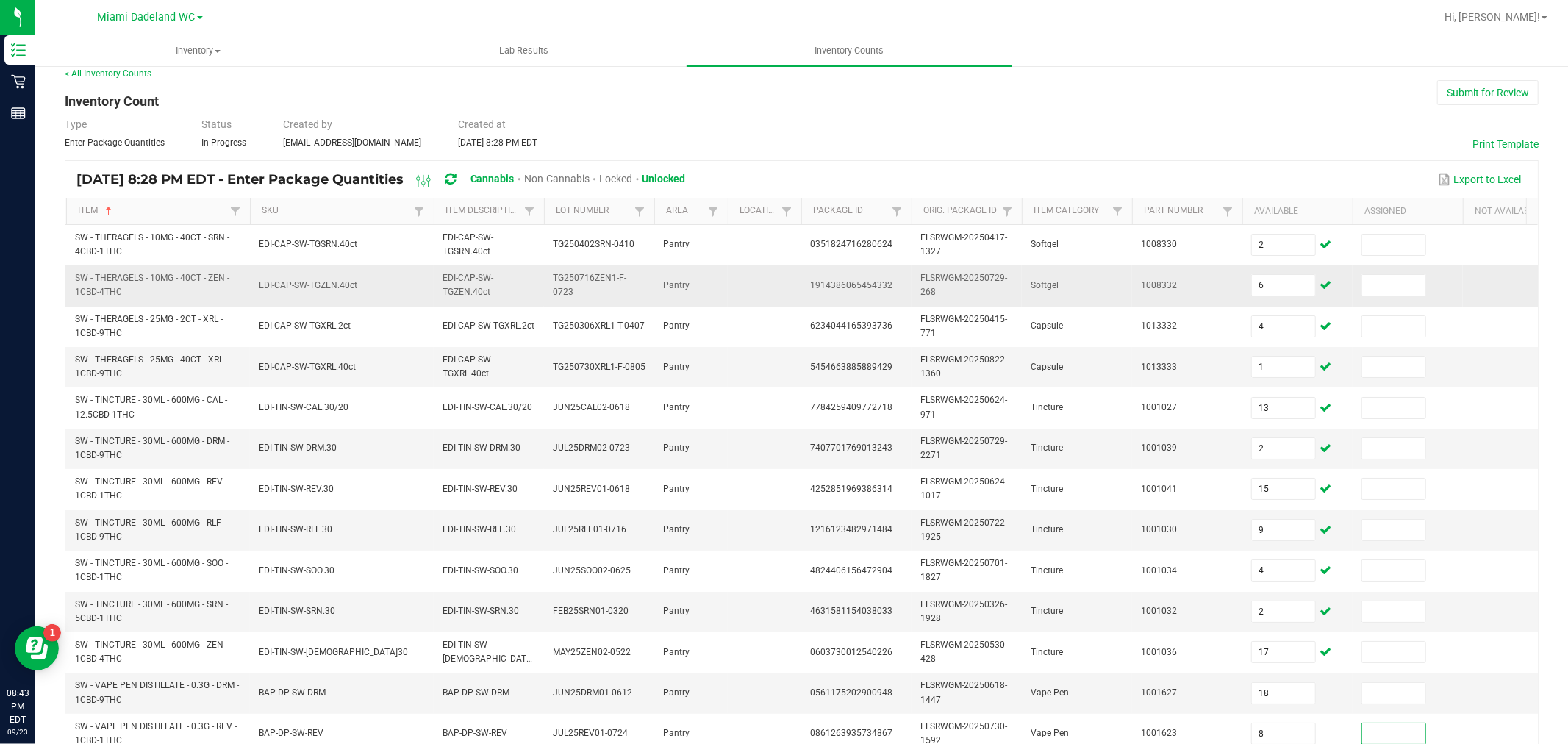
scroll to position [373, 0]
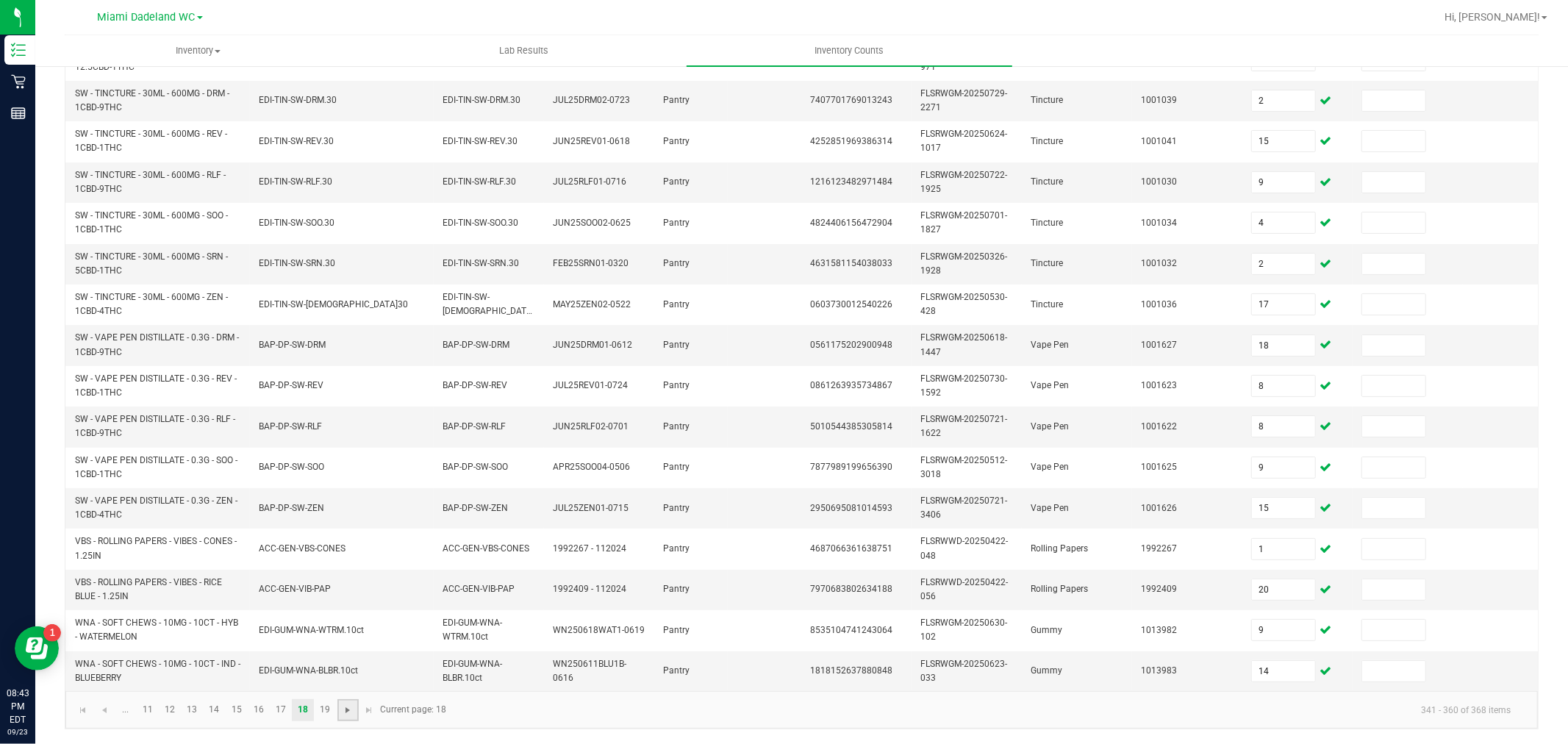
click at [348, 711] on span "Go to the next page" at bounding box center [347, 711] width 11 height 11
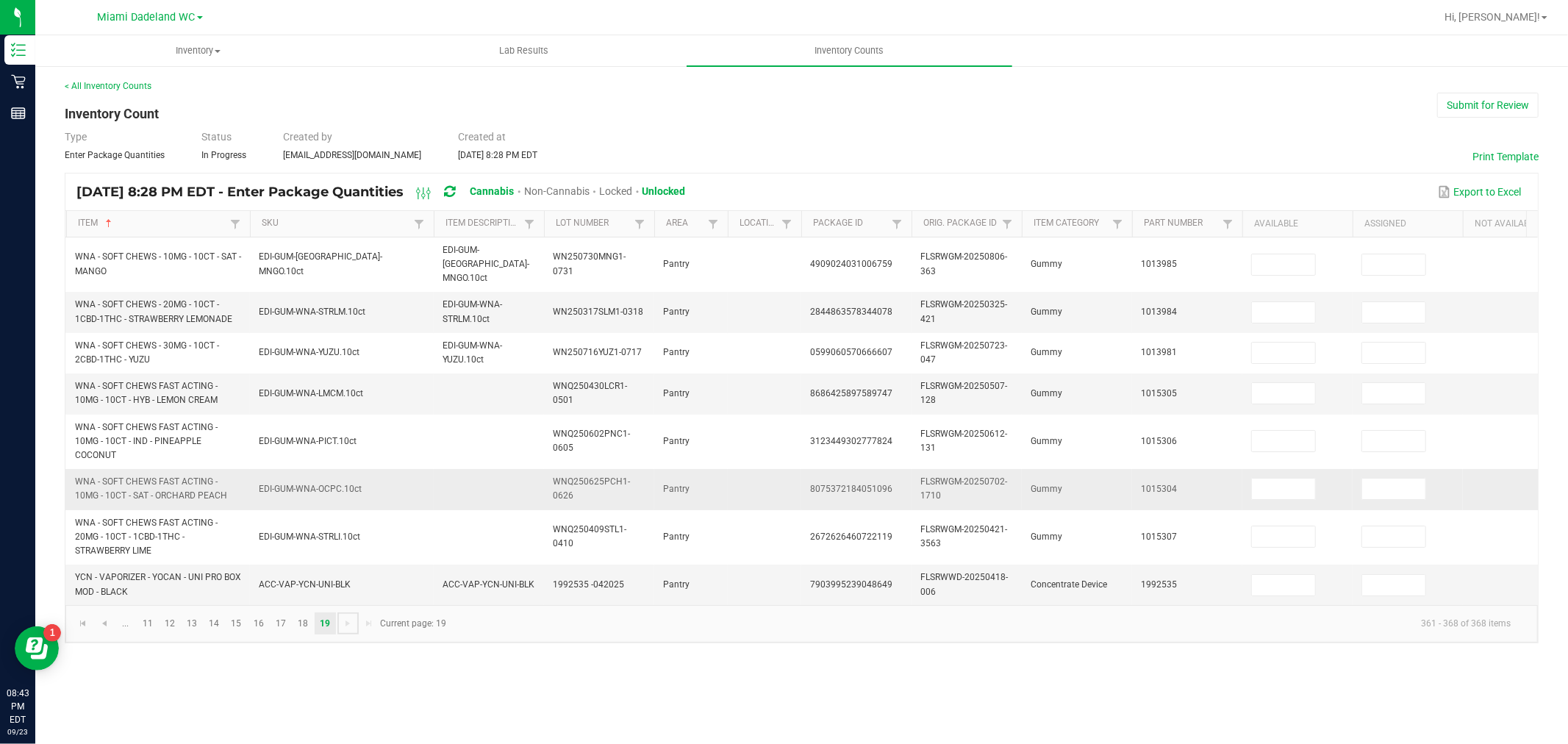
scroll to position [0, 0]
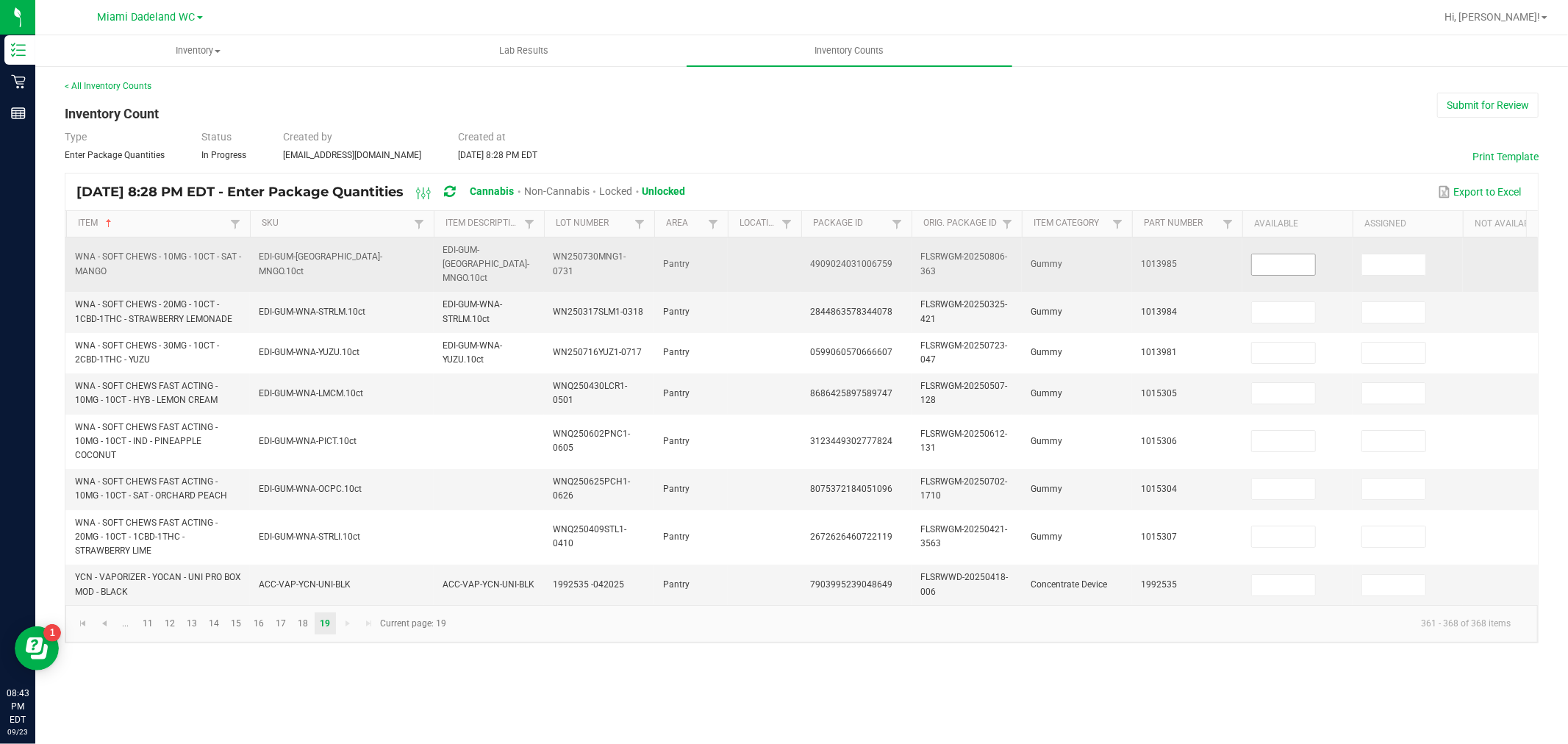
click at [1261, 263] on input at bounding box center [1283, 265] width 63 height 21
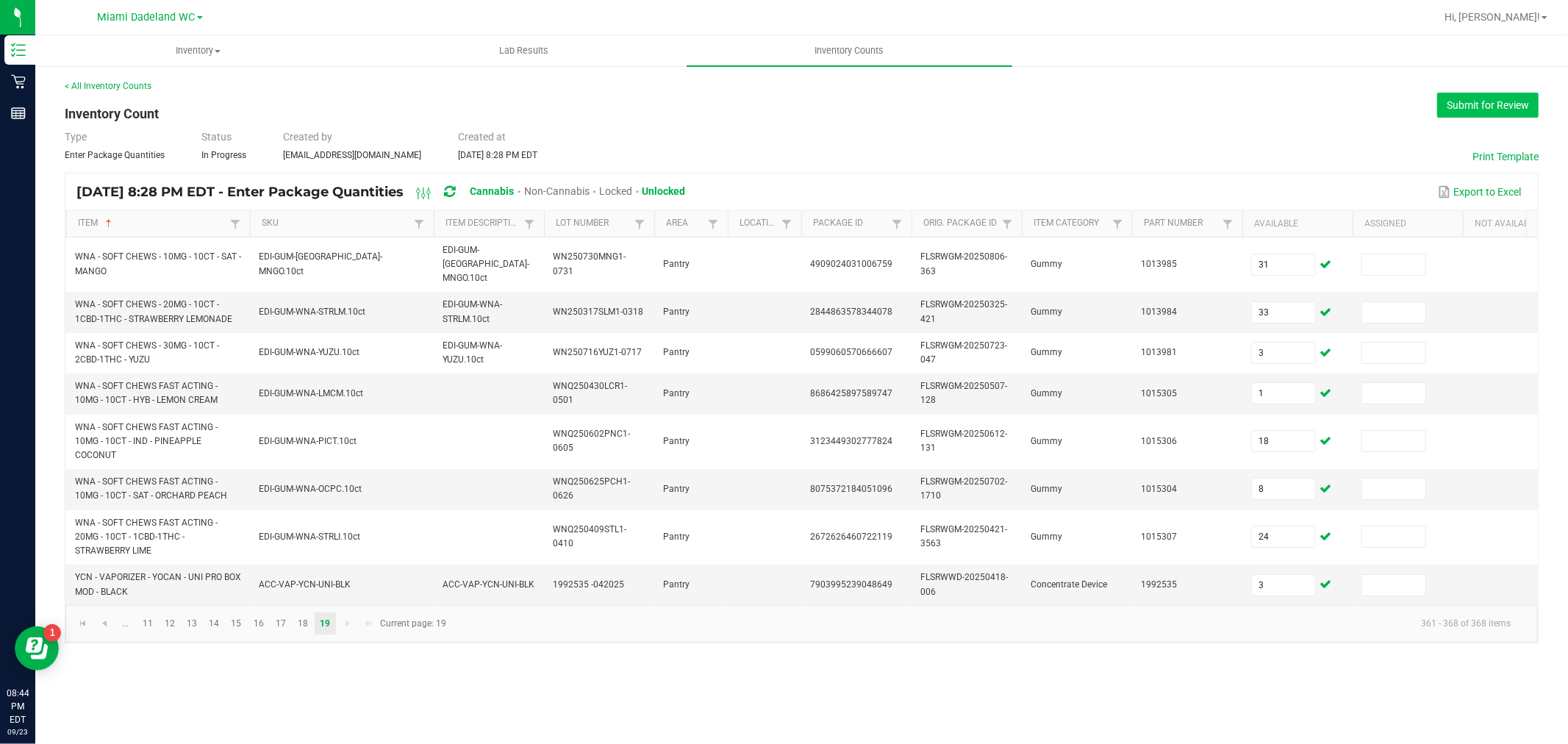
click at [1490, 105] on button "Submit for Review" at bounding box center [1487, 105] width 102 height 25
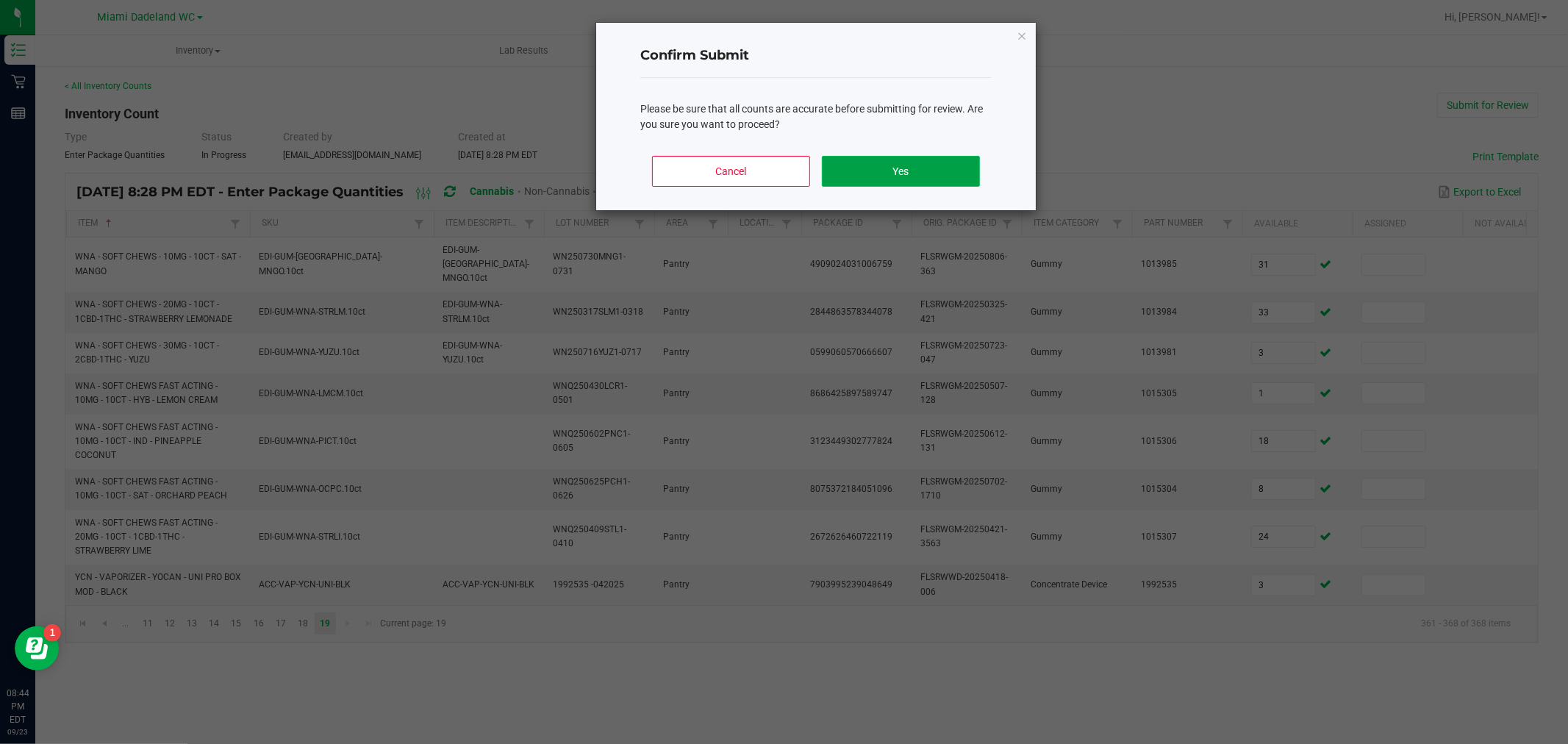
click at [893, 163] on button "Yes" at bounding box center [901, 171] width 158 height 30
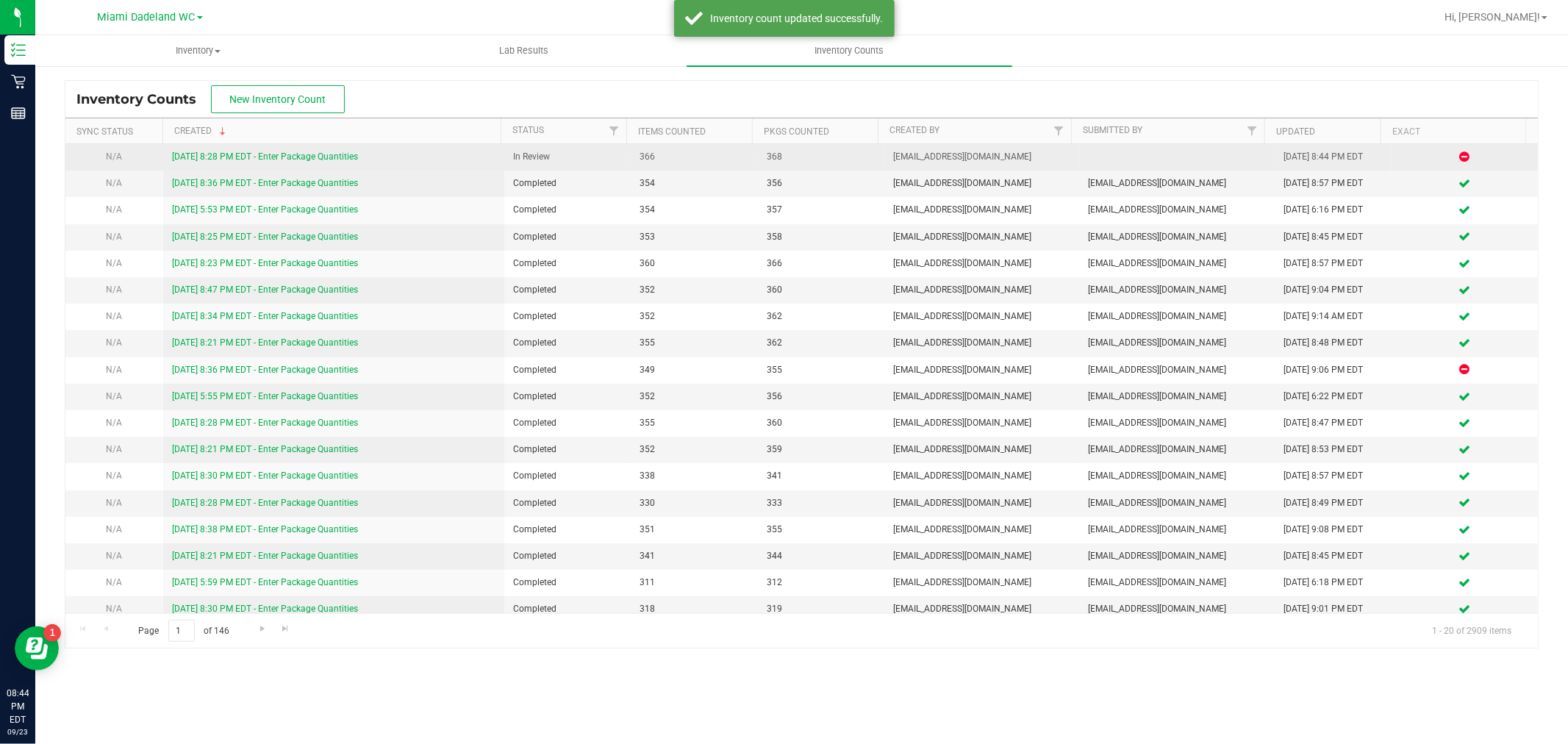
click at [333, 153] on link "[DATE] 8:28 PM EDT - Enter Package Quantities" at bounding box center [265, 156] width 186 height 10
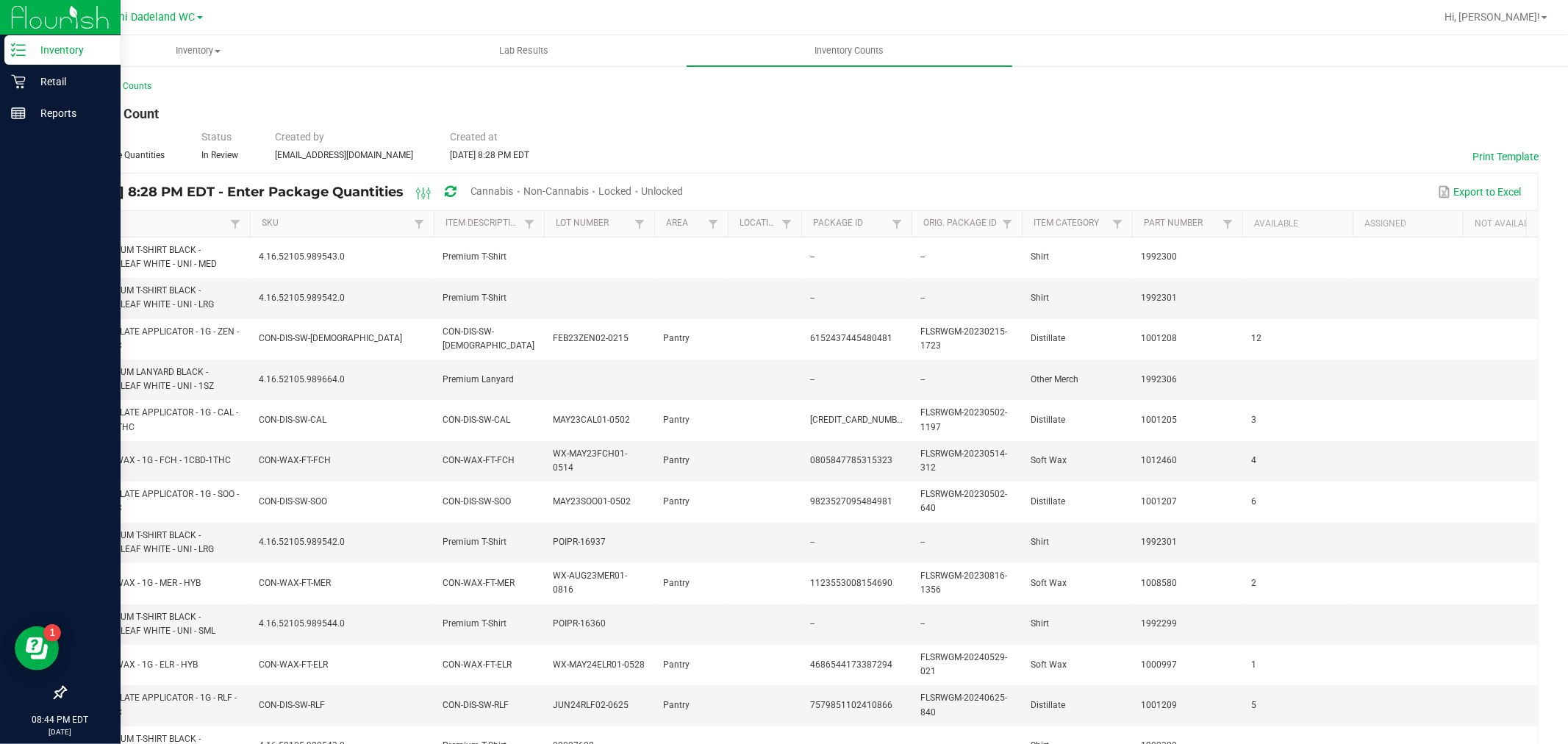
click at [30, 50] on p "Inventory" at bounding box center [69, 50] width 89 height 18
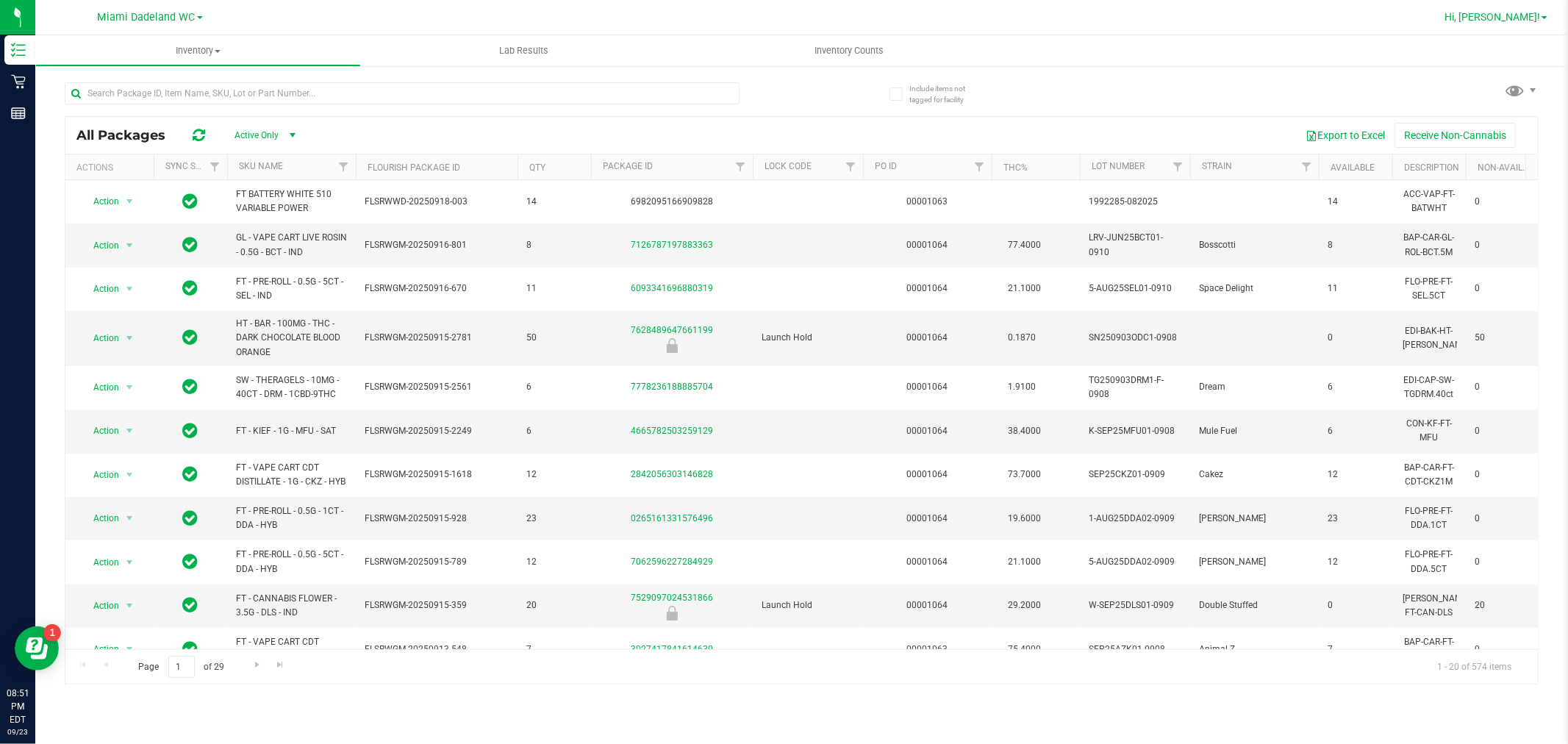
click at [1522, 12] on span "Hi, [PERSON_NAME]!" at bounding box center [1492, 17] width 95 height 11
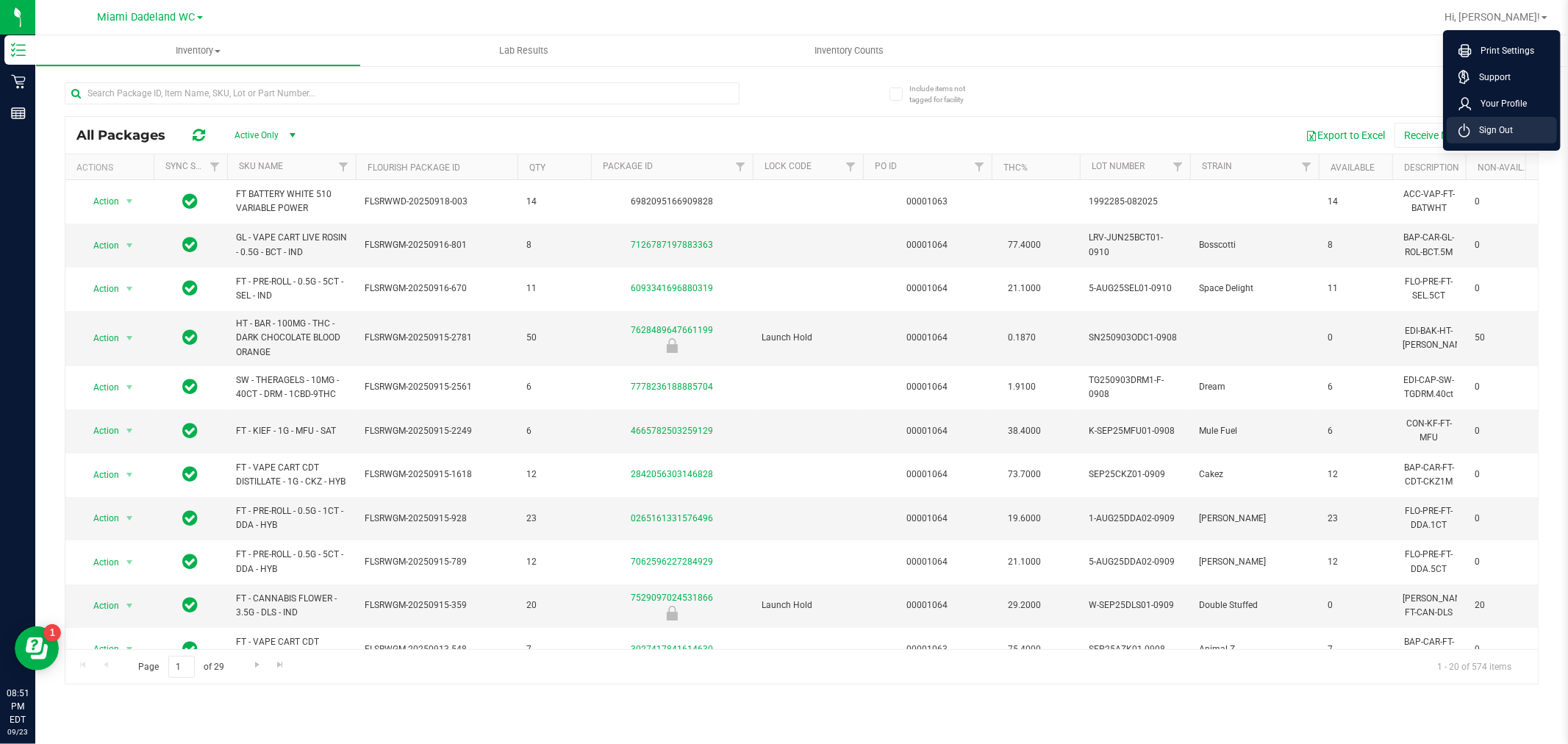
click at [1488, 131] on span "Sign Out" at bounding box center [1491, 130] width 43 height 14
